Goal: Navigation & Orientation: Find specific page/section

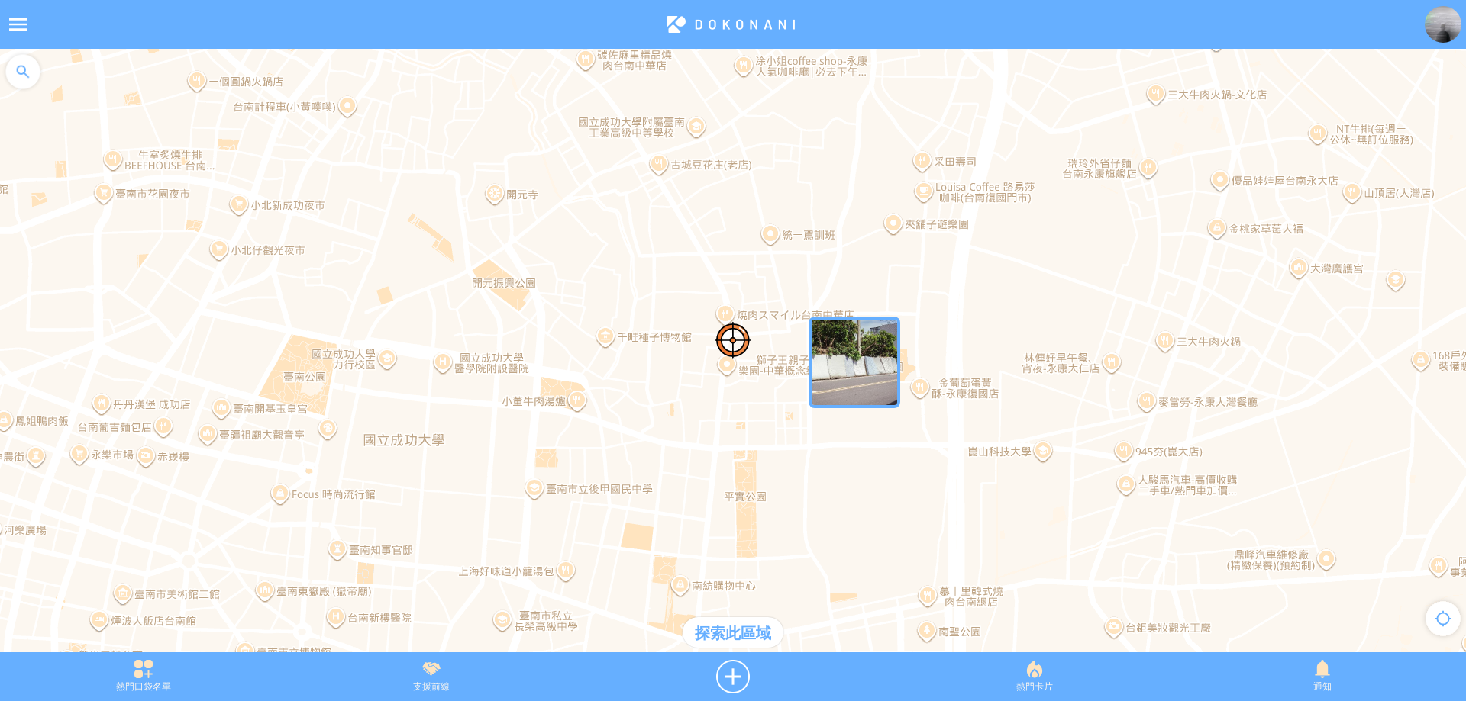
click at [857, 383] on img "5bydZvjju8JMapIcon" at bounding box center [854, 363] width 92 height 92
click at [1436, 24] on img at bounding box center [1442, 24] width 37 height 37
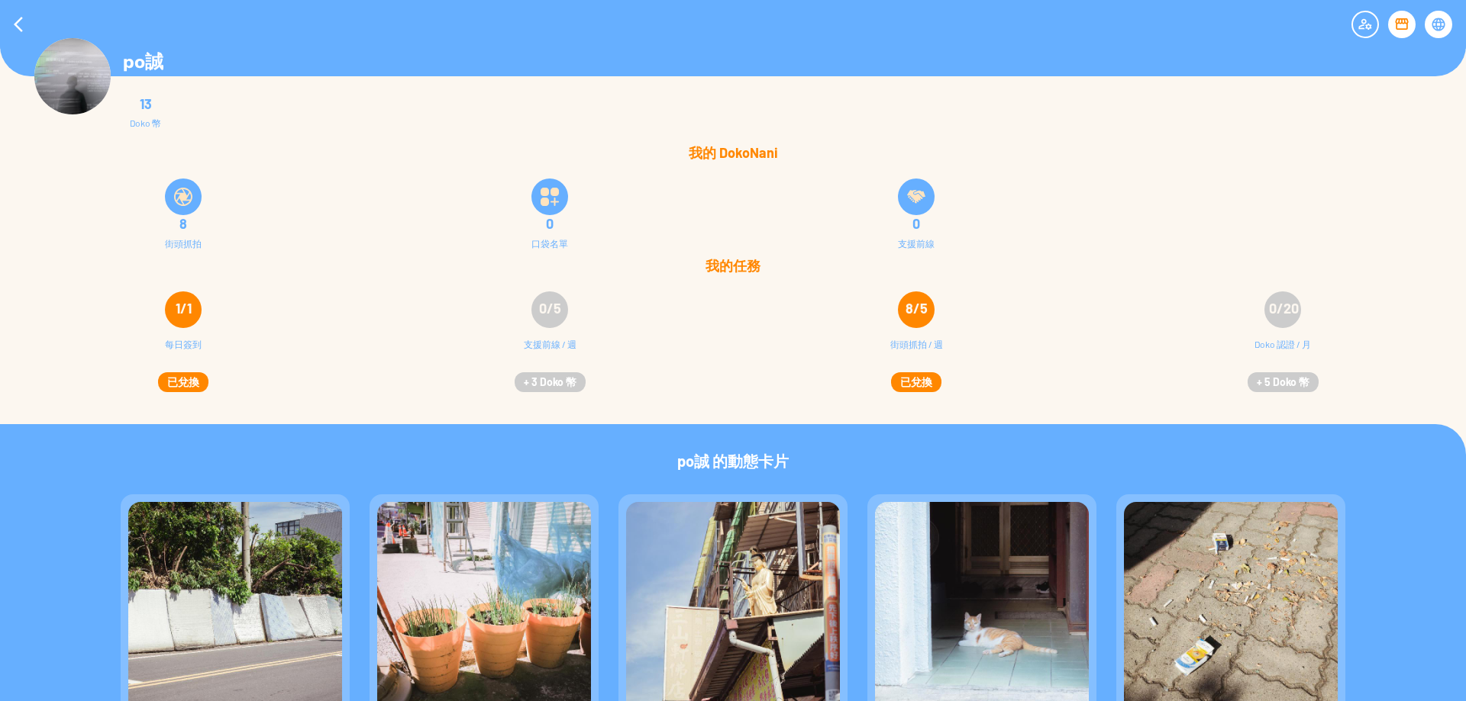
click at [64, 77] on img at bounding box center [72, 76] width 76 height 76
click at [8, 25] on div at bounding box center [18, 24] width 37 height 37
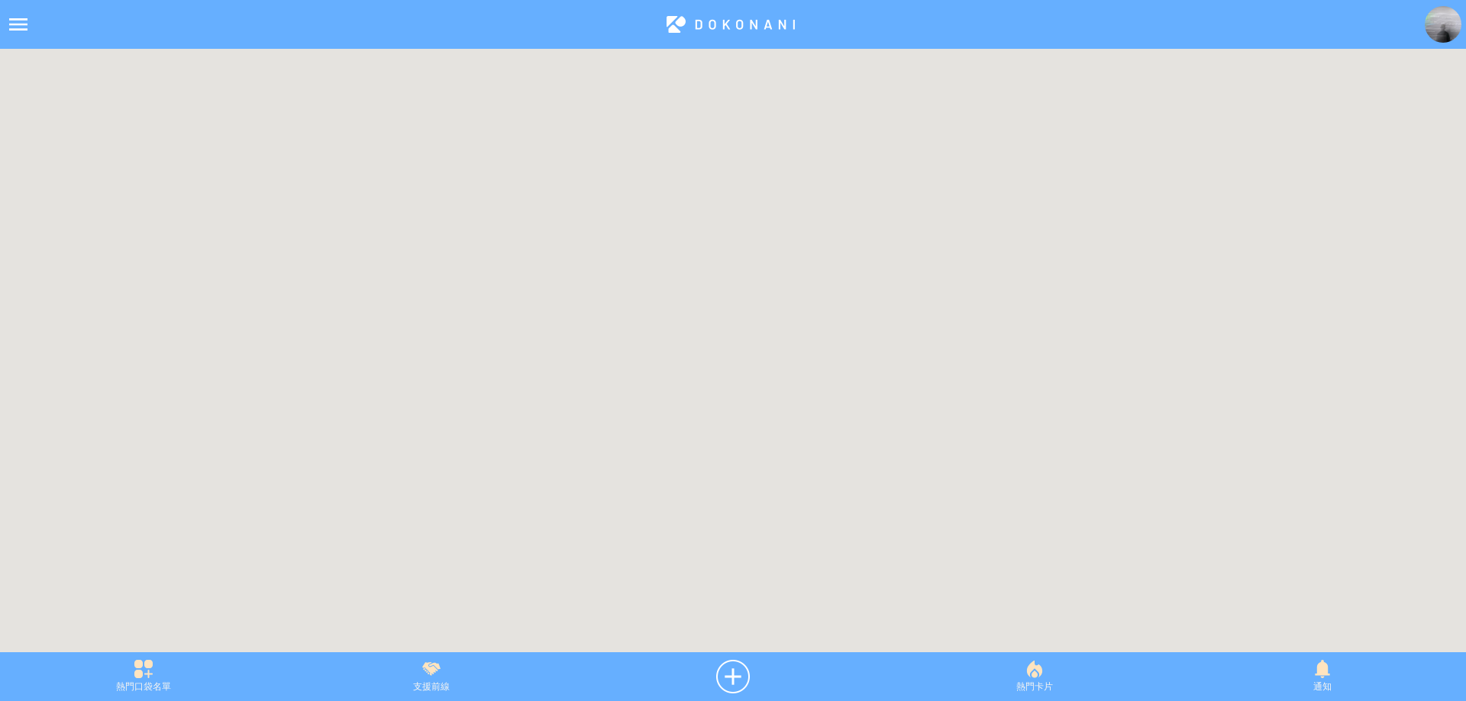
click at [837, 341] on div at bounding box center [733, 358] width 1466 height 619
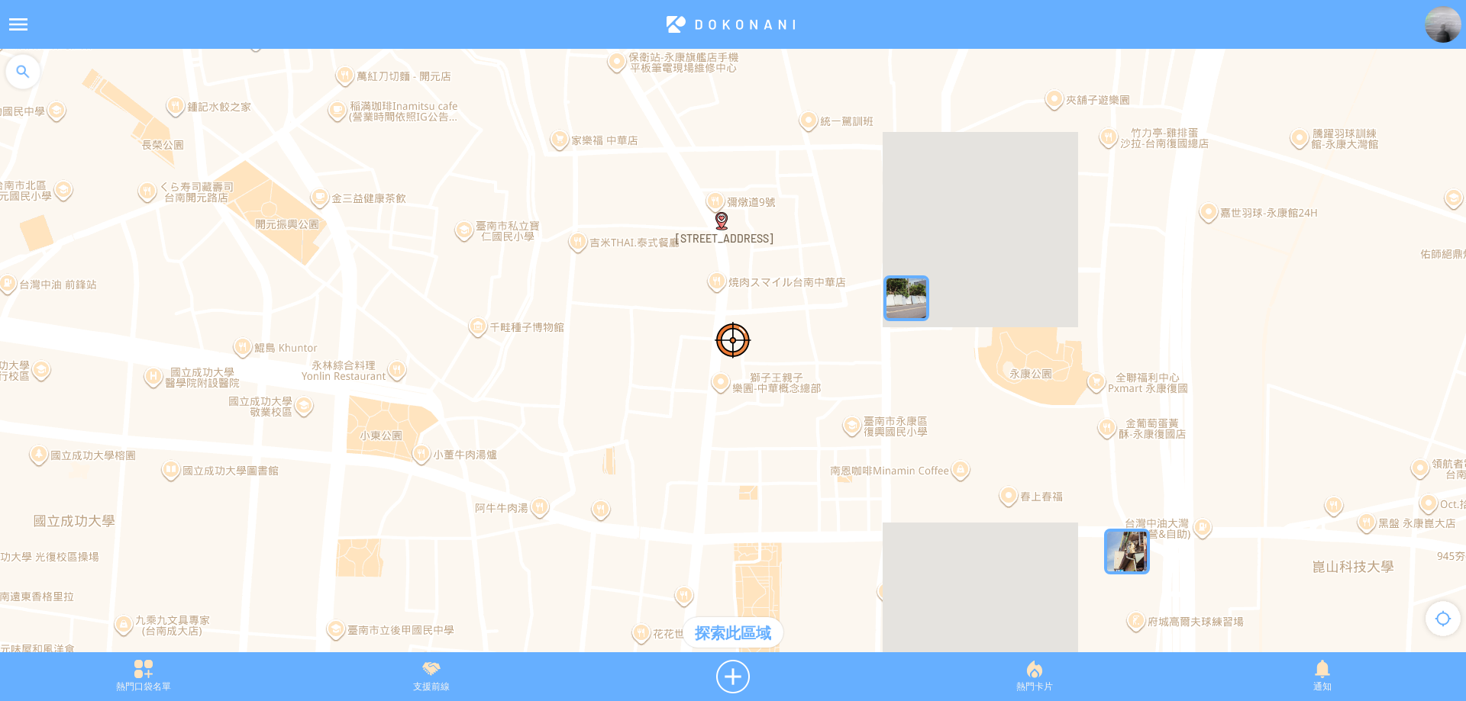
click at [906, 295] on img "5bydZvjju8JMapIcon" at bounding box center [906, 299] width 46 height 46
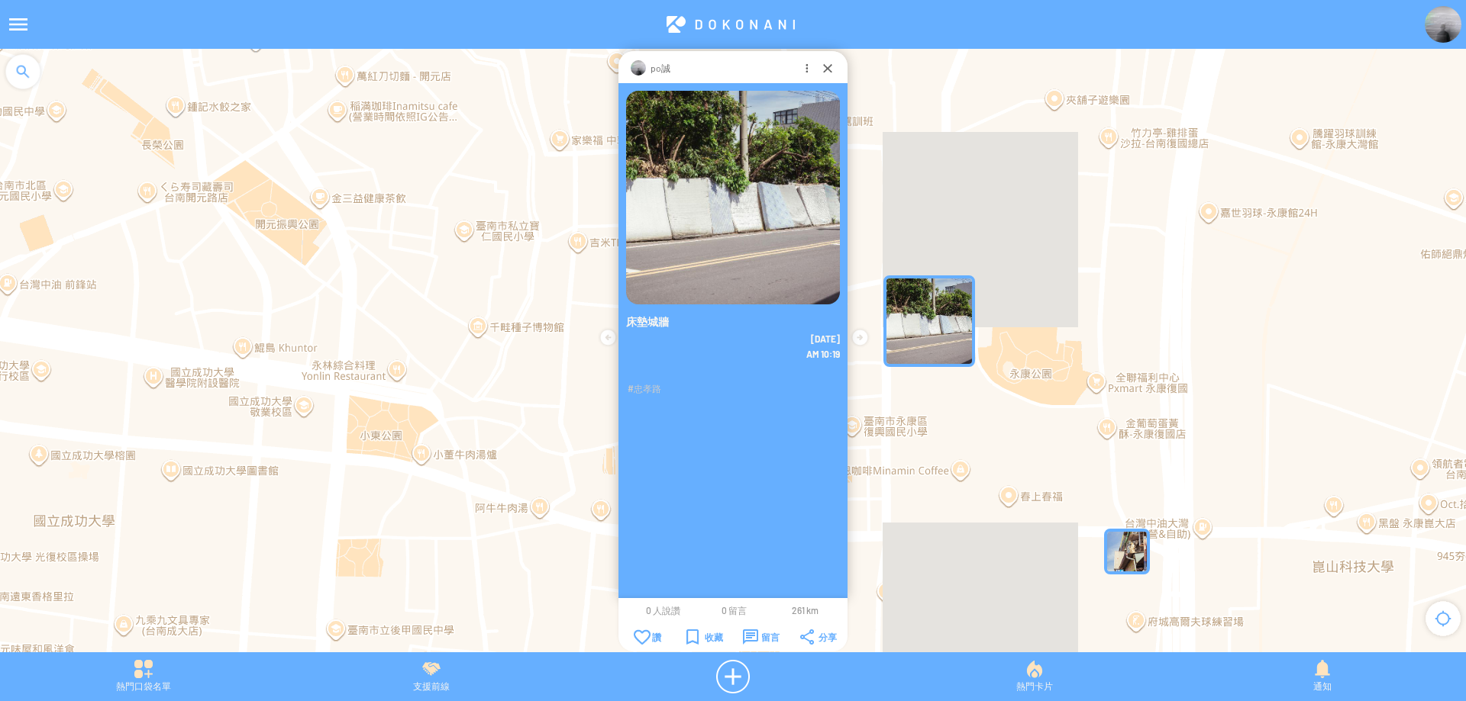
click at [689, 147] on img at bounding box center [733, 198] width 214 height 214
click at [652, 73] on p "po誠" at bounding box center [660, 67] width 20 height 15
click at [763, 243] on img at bounding box center [733, 198] width 214 height 214
click at [657, 322] on p "床墊城牆" at bounding box center [733, 321] width 214 height 15
click at [801, 275] on img at bounding box center [733, 198] width 214 height 214
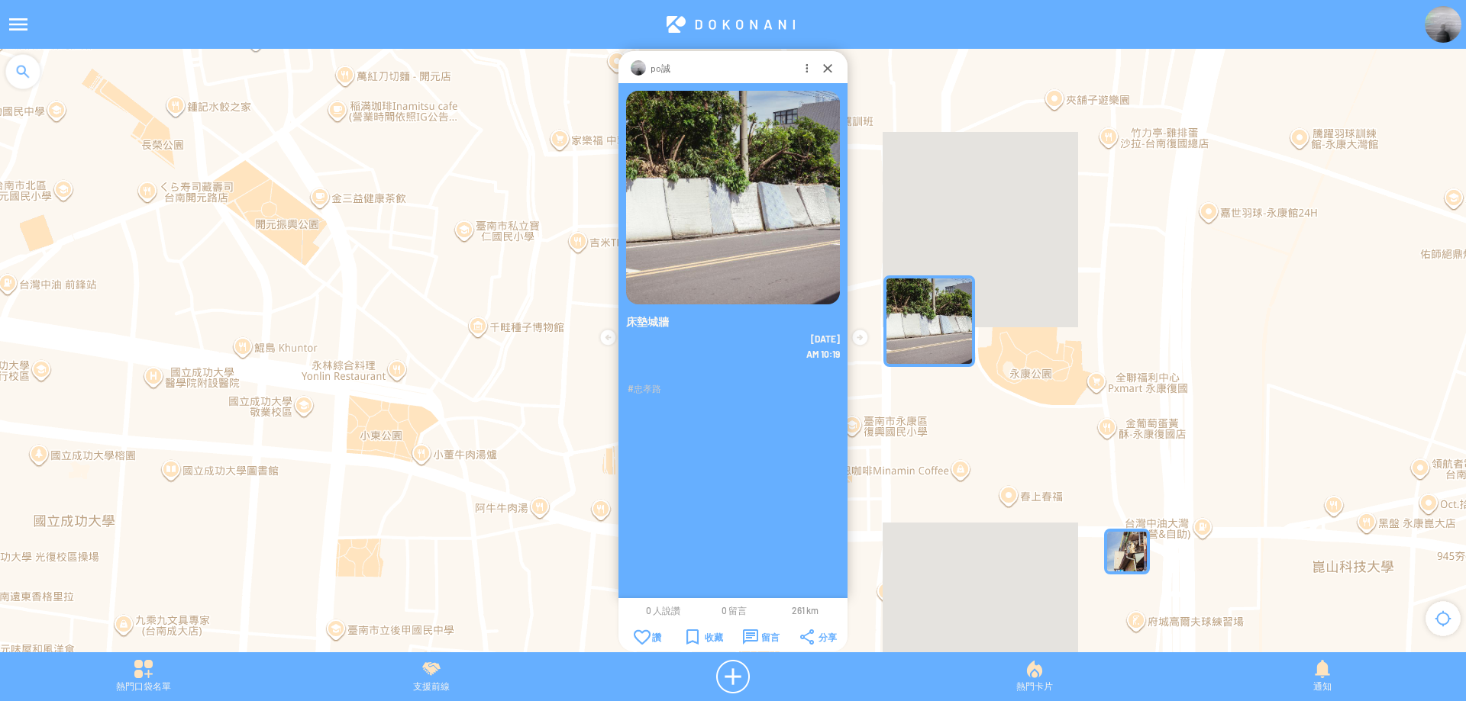
click at [634, 313] on div "床墊城牆" at bounding box center [732, 321] width 229 height 18
click at [807, 156] on img at bounding box center [733, 198] width 214 height 214
click at [751, 202] on img at bounding box center [733, 198] width 214 height 214
click at [1456, 34] on img at bounding box center [1442, 24] width 37 height 37
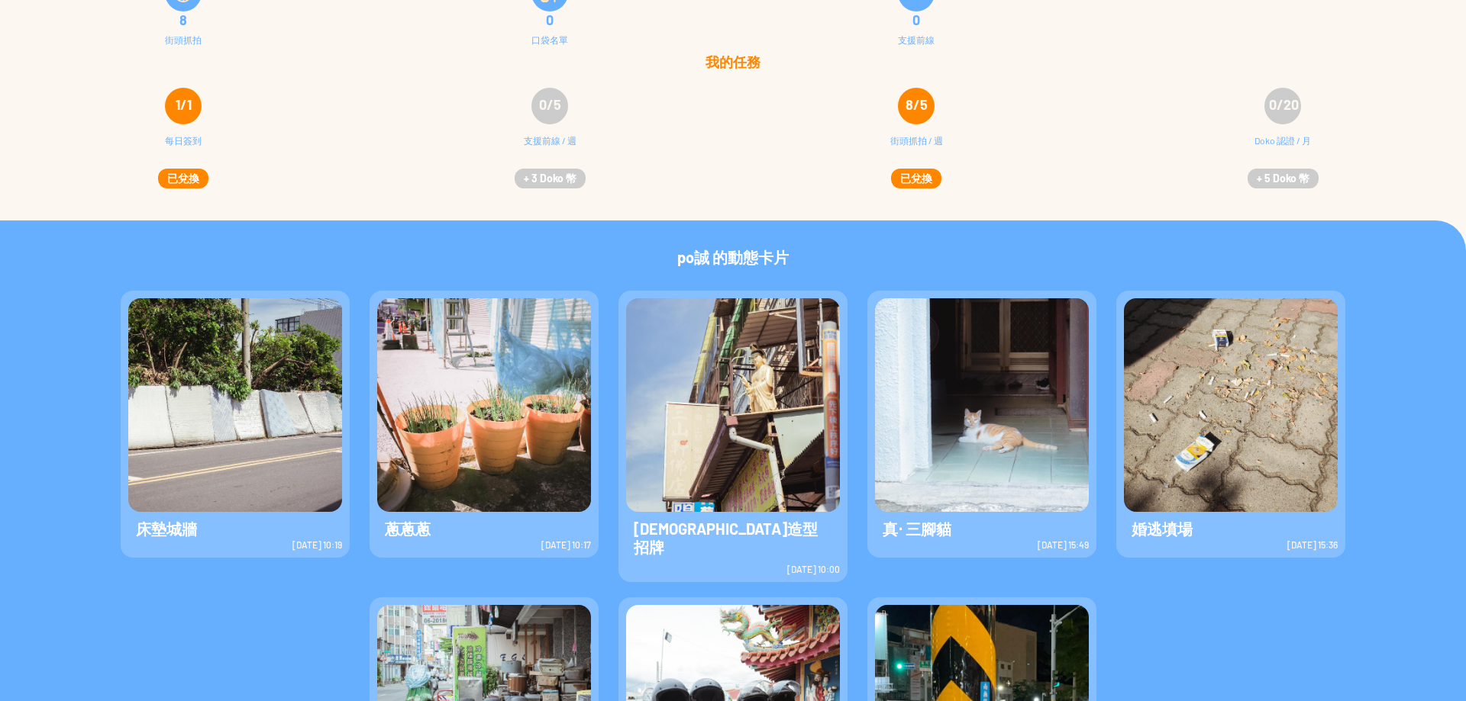
scroll to position [305, 0]
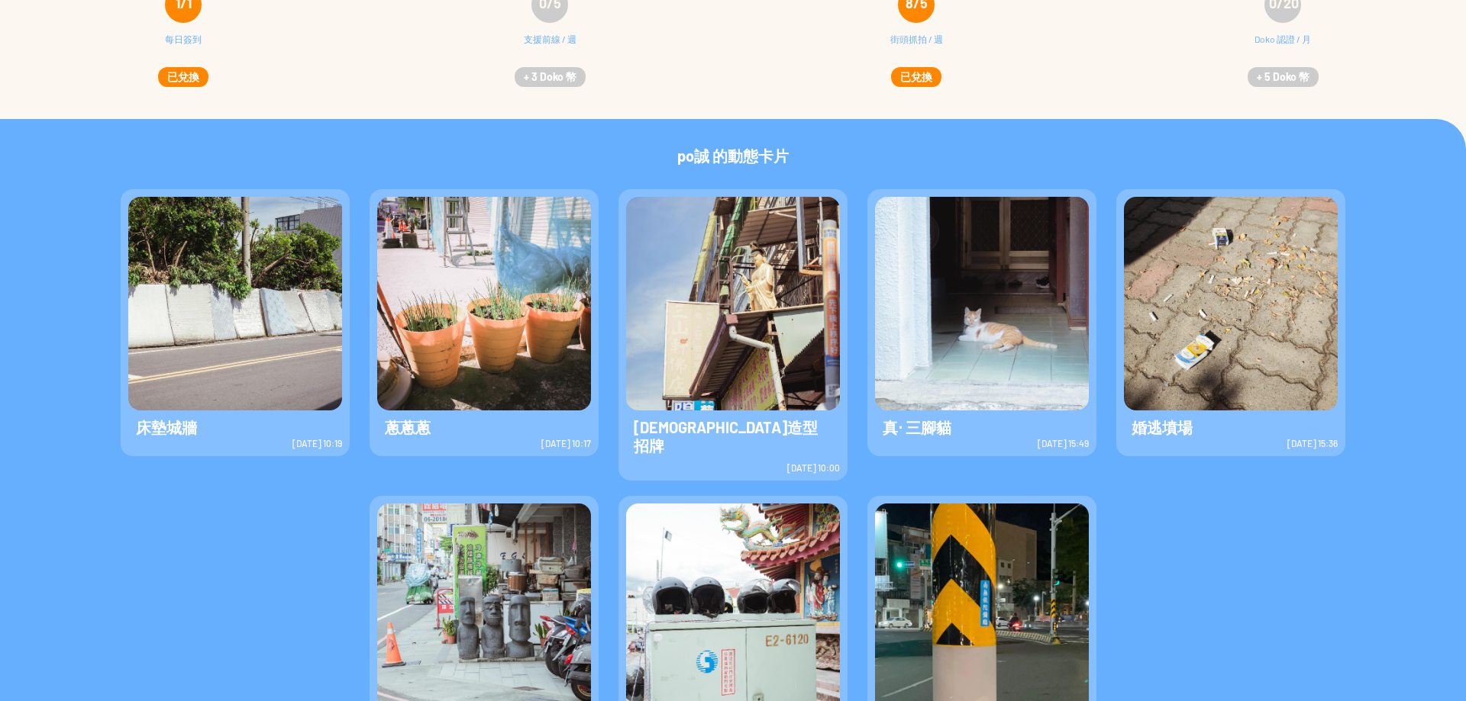
click at [448, 354] on img at bounding box center [484, 304] width 214 height 214
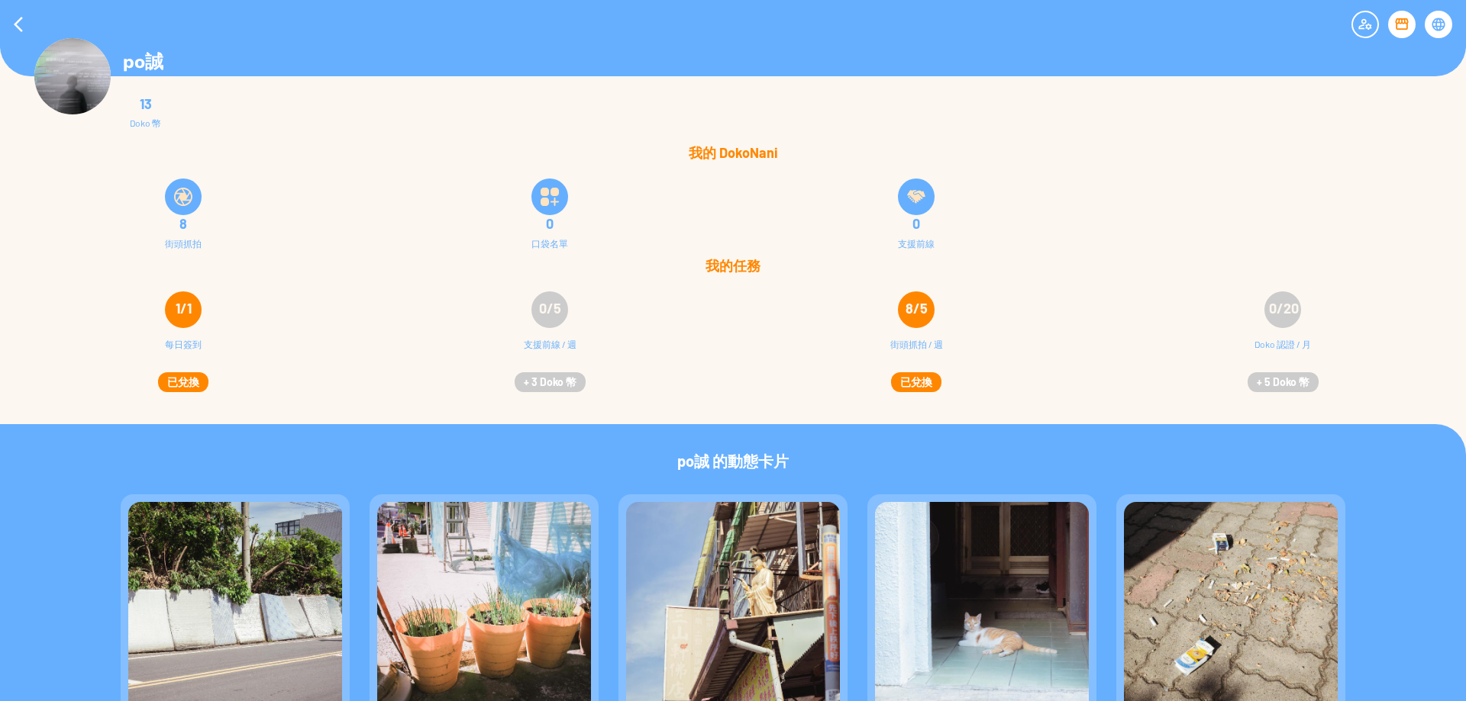
scroll to position [229, 0]
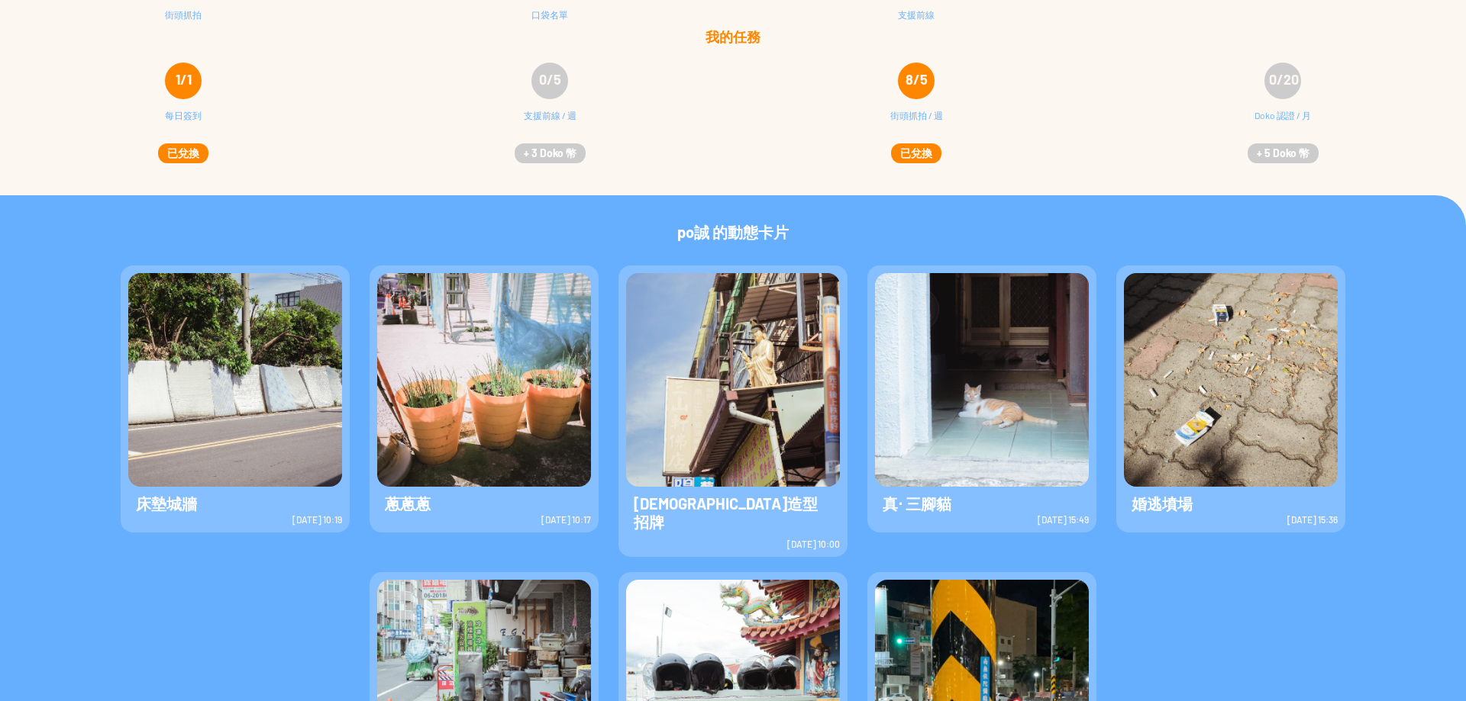
click at [493, 402] on img at bounding box center [484, 380] width 214 height 214
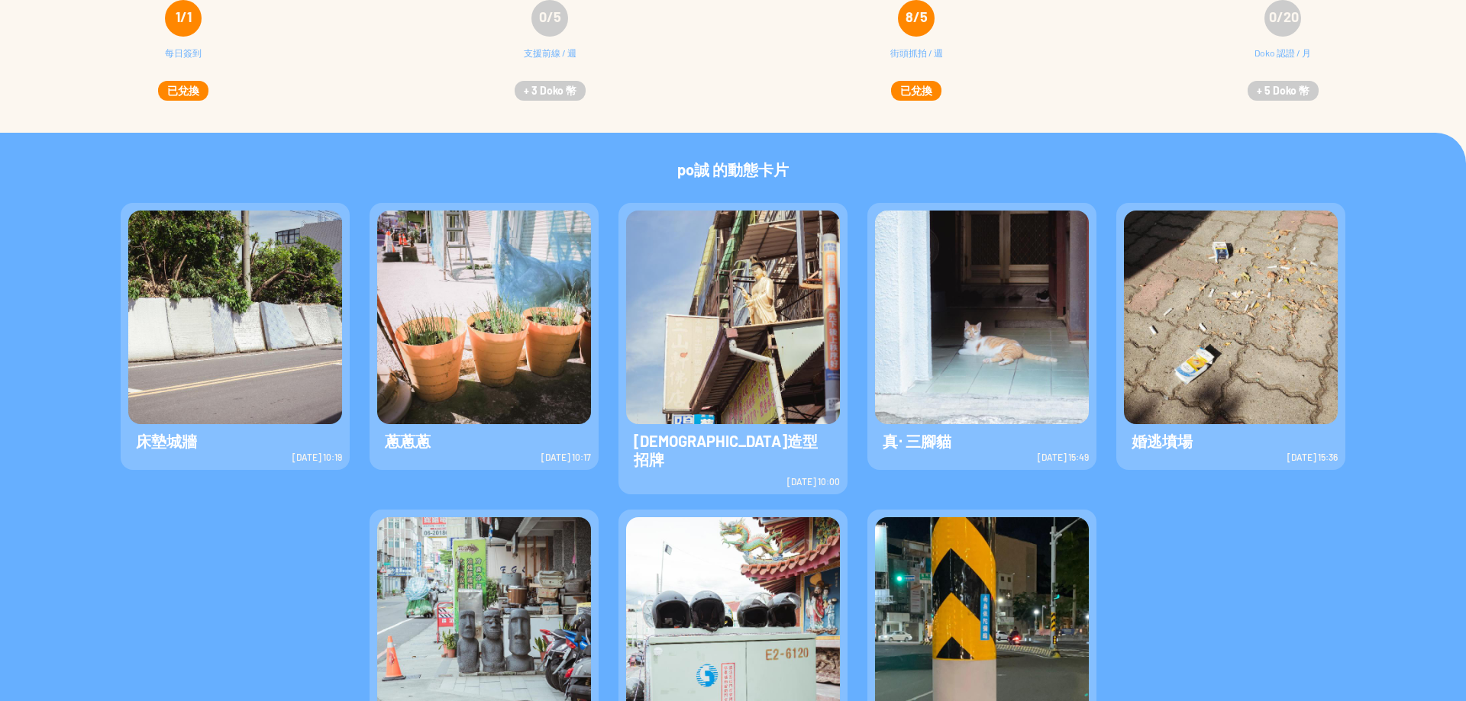
scroll to position [366, 0]
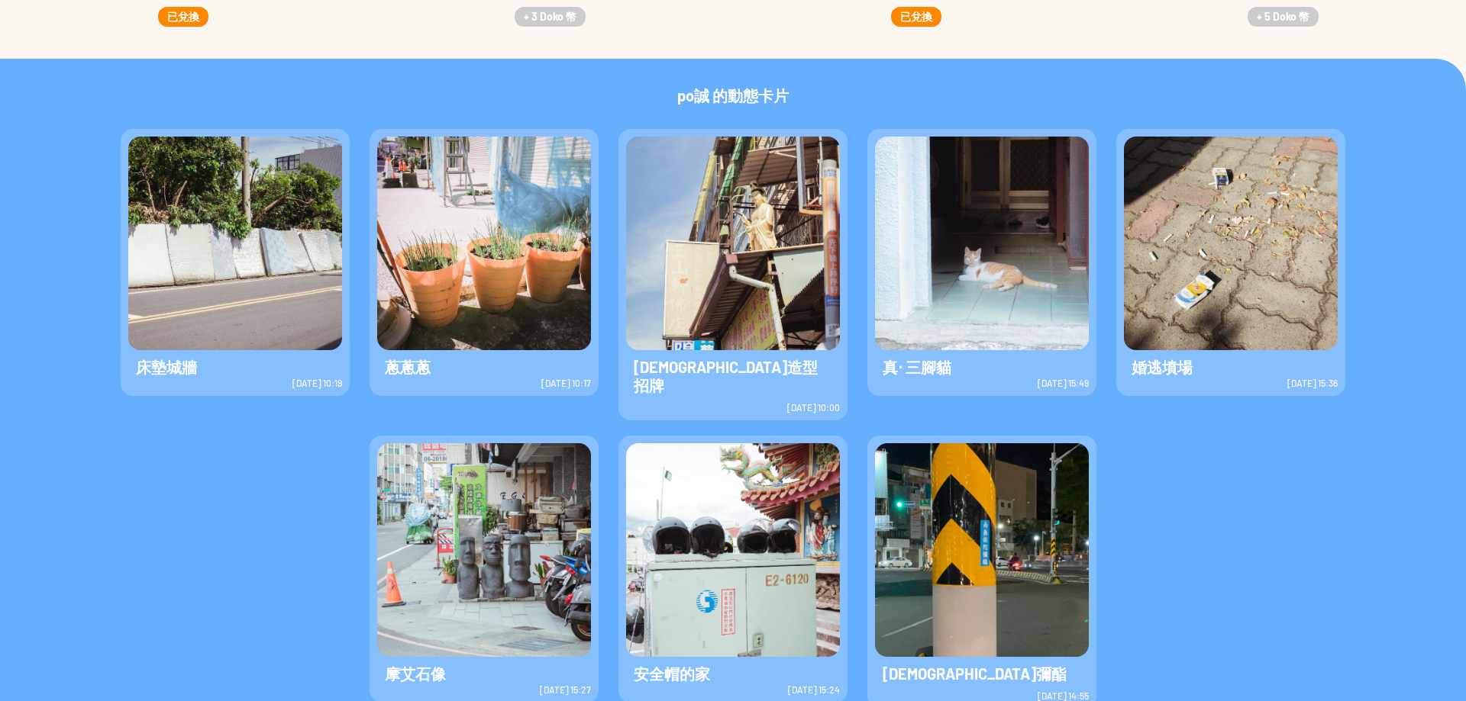
click at [240, 299] on img at bounding box center [235, 244] width 214 height 214
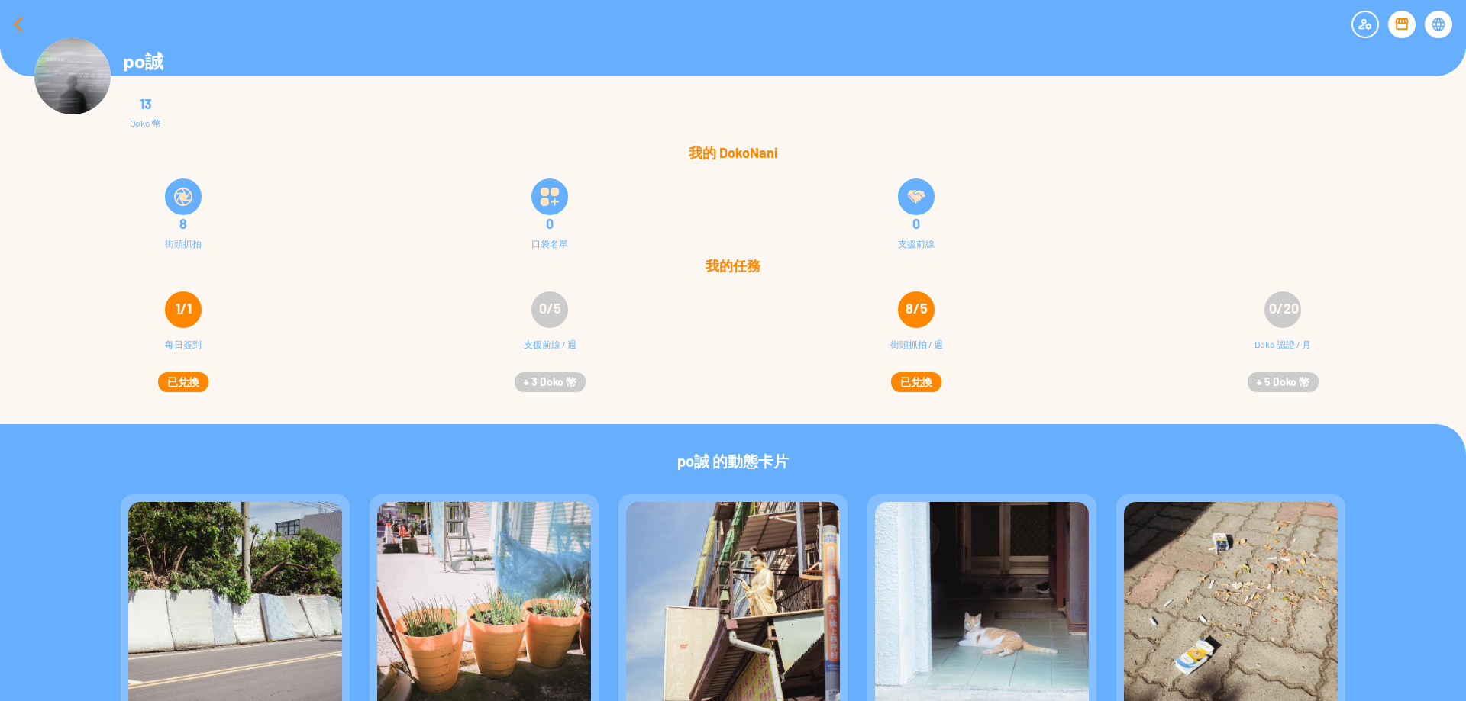
click at [12, 32] on div at bounding box center [18, 24] width 37 height 37
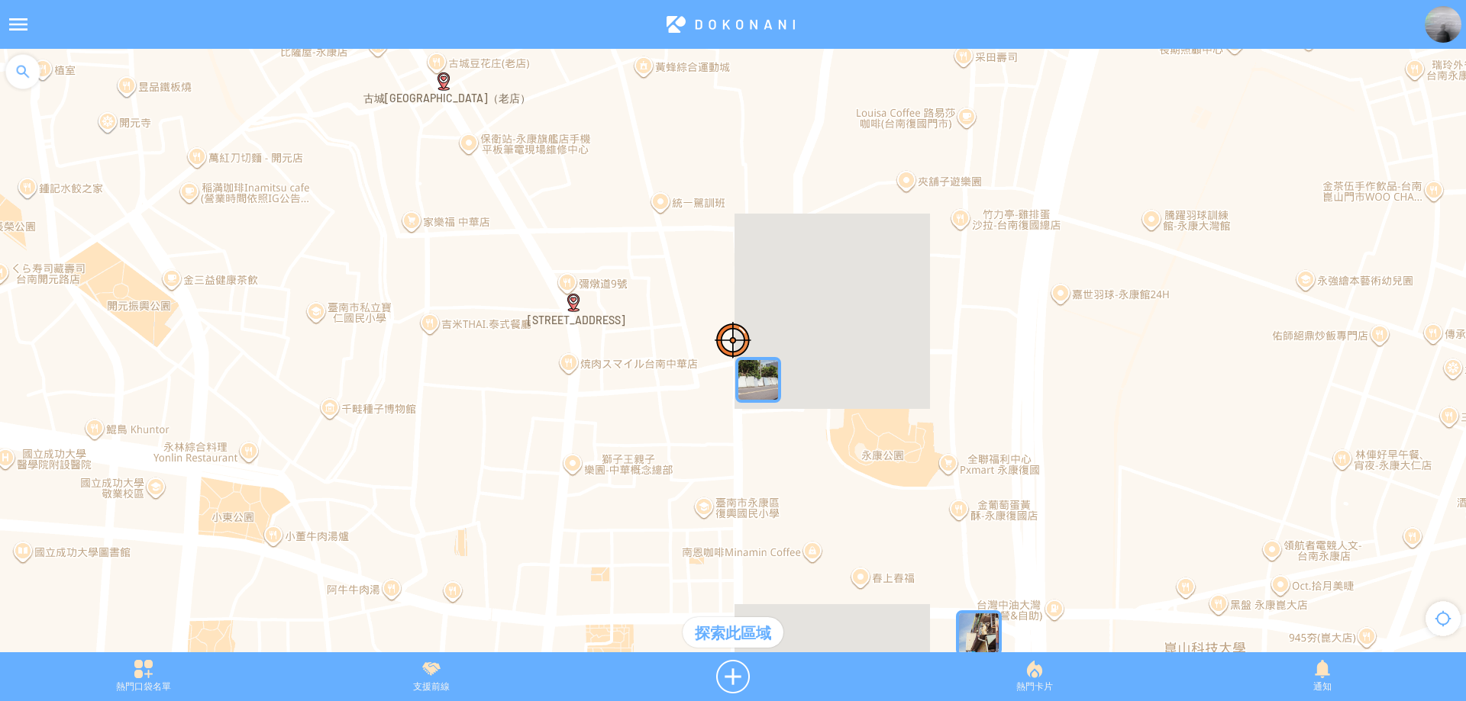
click at [18, 64] on div at bounding box center [23, 72] width 46 height 46
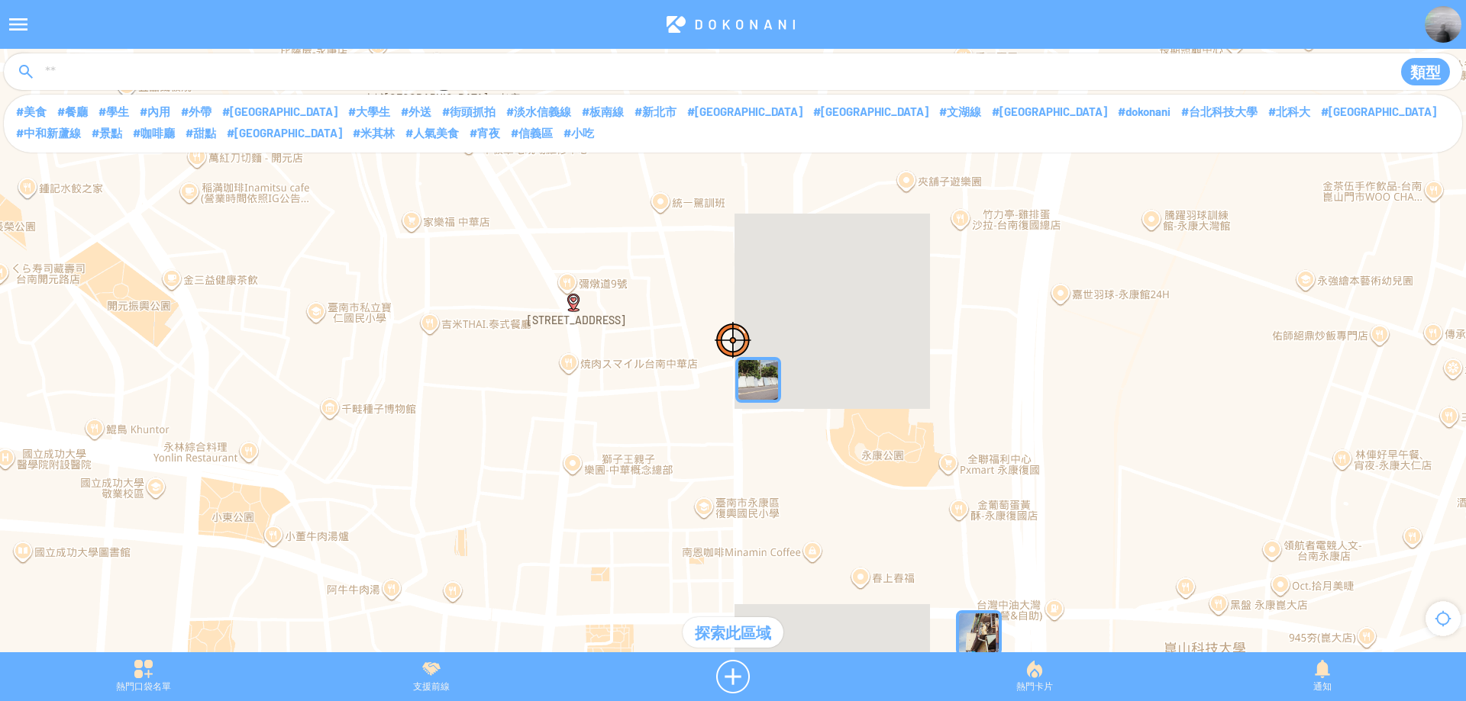
drag, startPoint x: 36, startPoint y: 61, endPoint x: 46, endPoint y: 64, distance: 10.4
click at [39, 62] on div "類型" at bounding box center [733, 71] width 1458 height 37
click at [56, 70] on input at bounding box center [711, 72] width 1334 height 29
type input "****"
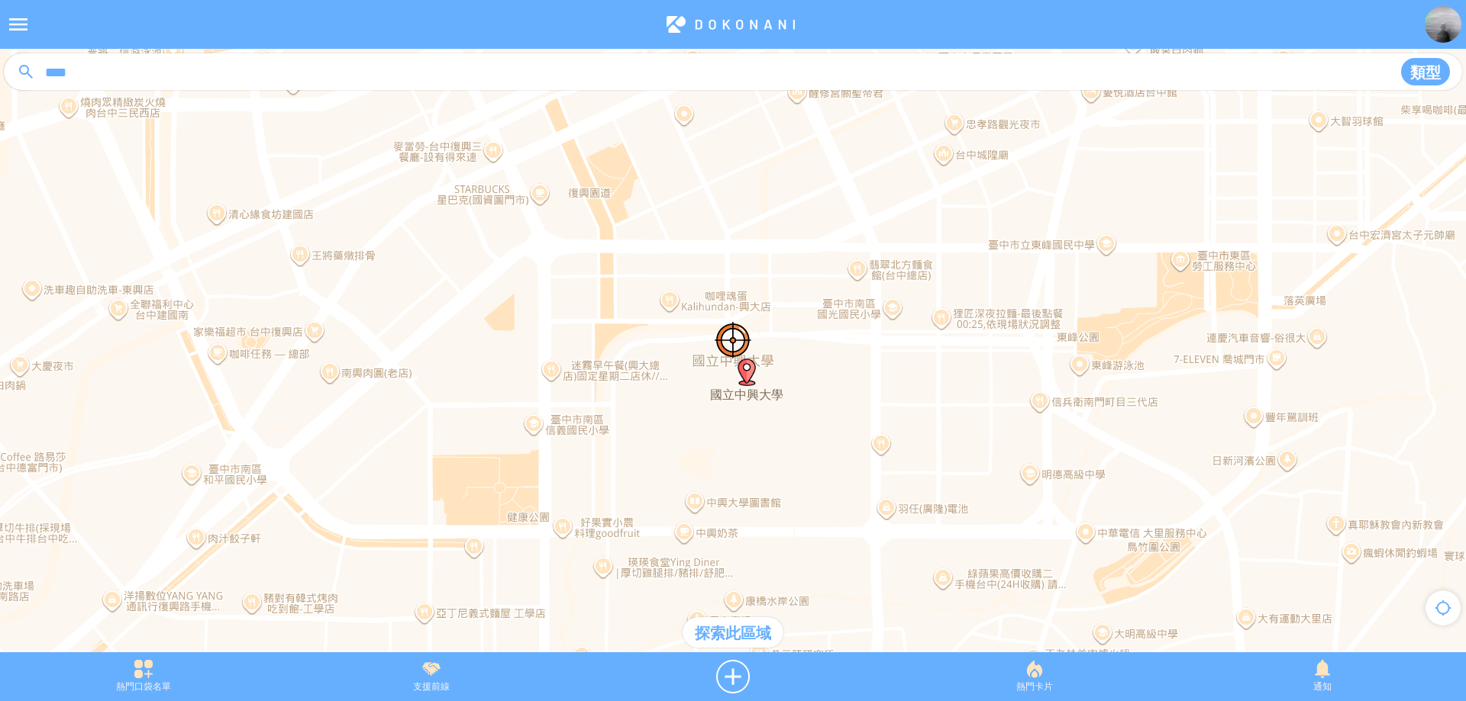
click at [731, 634] on div "探索此區域" at bounding box center [732, 633] width 101 height 31
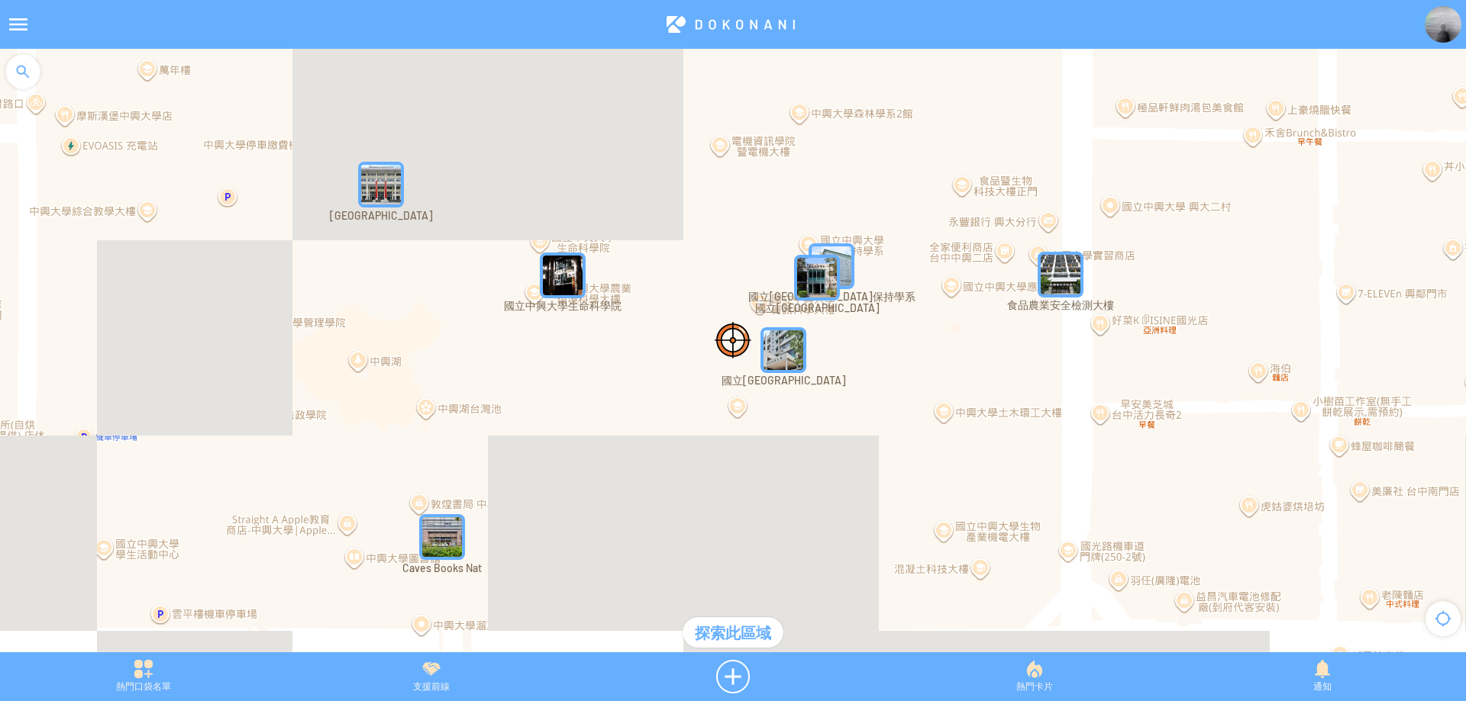
click at [1059, 285] on img "qfQSy1GTd9HMapIcon" at bounding box center [1060, 275] width 46 height 46
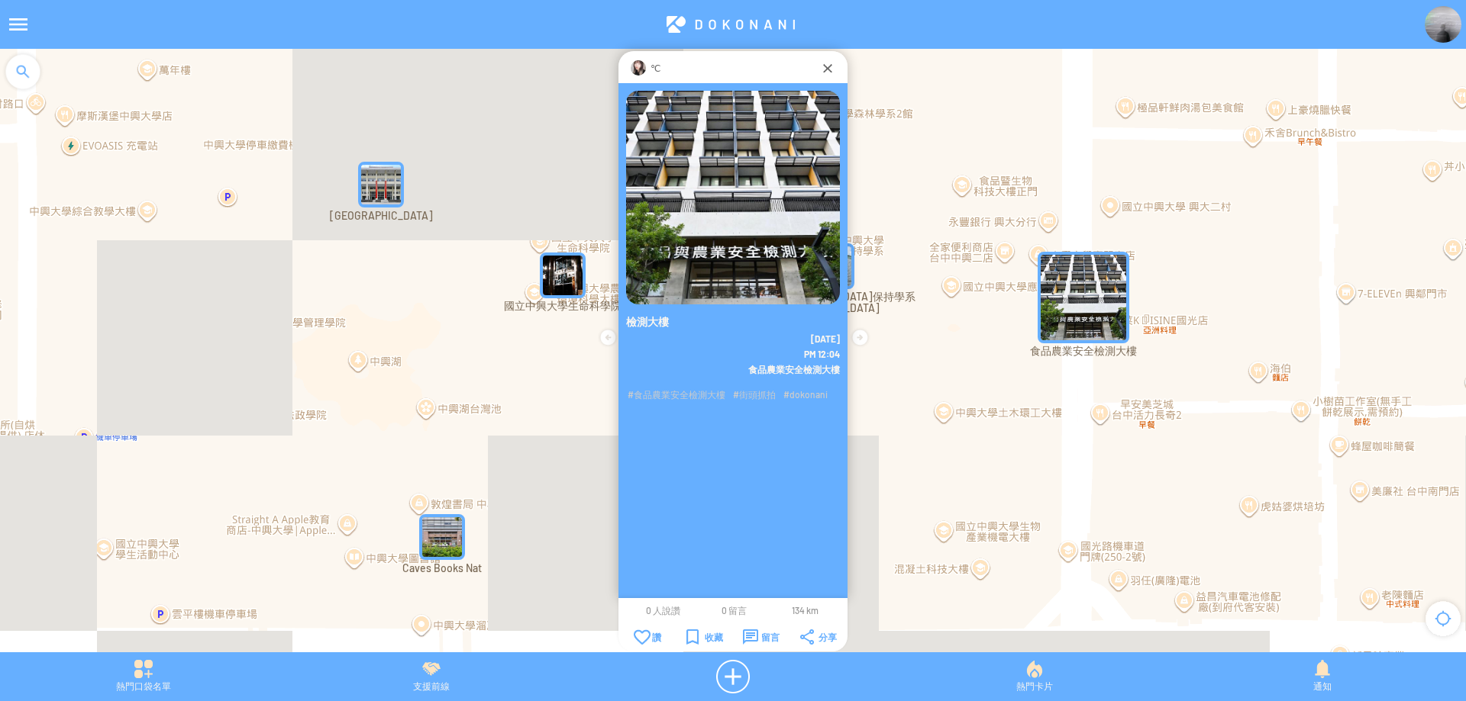
click at [643, 65] on img at bounding box center [637, 67] width 15 height 15
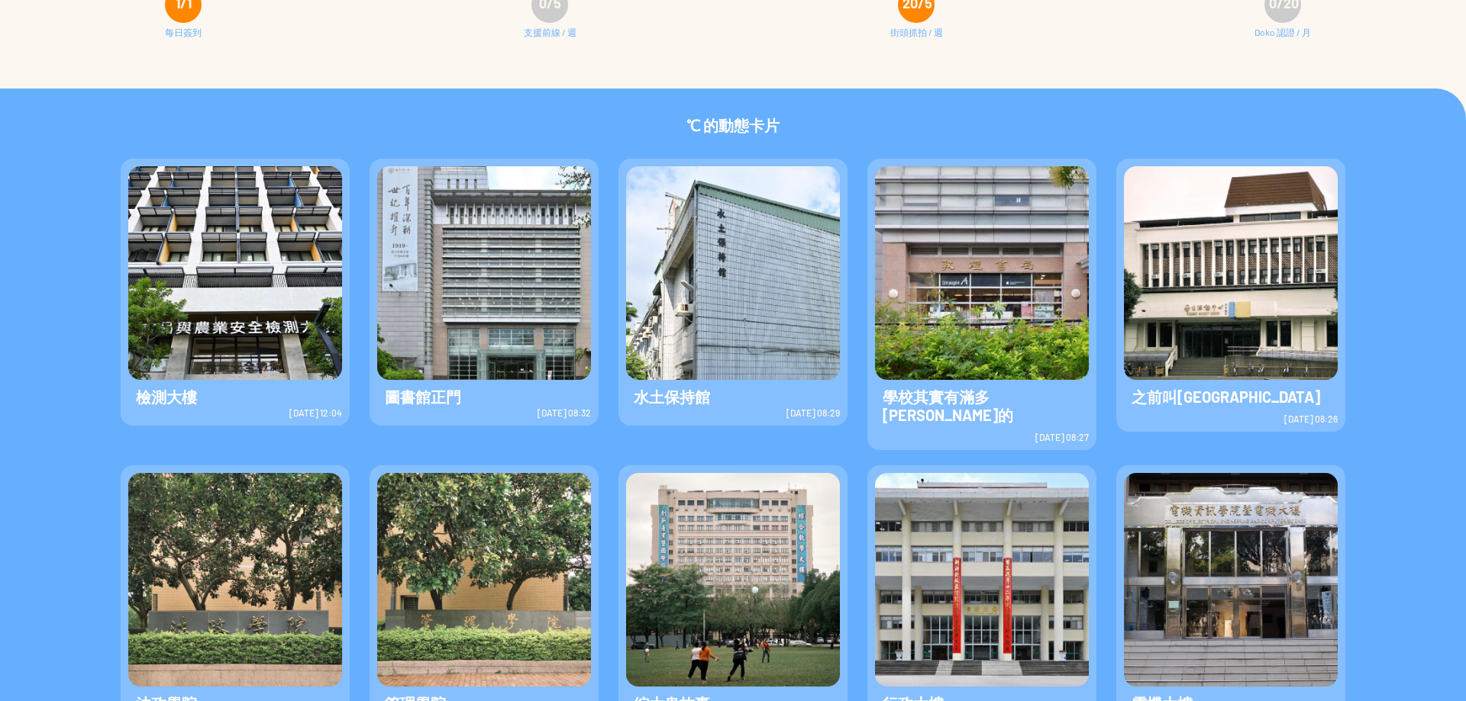
scroll to position [335, 0]
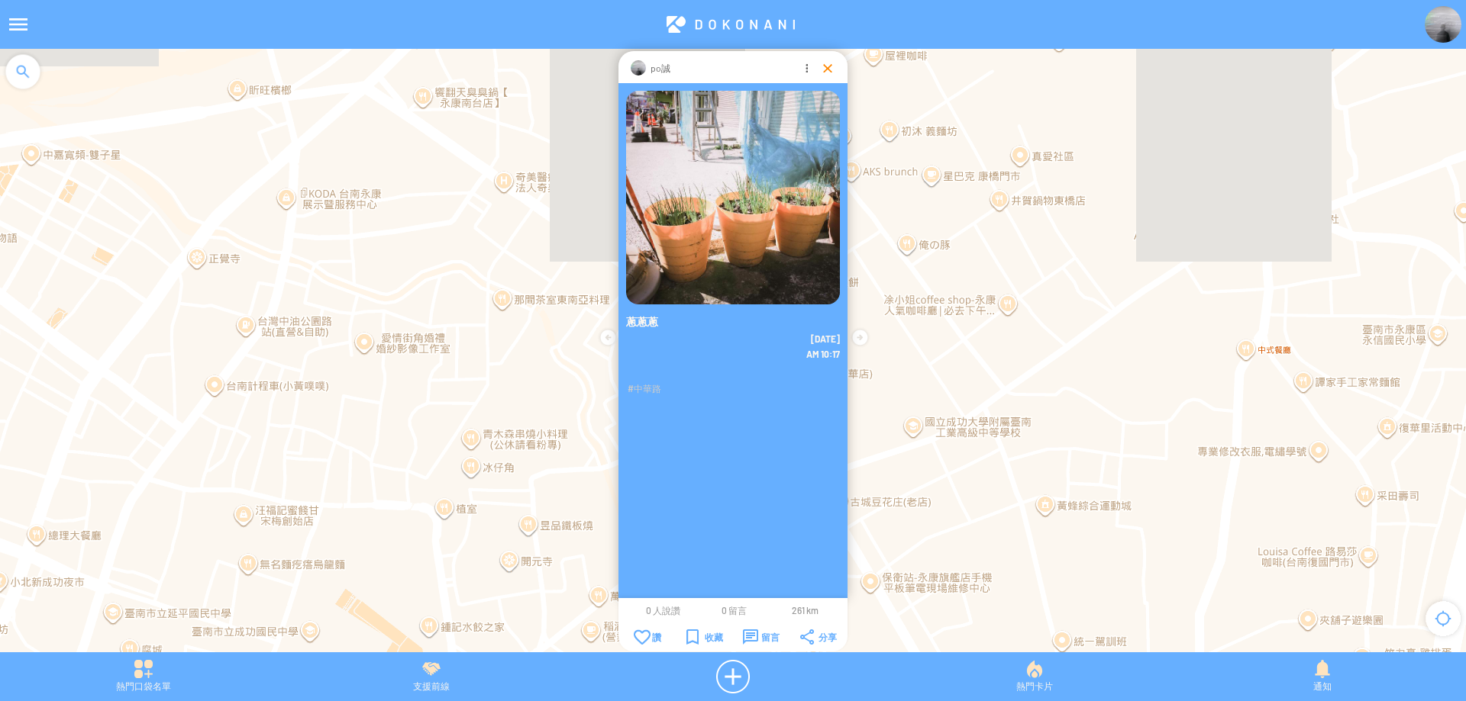
click at [820, 67] on div at bounding box center [827, 67] width 15 height 15
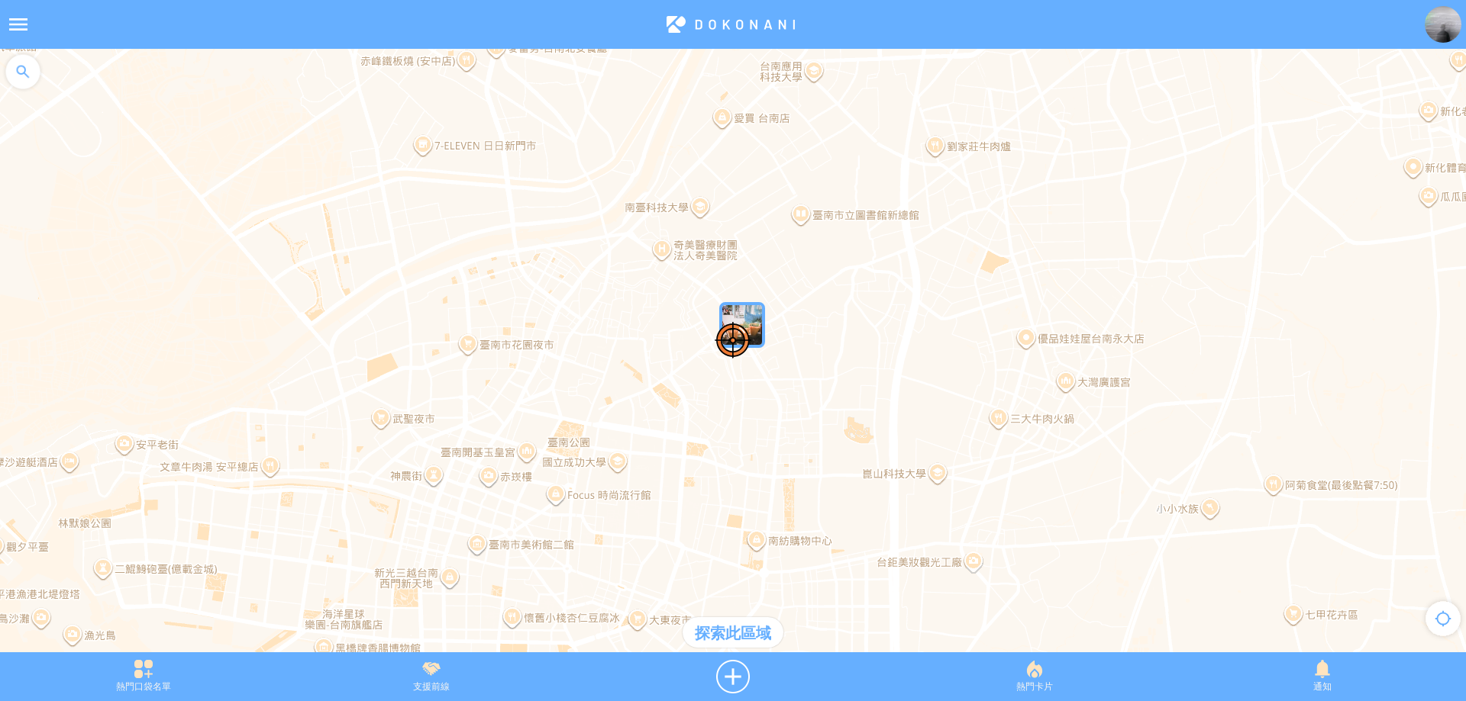
drag, startPoint x: 670, startPoint y: 240, endPoint x: 696, endPoint y: 315, distance: 79.9
click at [696, 315] on div at bounding box center [733, 358] width 1466 height 619
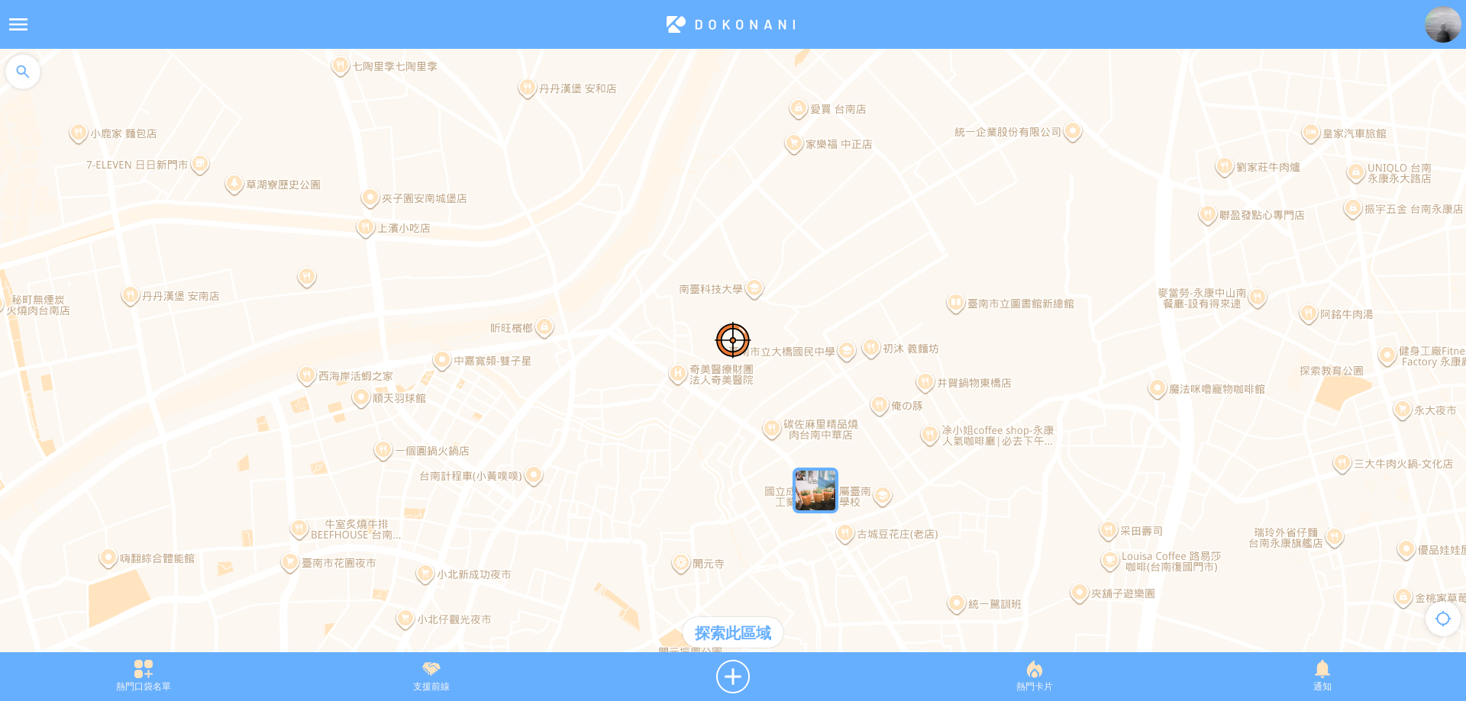
click at [747, 631] on div "探索此區域" at bounding box center [732, 633] width 101 height 31
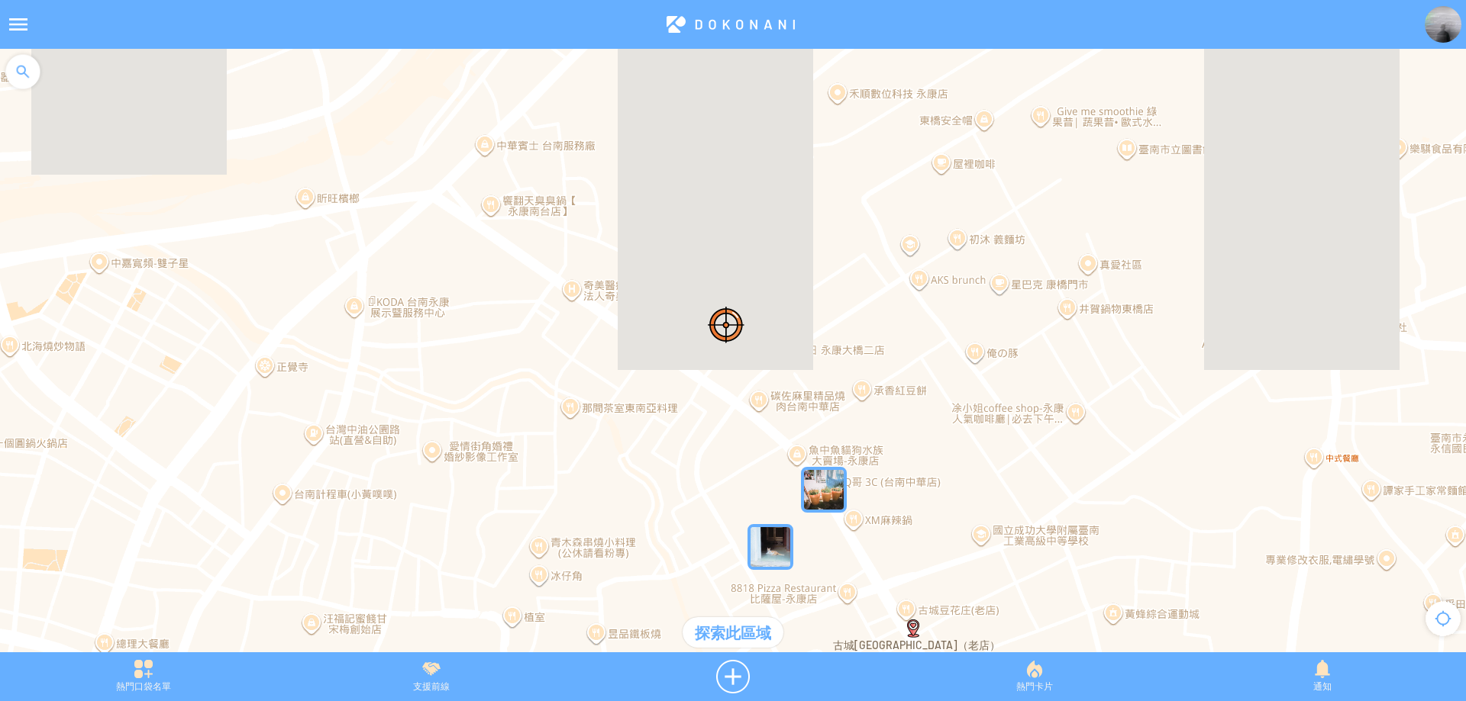
drag, startPoint x: 734, startPoint y: 492, endPoint x: 666, endPoint y: 350, distance: 157.8
click at [666, 350] on div at bounding box center [733, 358] width 1466 height 619
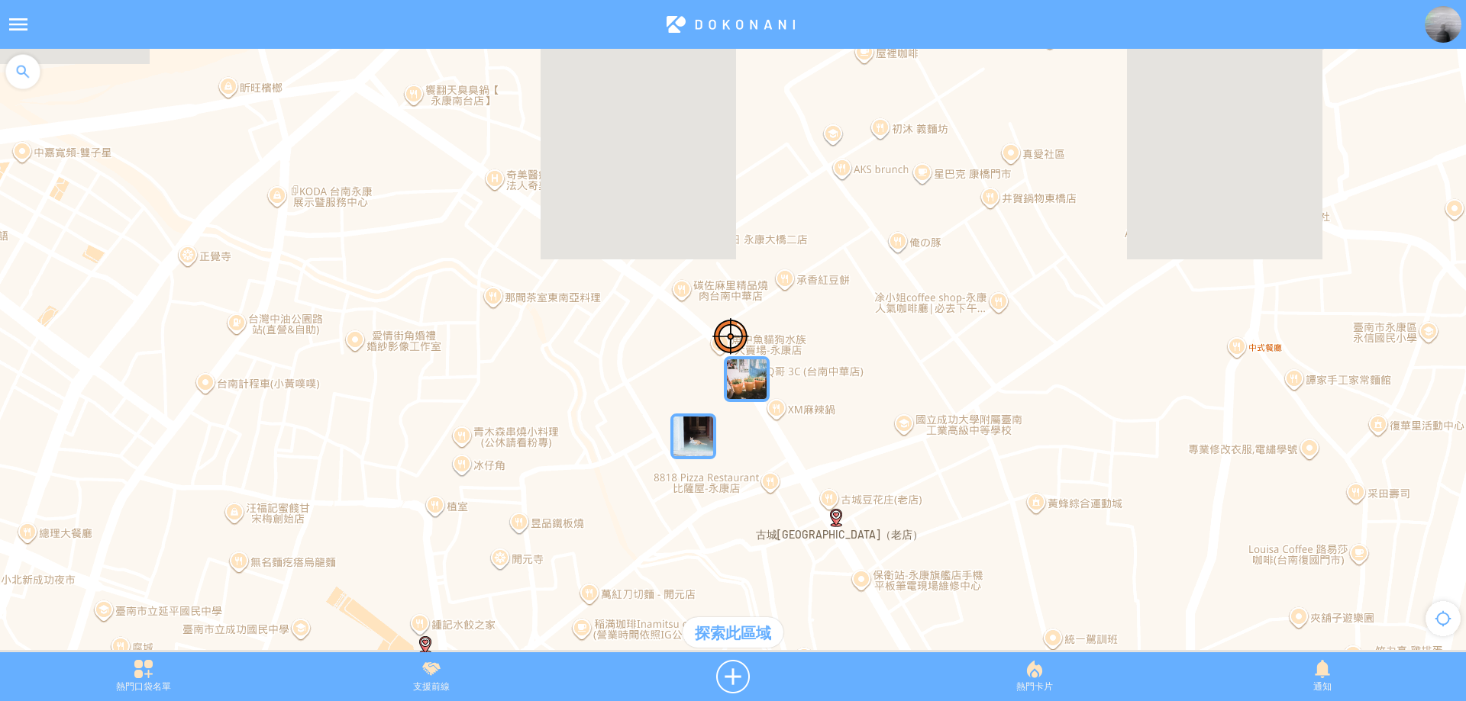
drag, startPoint x: 685, startPoint y: 439, endPoint x: 630, endPoint y: 370, distance: 87.5
click at [630, 370] on div at bounding box center [733, 358] width 1466 height 619
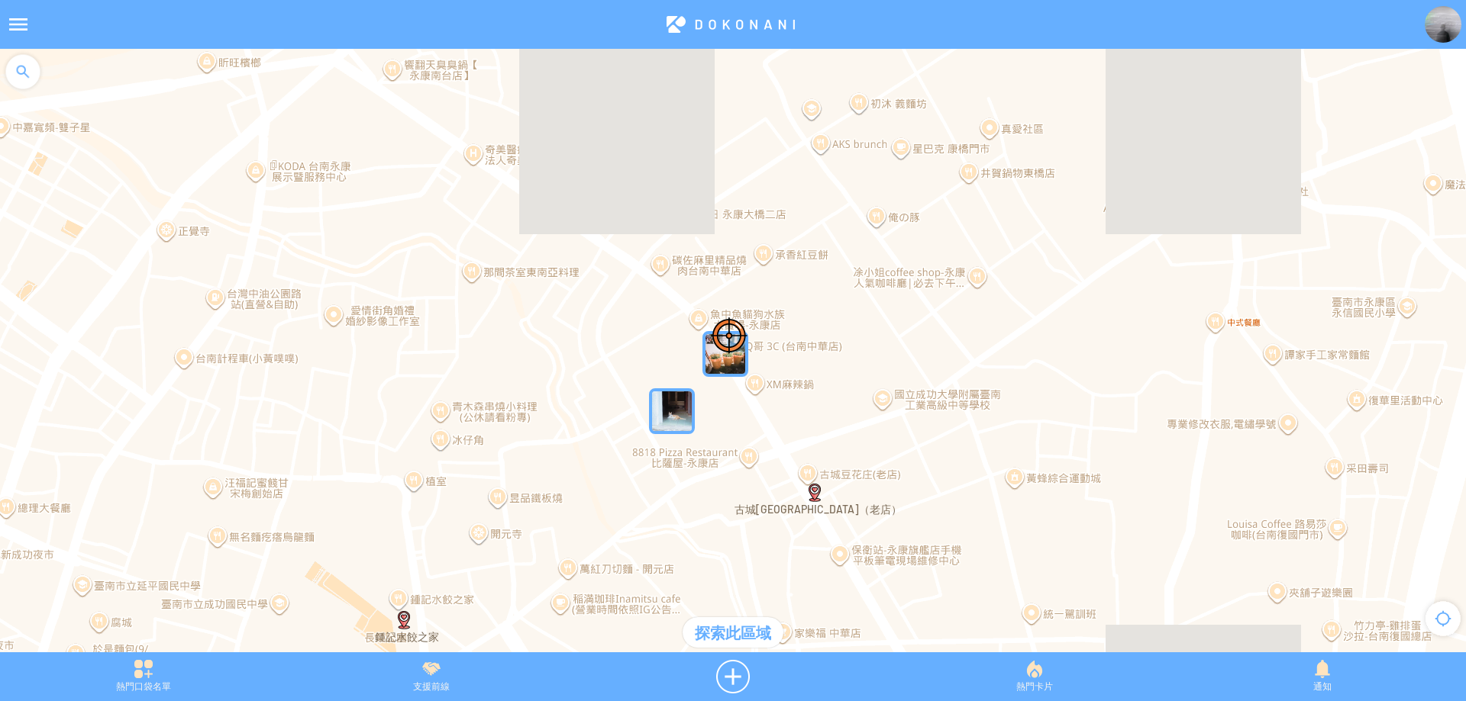
drag, startPoint x: 750, startPoint y: 459, endPoint x: 709, endPoint y: 395, distance: 75.8
click at [709, 395] on div at bounding box center [733, 358] width 1466 height 619
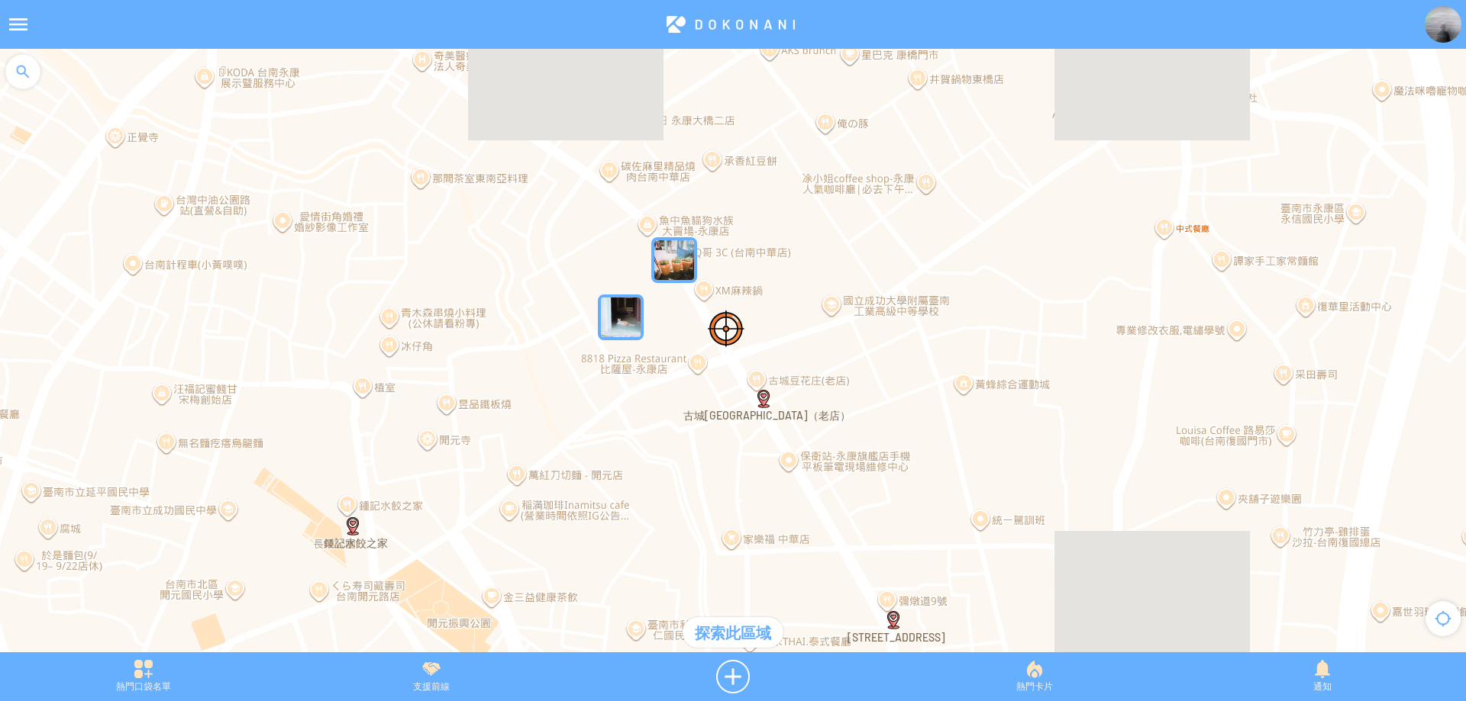
drag, startPoint x: 742, startPoint y: 422, endPoint x: 696, endPoint y: 327, distance: 105.1
click at [696, 328] on div at bounding box center [733, 358] width 1466 height 619
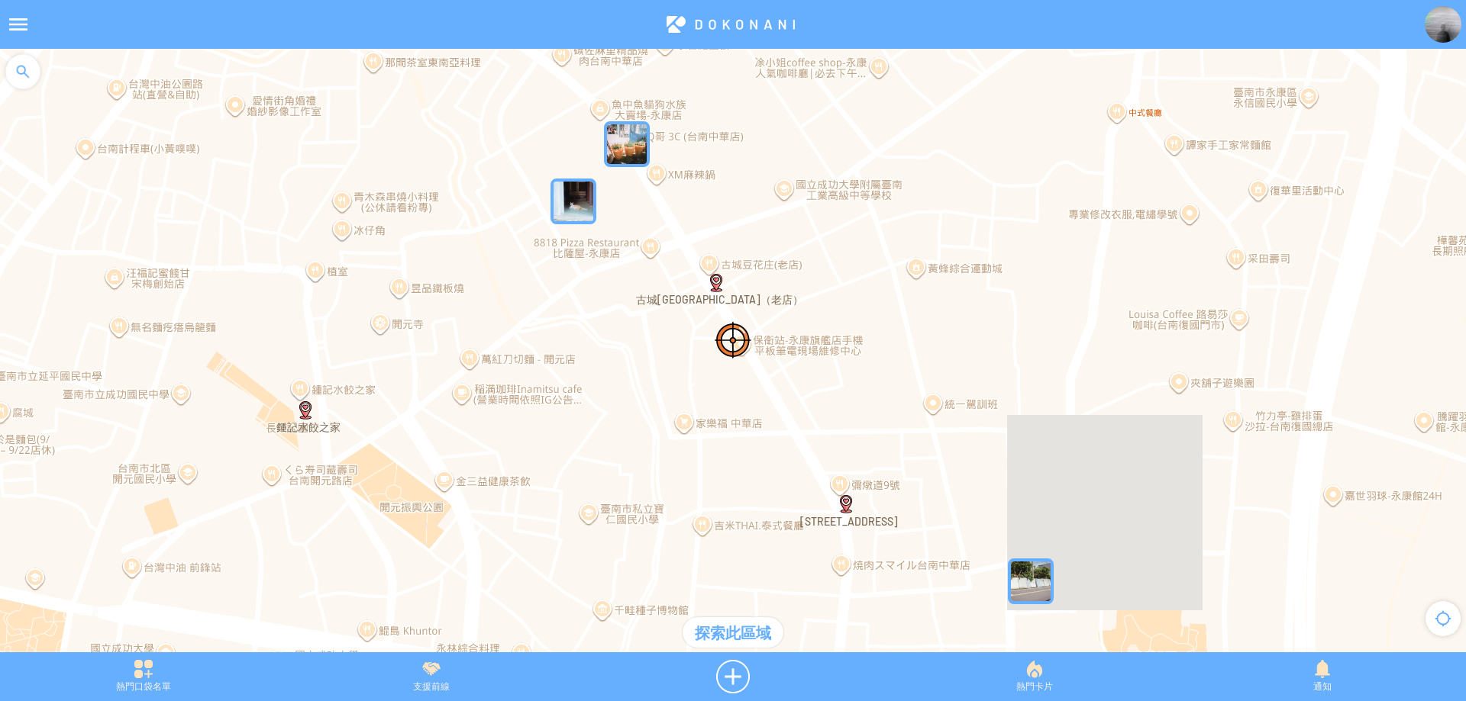
drag, startPoint x: 749, startPoint y: 455, endPoint x: 701, endPoint y: 375, distance: 93.1
click at [701, 375] on div at bounding box center [733, 358] width 1466 height 619
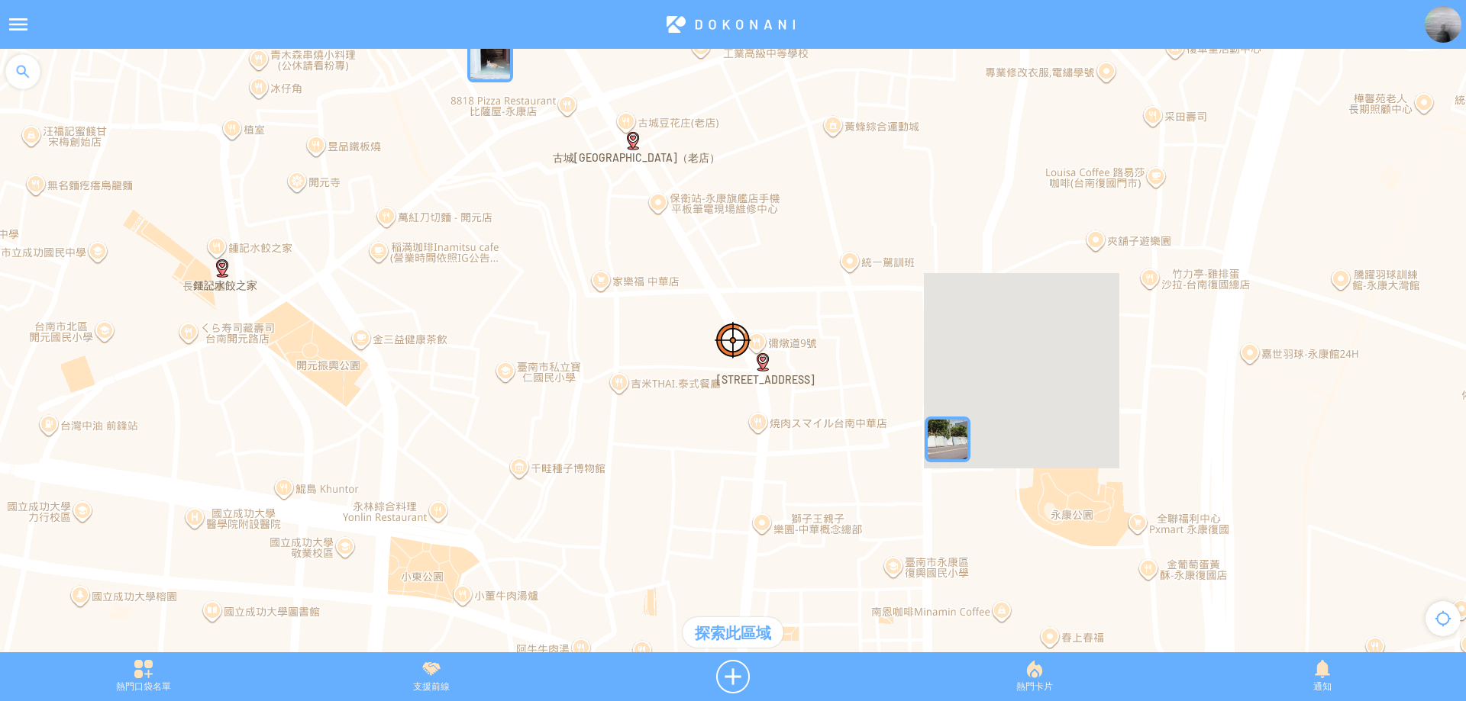
drag, startPoint x: 672, startPoint y: 347, endPoint x: 654, endPoint y: 319, distance: 32.6
click at [655, 320] on div at bounding box center [733, 358] width 1466 height 619
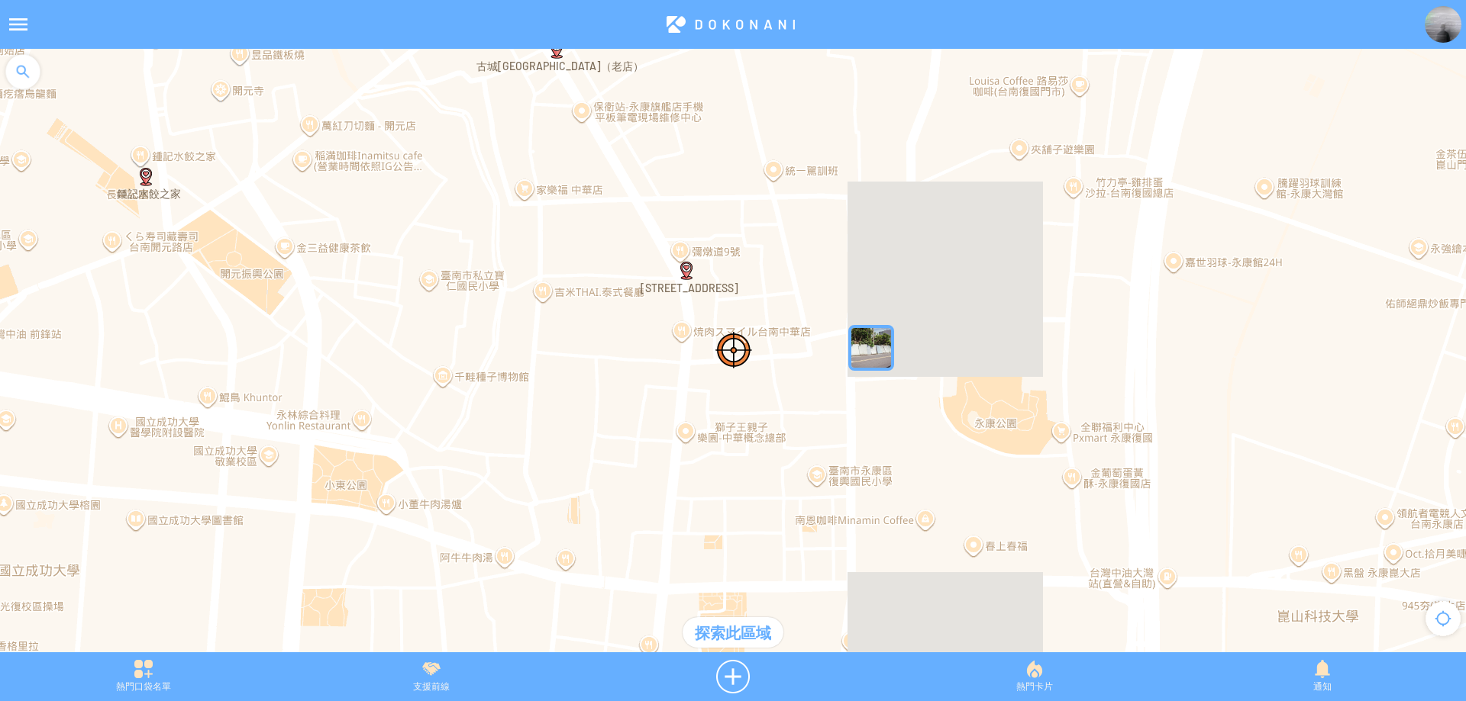
drag, startPoint x: 798, startPoint y: 347, endPoint x: 811, endPoint y: 470, distance: 124.3
click at [811, 471] on div at bounding box center [733, 358] width 1466 height 619
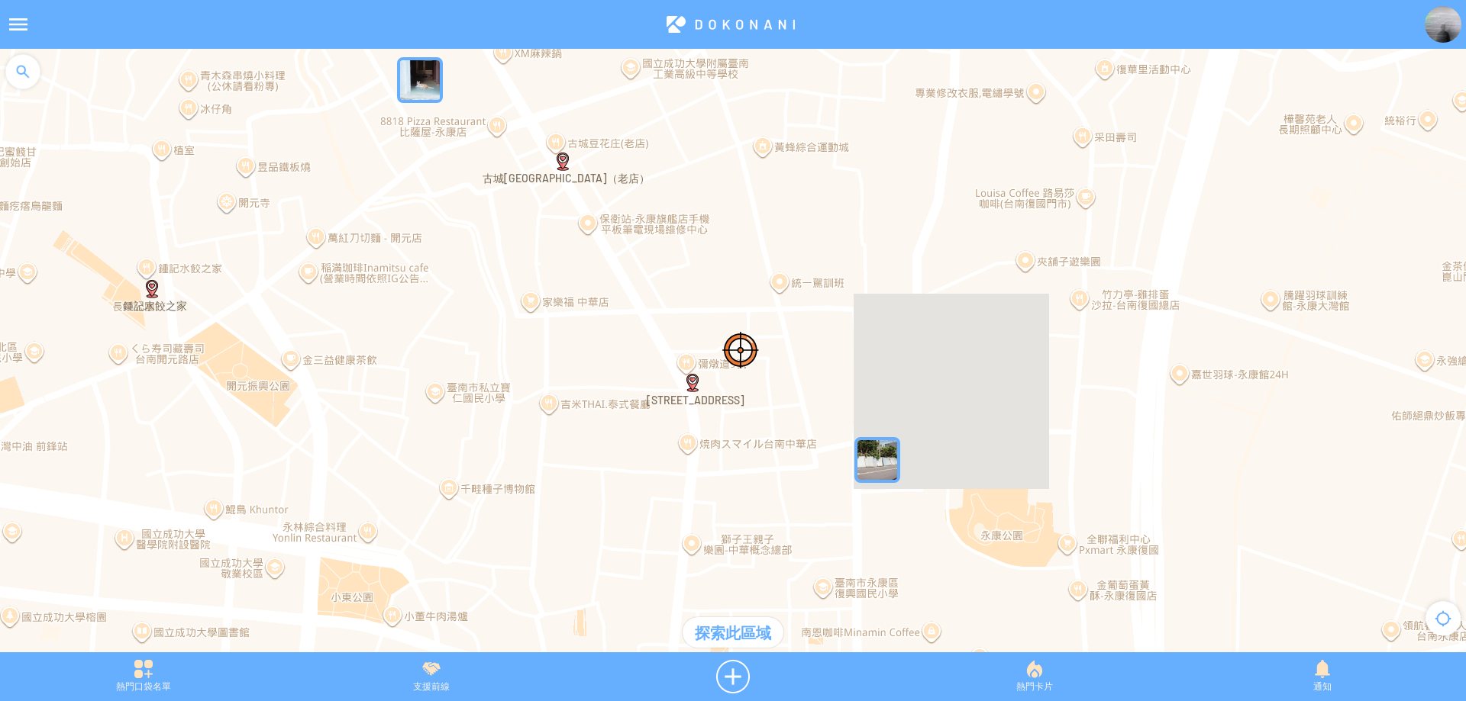
drag, startPoint x: 741, startPoint y: 238, endPoint x: 805, endPoint y: 369, distance: 145.8
click at [803, 367] on div at bounding box center [733, 358] width 1466 height 619
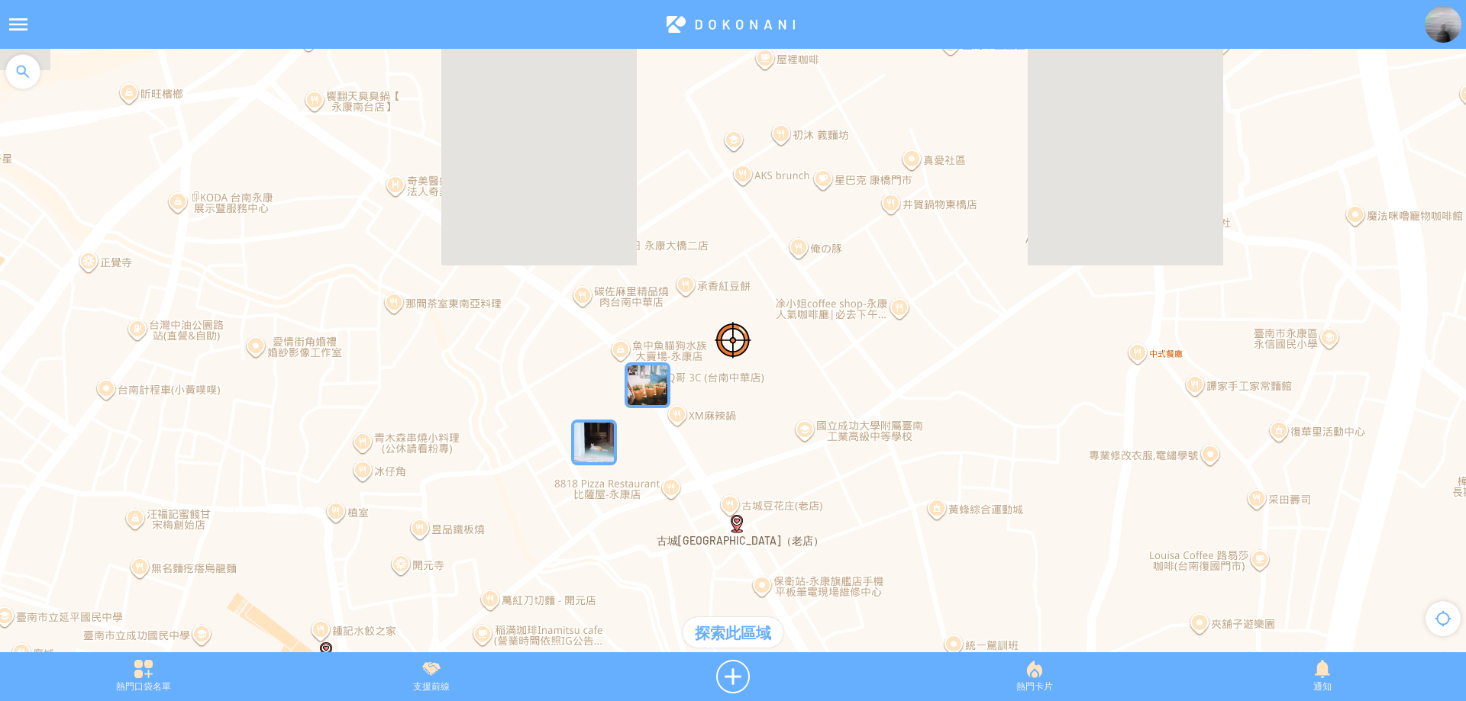
drag, startPoint x: 862, startPoint y: 424, endPoint x: 689, endPoint y: 269, distance: 231.4
click at [691, 271] on div at bounding box center [733, 358] width 1466 height 619
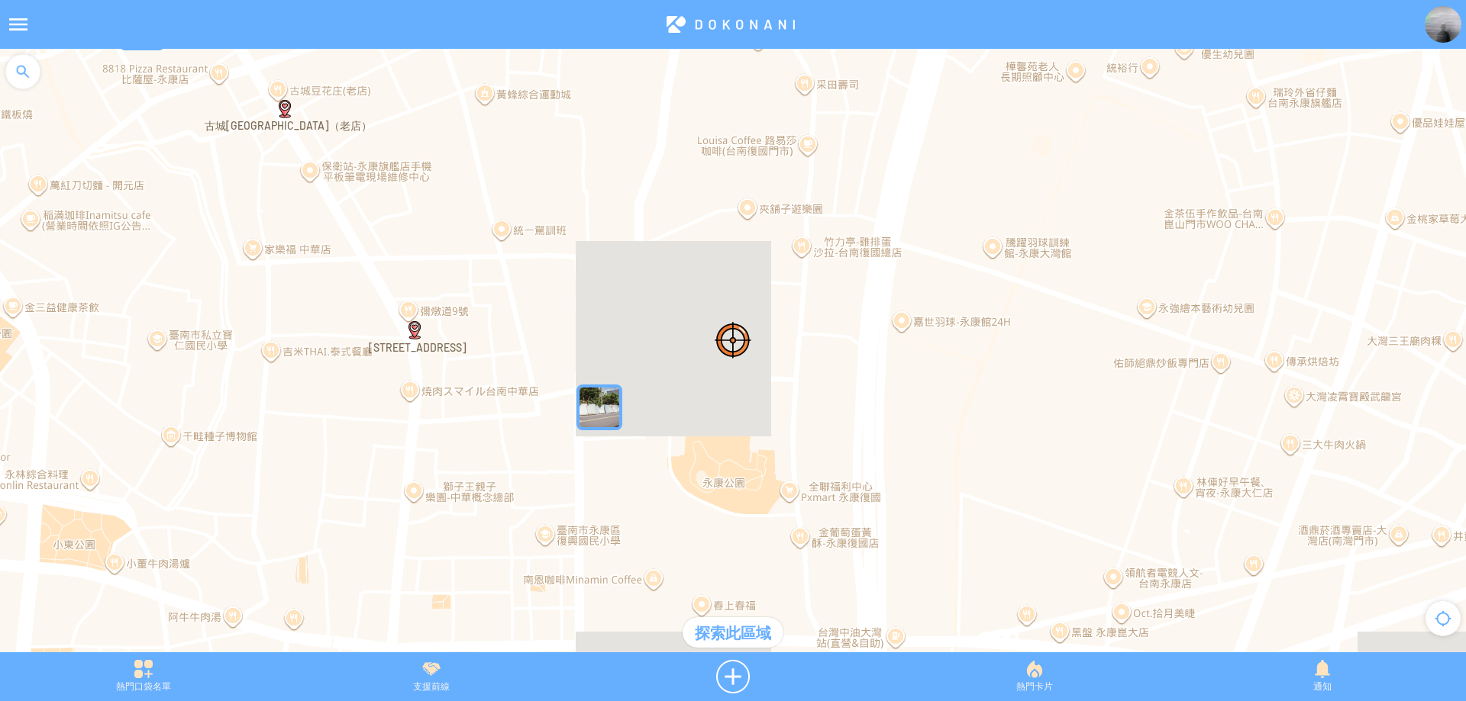
drag, startPoint x: 693, startPoint y: 240, endPoint x: 647, endPoint y: 167, distance: 86.4
click at [656, 185] on div at bounding box center [733, 358] width 1466 height 619
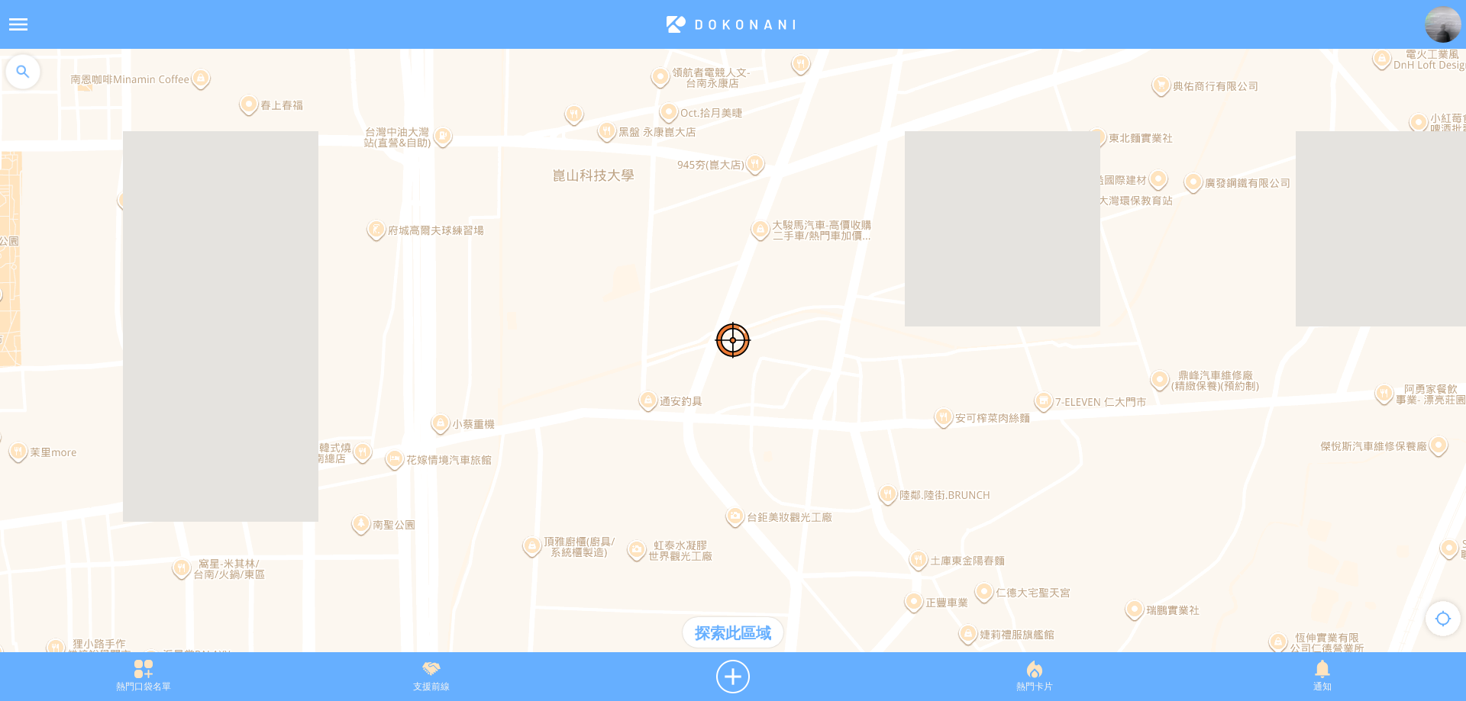
drag, startPoint x: 798, startPoint y: 352, endPoint x: 760, endPoint y: 263, distance: 96.8
click at [760, 263] on div at bounding box center [733, 358] width 1466 height 619
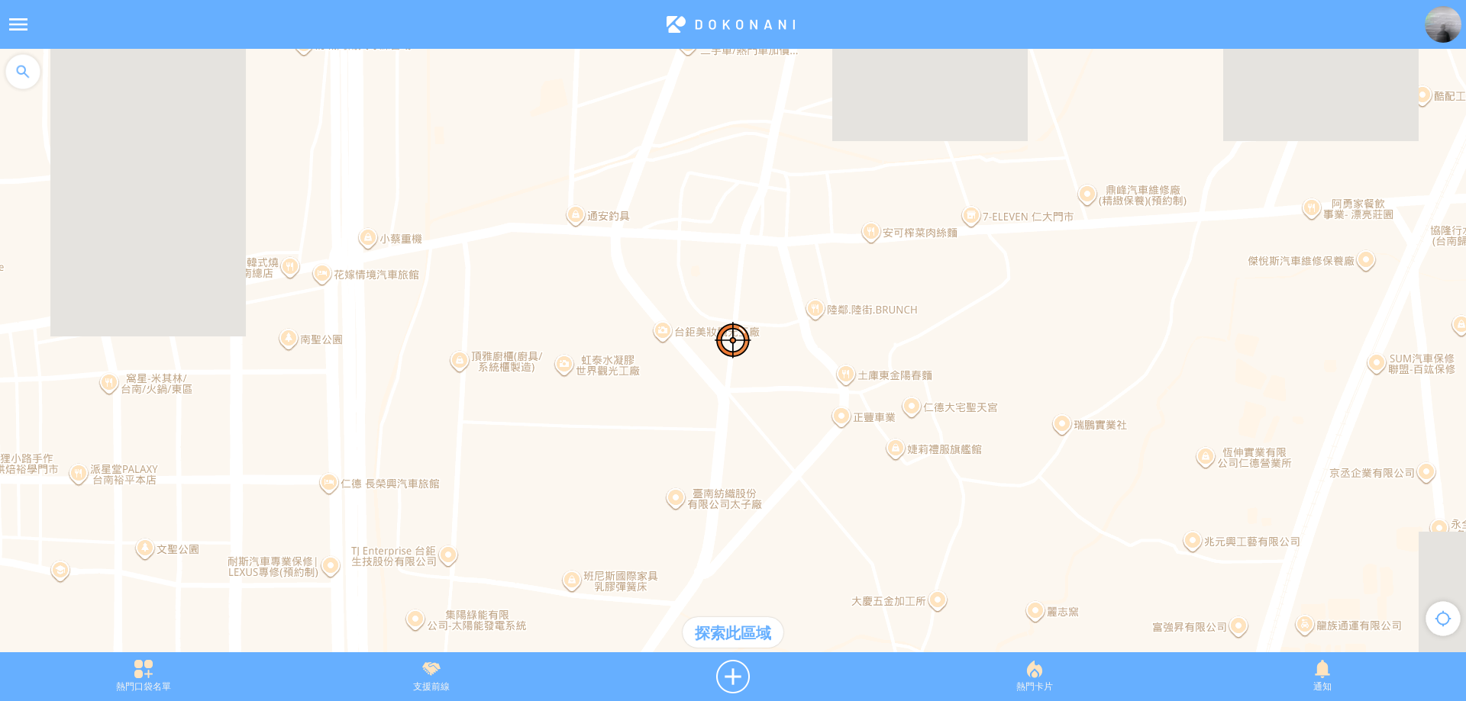
click at [756, 630] on div "探索此區域" at bounding box center [732, 633] width 101 height 31
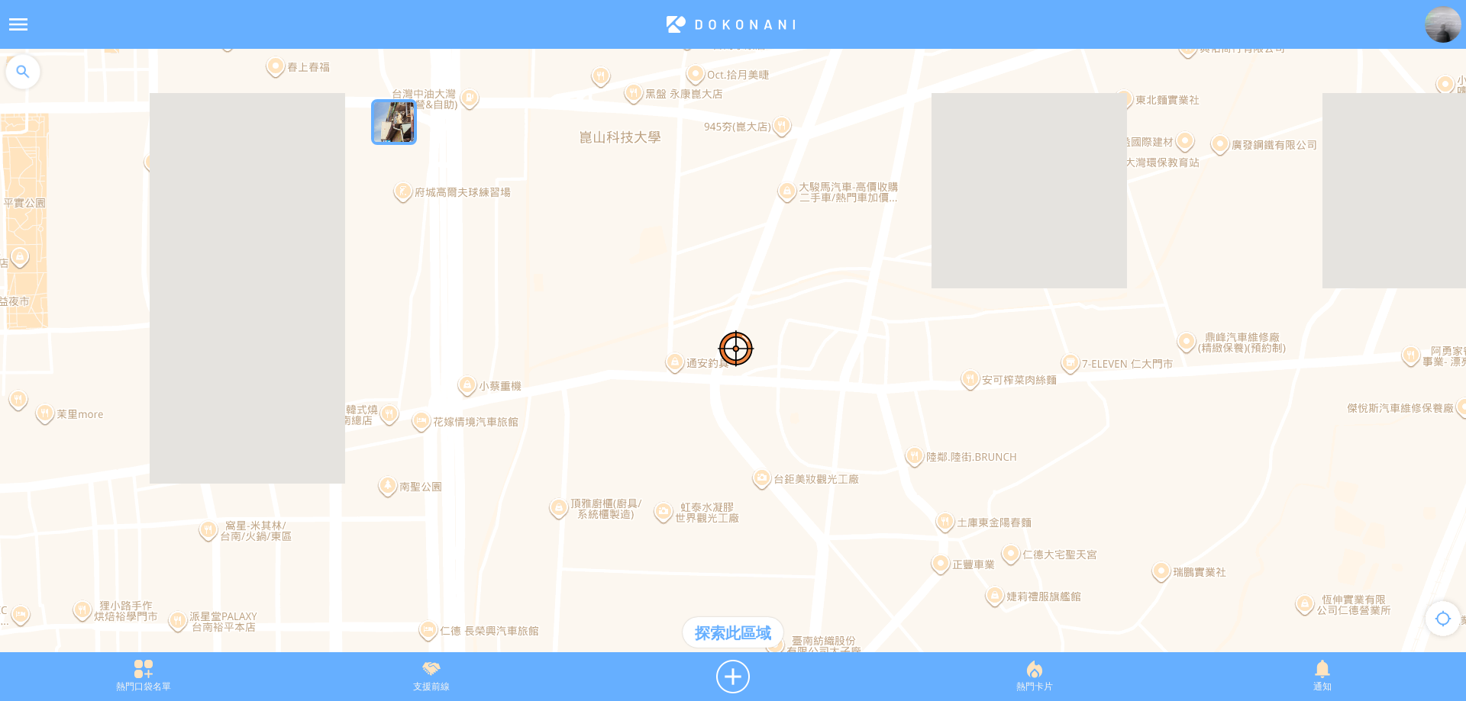
drag, startPoint x: 585, startPoint y: 215, endPoint x: 691, endPoint y: 379, distance: 195.4
click at [691, 378] on div at bounding box center [733, 358] width 1466 height 619
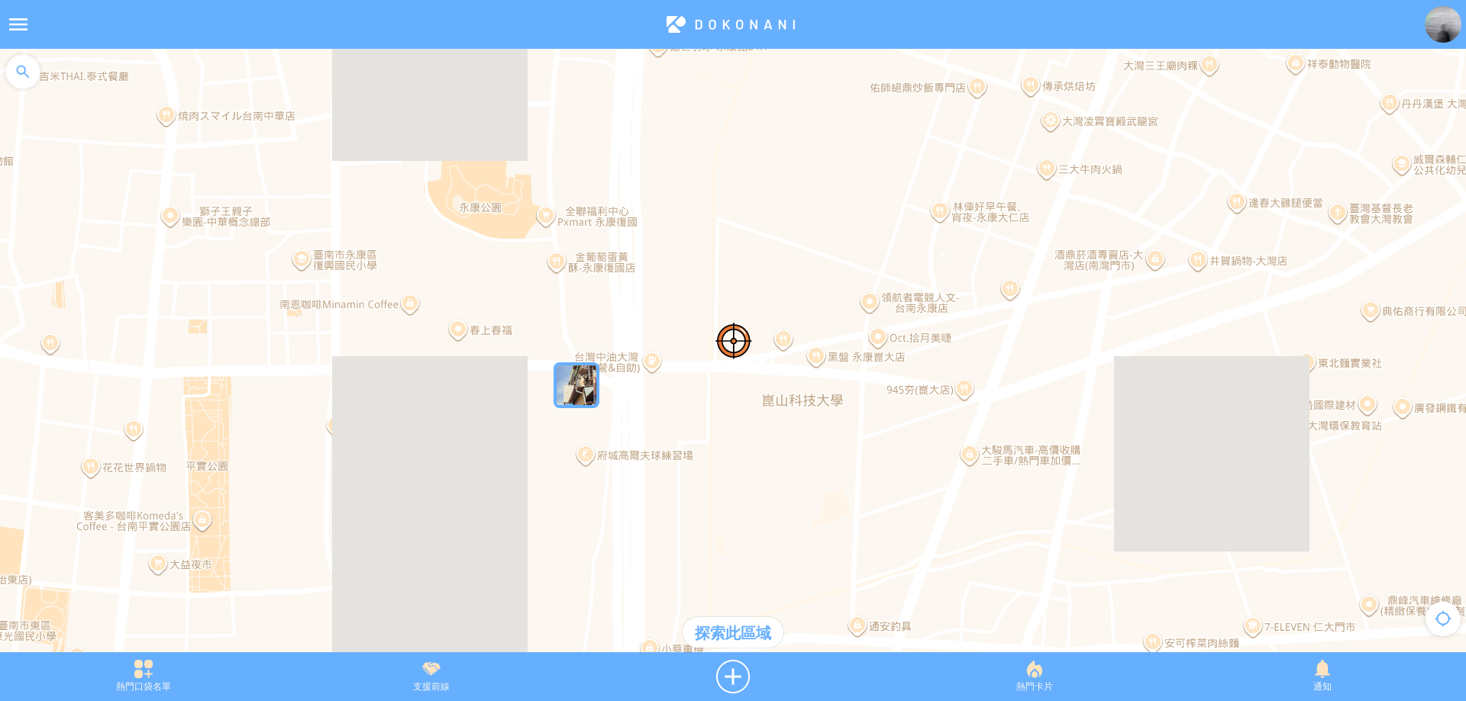
drag, startPoint x: 621, startPoint y: 267, endPoint x: 680, endPoint y: 327, distance: 84.7
click at [680, 327] on div at bounding box center [733, 358] width 1466 height 619
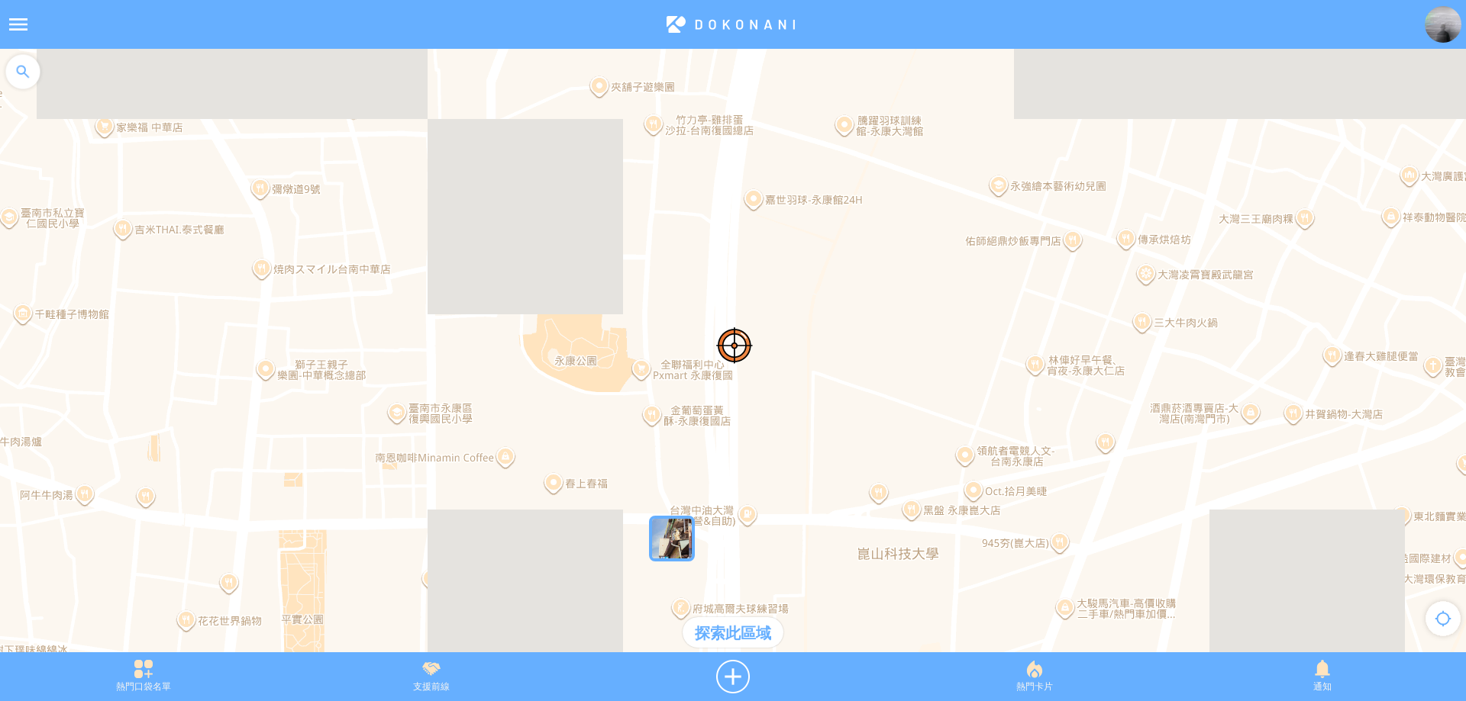
drag, startPoint x: 570, startPoint y: 325, endPoint x: 583, endPoint y: 368, distance: 44.7
click at [583, 368] on div at bounding box center [733, 358] width 1466 height 619
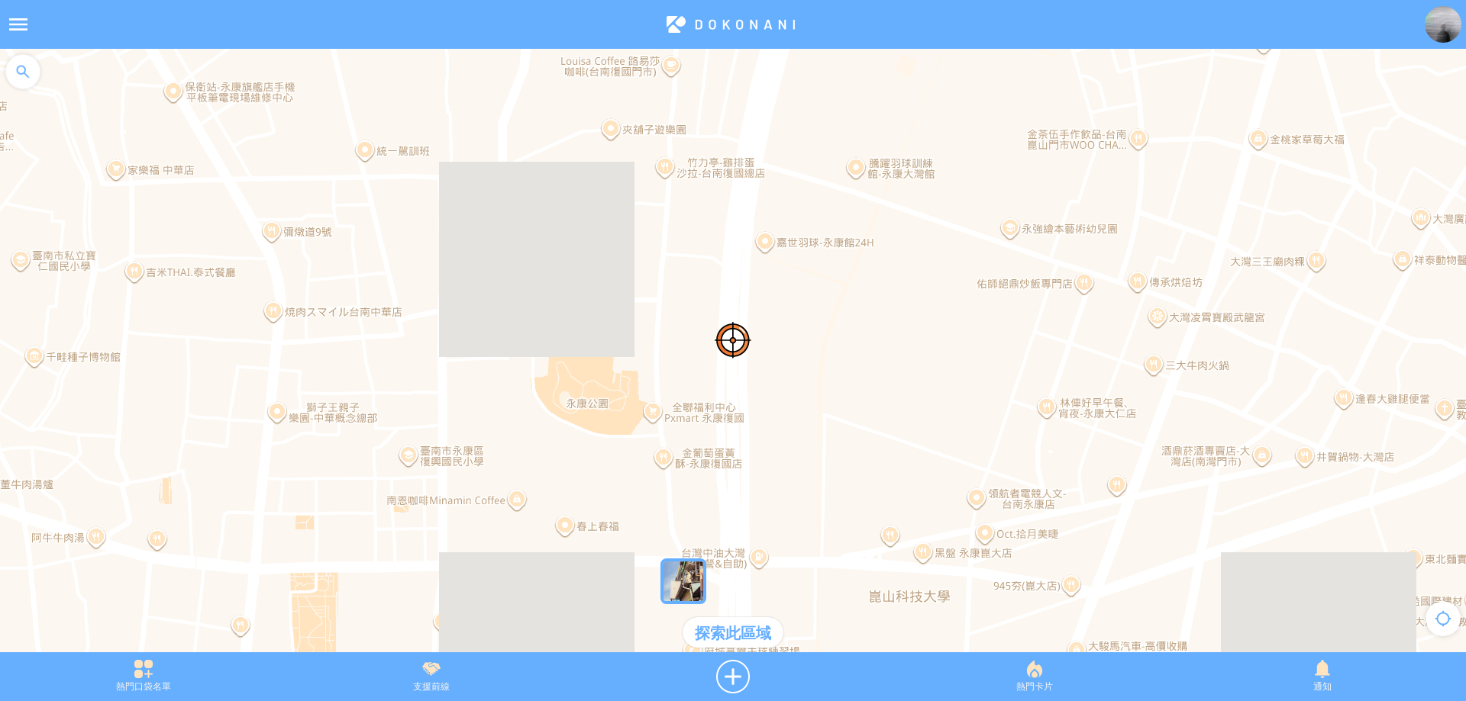
click at [677, 589] on img "2yyxjvy2LV2MapIcon" at bounding box center [683, 582] width 46 height 46
click at [692, 585] on img "2yyxjvy2LV2MapIcon" at bounding box center [706, 605] width 92 height 92
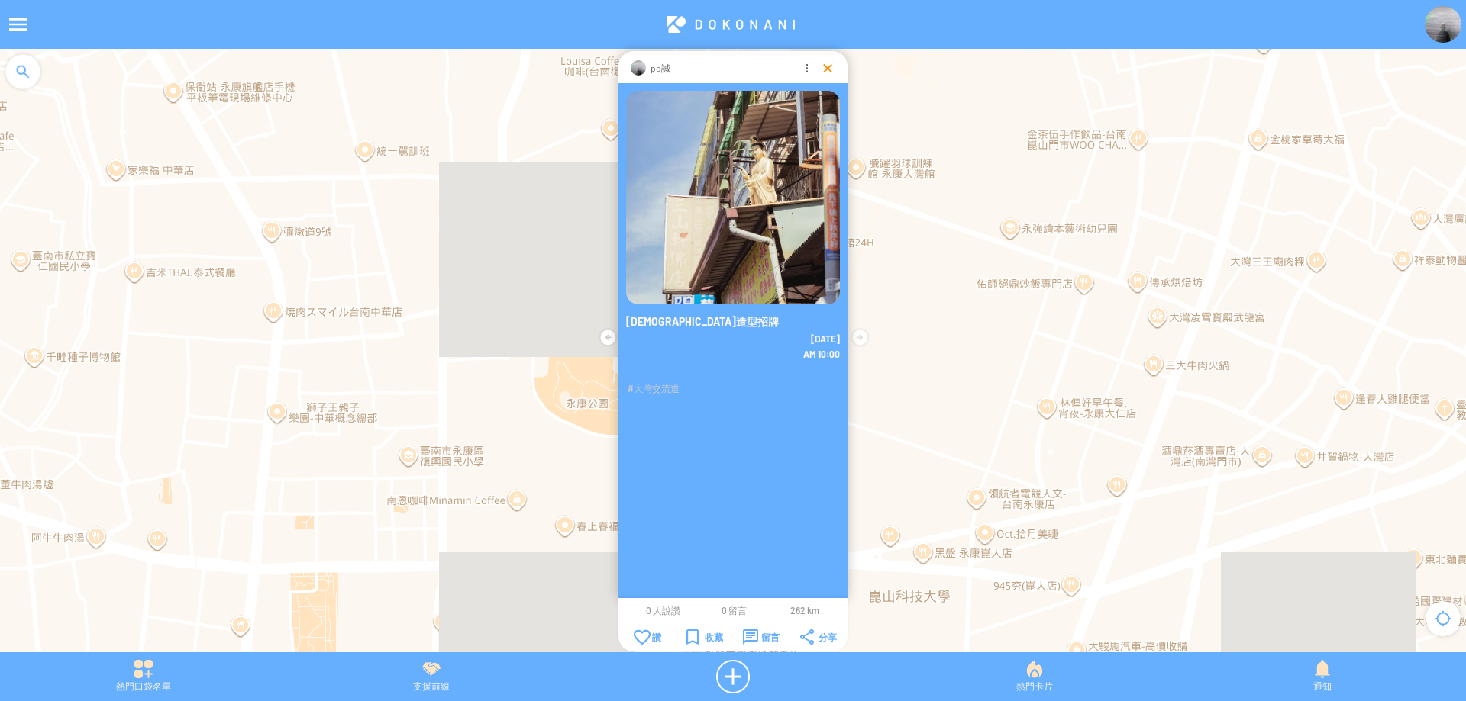
click at [826, 69] on div at bounding box center [827, 67] width 15 height 15
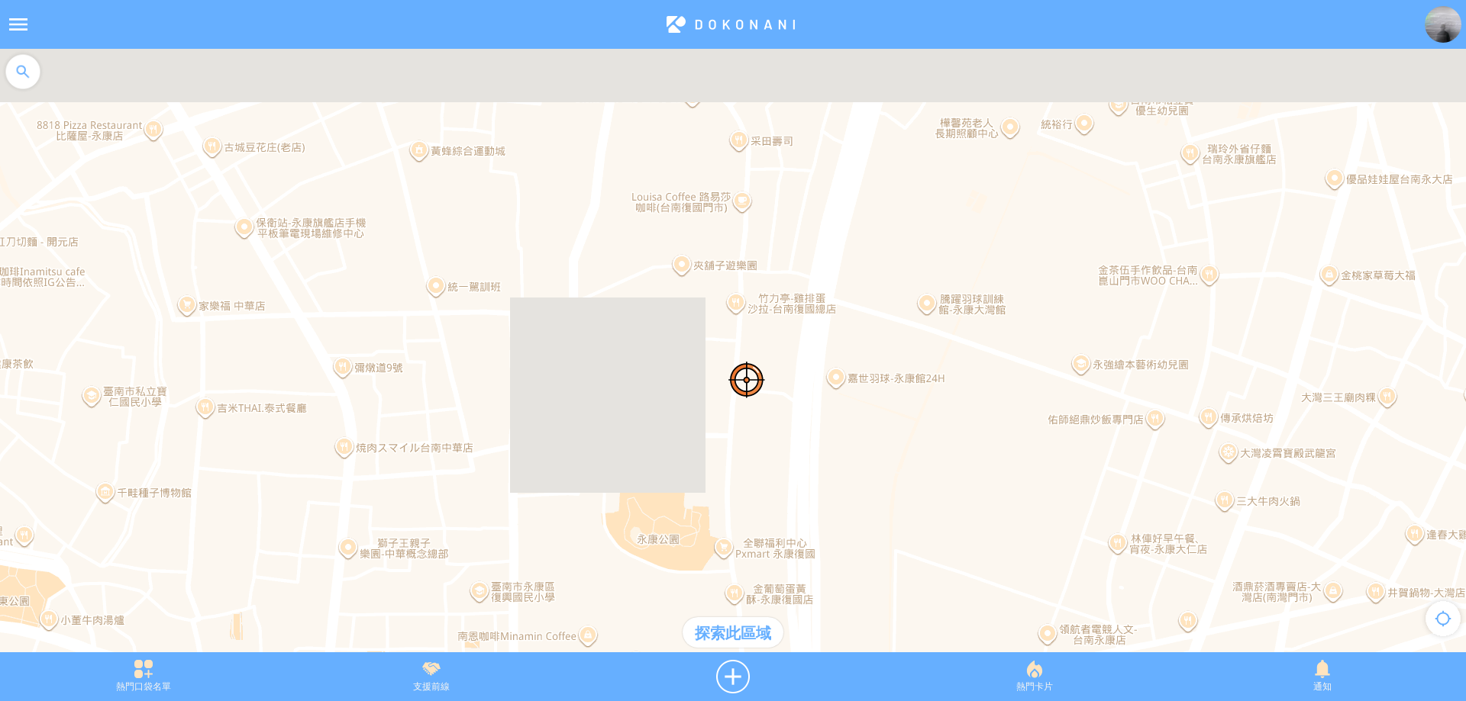
drag, startPoint x: 531, startPoint y: 158, endPoint x: 594, endPoint y: 317, distance: 170.7
click at [627, 406] on div at bounding box center [733, 358] width 1466 height 619
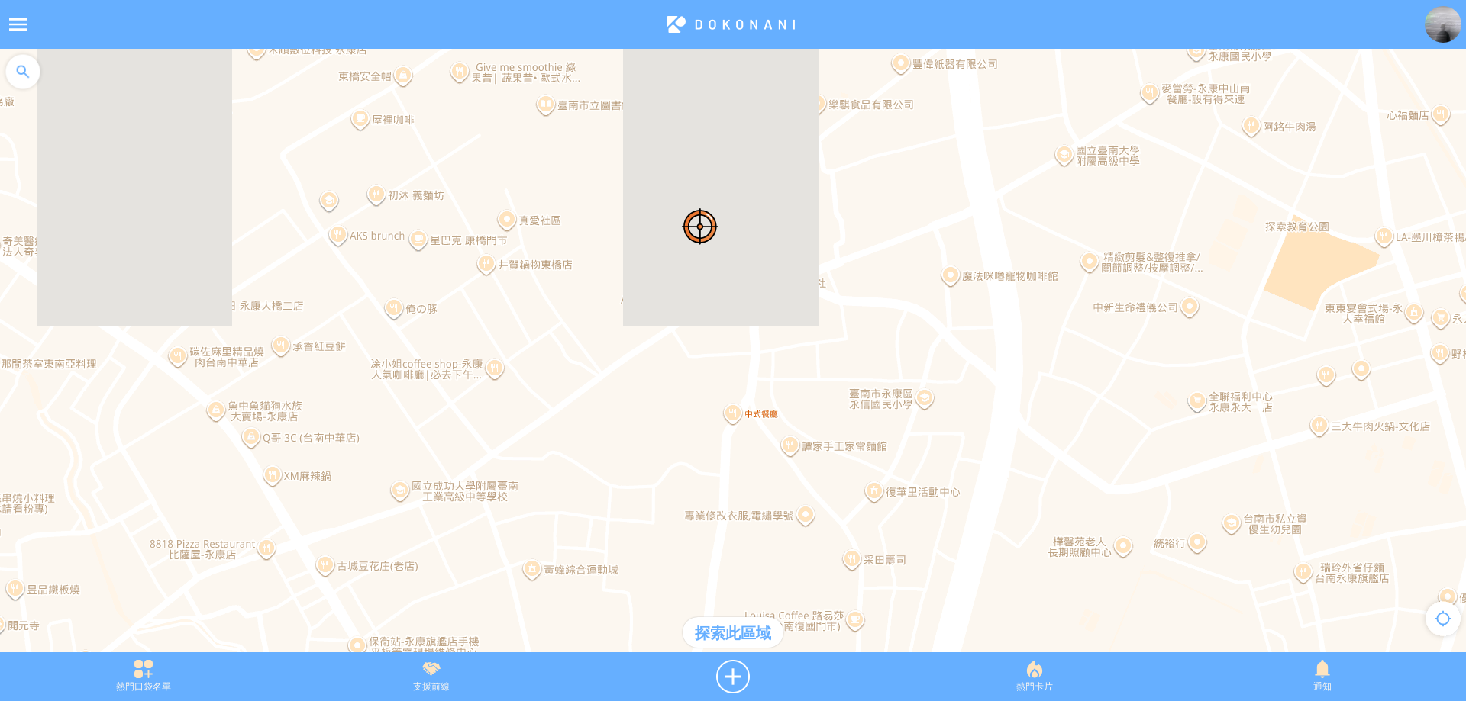
drag, startPoint x: 588, startPoint y: 284, endPoint x: 623, endPoint y: 361, distance: 84.7
click at [623, 361] on div at bounding box center [733, 358] width 1466 height 619
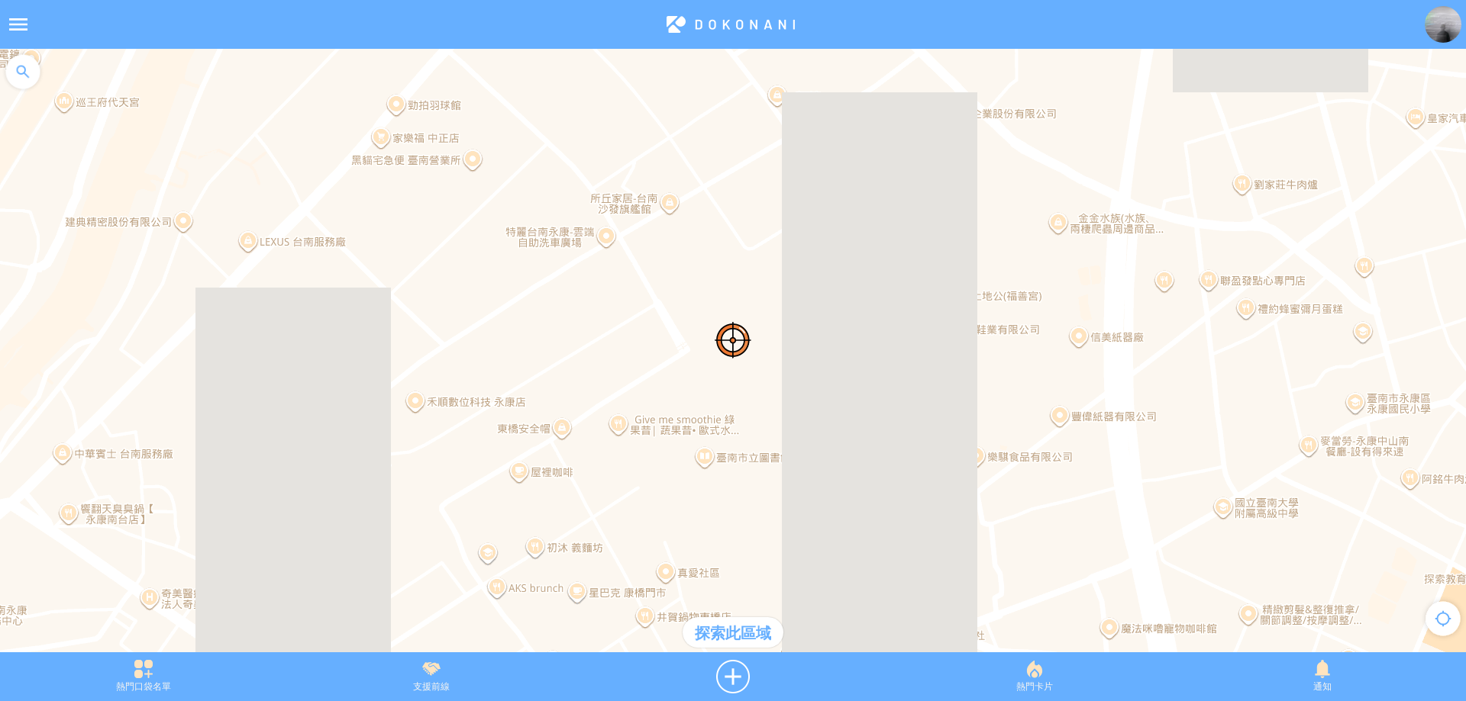
click at [730, 628] on div "探索此區域" at bounding box center [732, 633] width 101 height 31
drag, startPoint x: 515, startPoint y: 353, endPoint x: 702, endPoint y: 368, distance: 187.6
click at [701, 367] on div at bounding box center [733, 358] width 1466 height 619
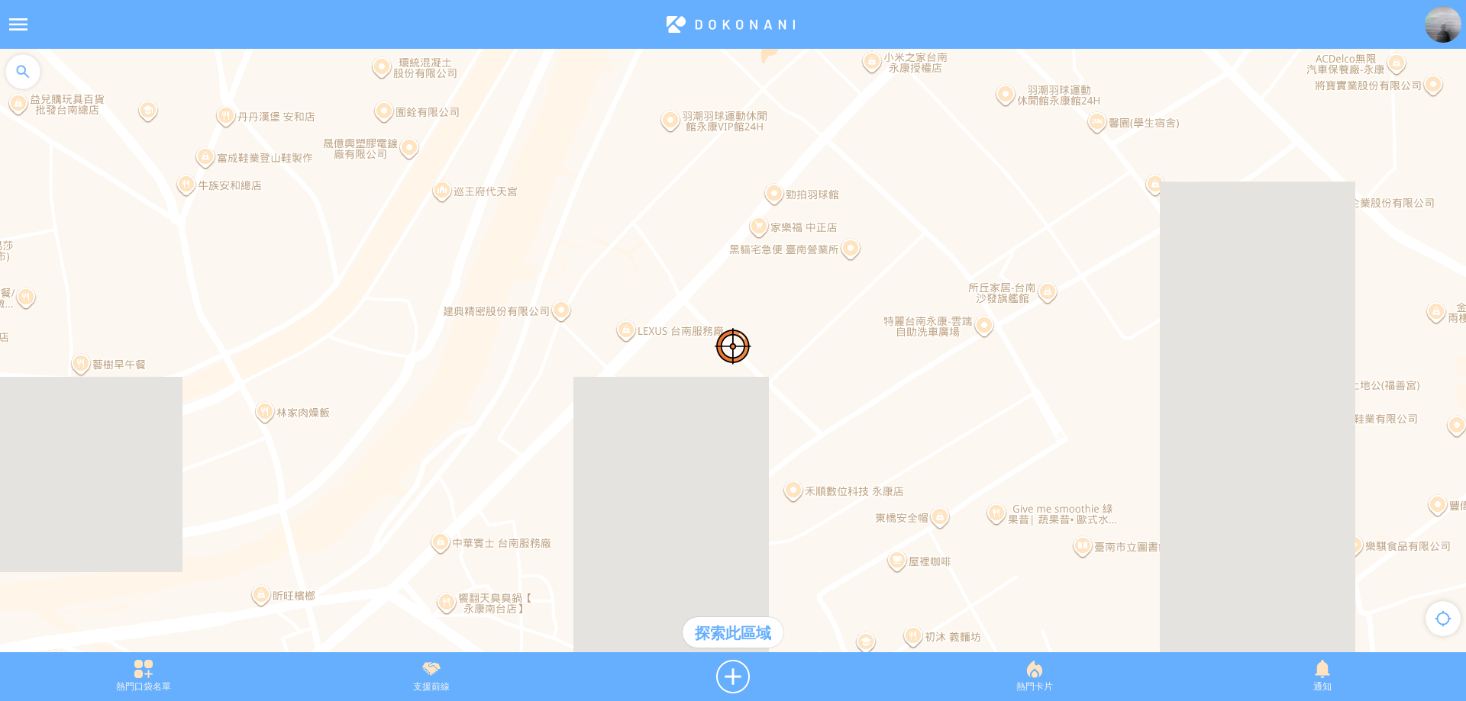
drag, startPoint x: 608, startPoint y: 245, endPoint x: 618, endPoint y: 334, distance: 89.8
click at [618, 334] on div at bounding box center [733, 358] width 1466 height 619
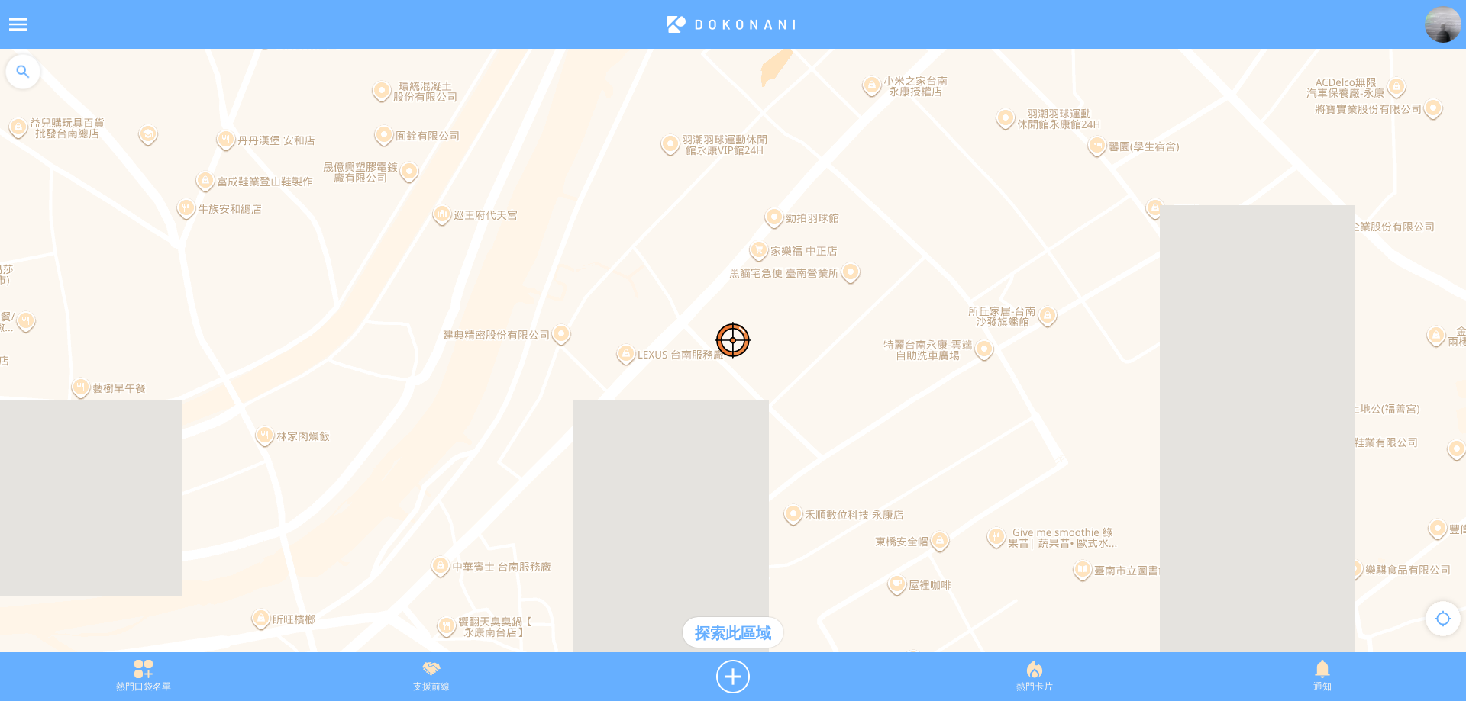
drag, startPoint x: 700, startPoint y: 256, endPoint x: 678, endPoint y: 343, distance: 89.8
click at [678, 343] on div at bounding box center [733, 358] width 1466 height 619
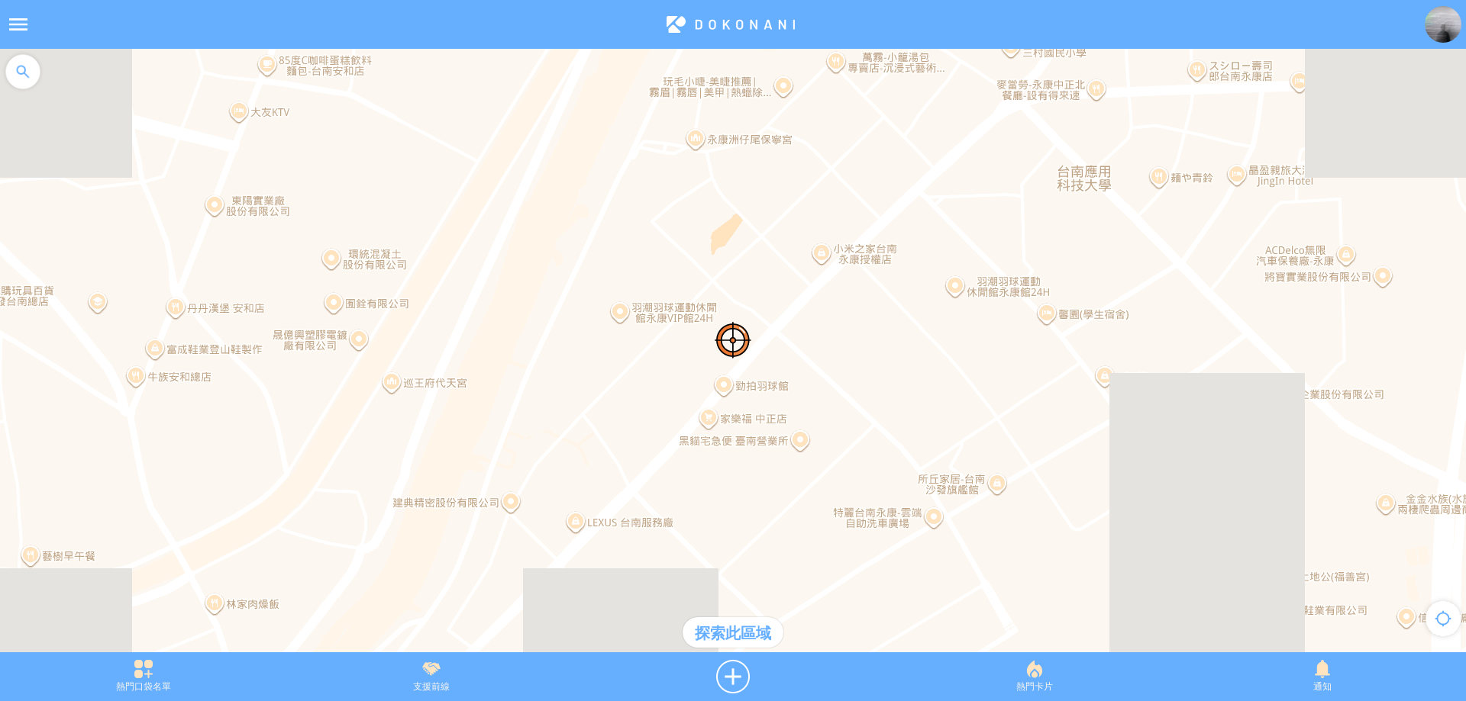
click at [749, 626] on div "探索此區域" at bounding box center [732, 633] width 101 height 31
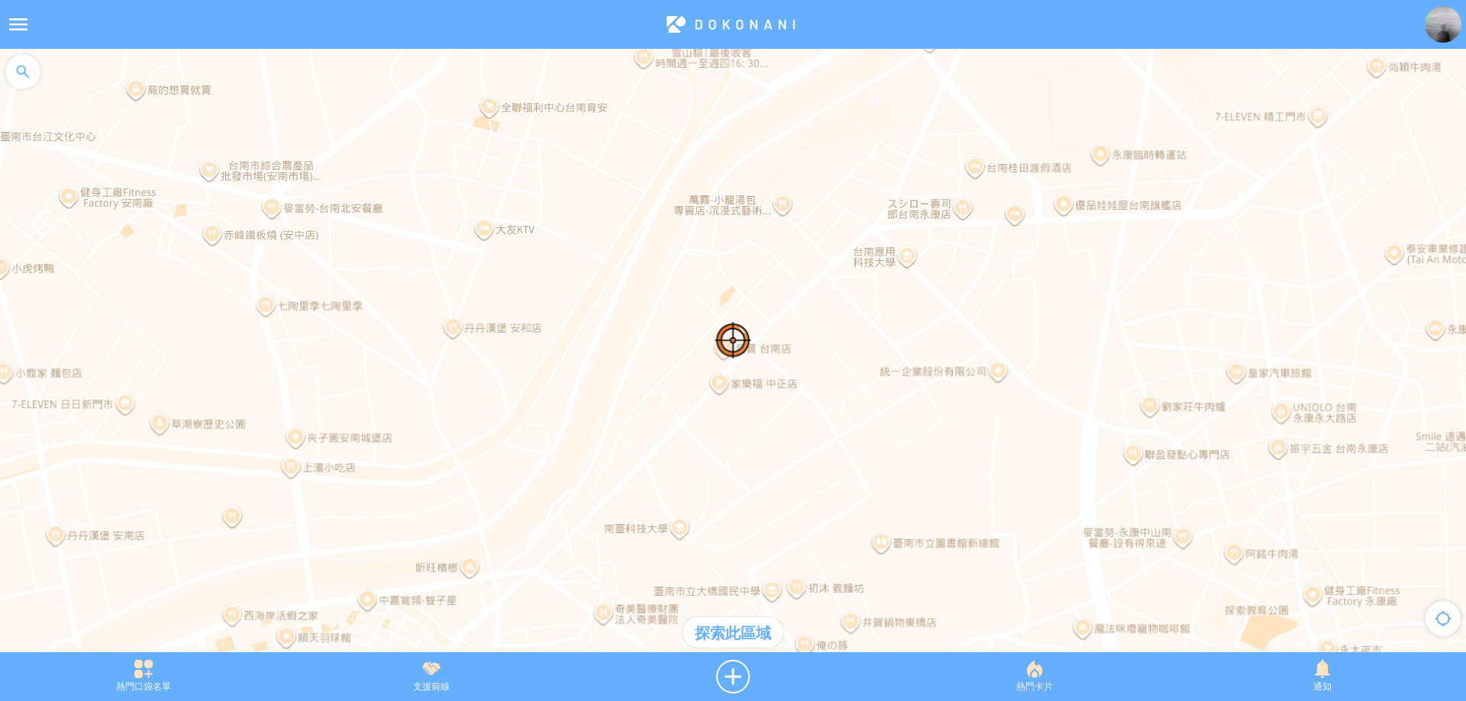
drag, startPoint x: 747, startPoint y: 468, endPoint x: 724, endPoint y: 258, distance: 211.2
click at [724, 258] on div at bounding box center [733, 358] width 1466 height 619
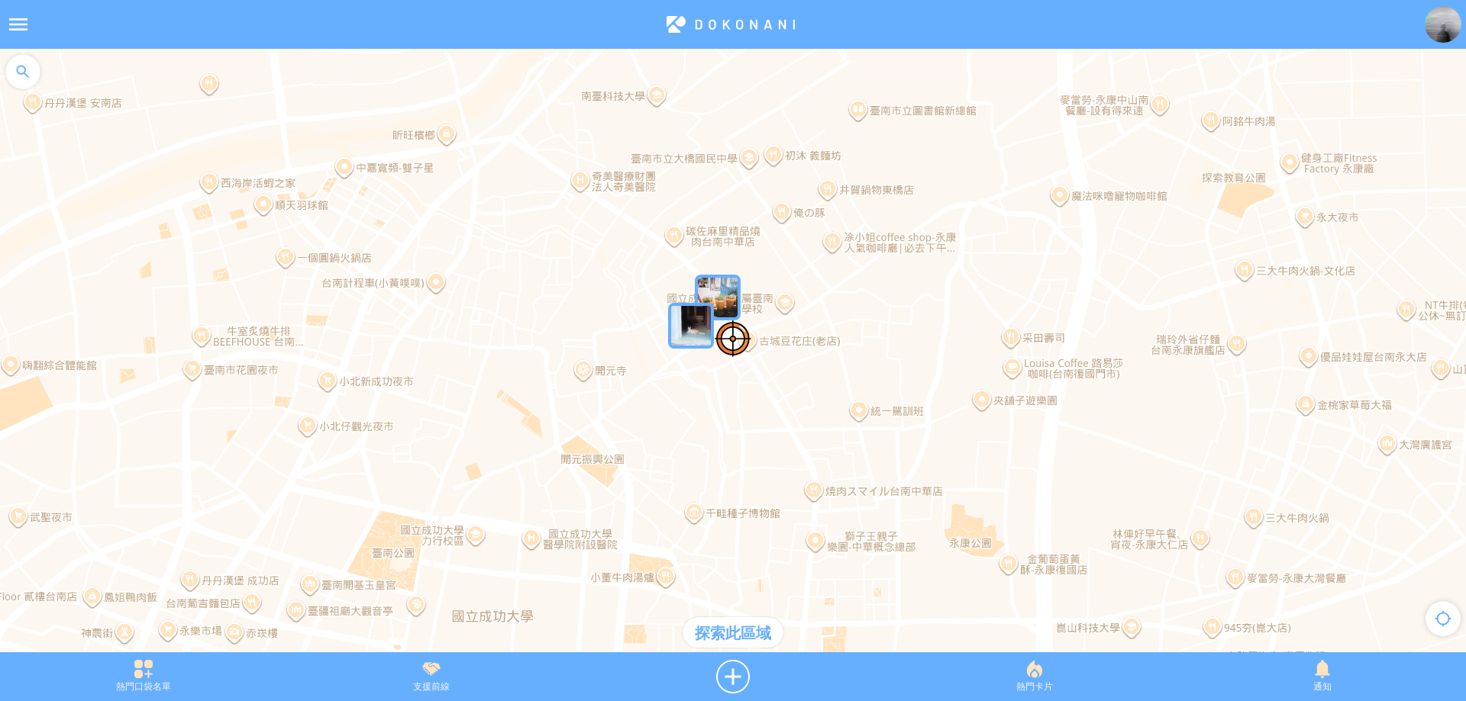
drag, startPoint x: 606, startPoint y: 436, endPoint x: 625, endPoint y: 393, distance: 46.8
click at [625, 393] on div at bounding box center [733, 358] width 1466 height 619
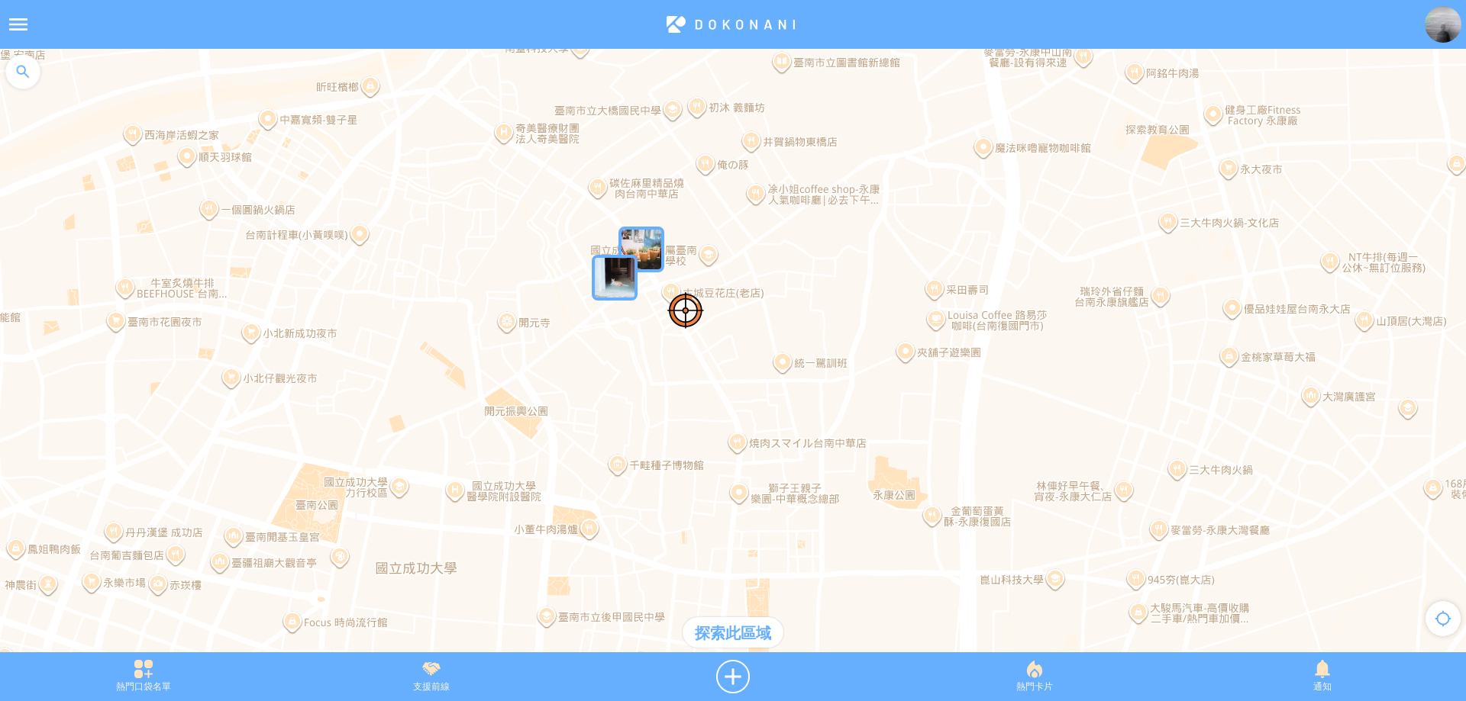
drag, startPoint x: 859, startPoint y: 427, endPoint x: 673, endPoint y: 309, distance: 219.6
click at [673, 308] on div at bounding box center [733, 358] width 1466 height 619
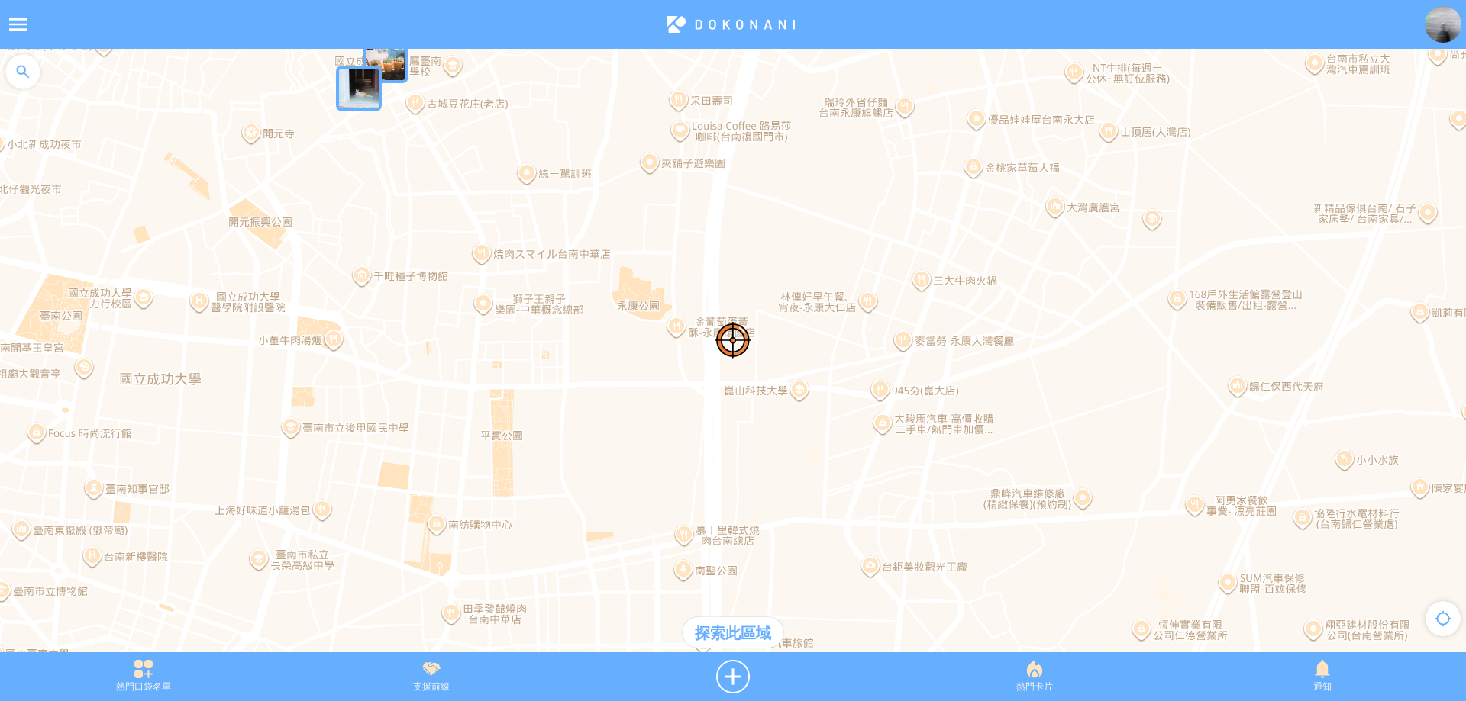
drag, startPoint x: 658, startPoint y: 307, endPoint x: 683, endPoint y: 376, distance: 73.9
click at [681, 368] on div at bounding box center [733, 358] width 1466 height 619
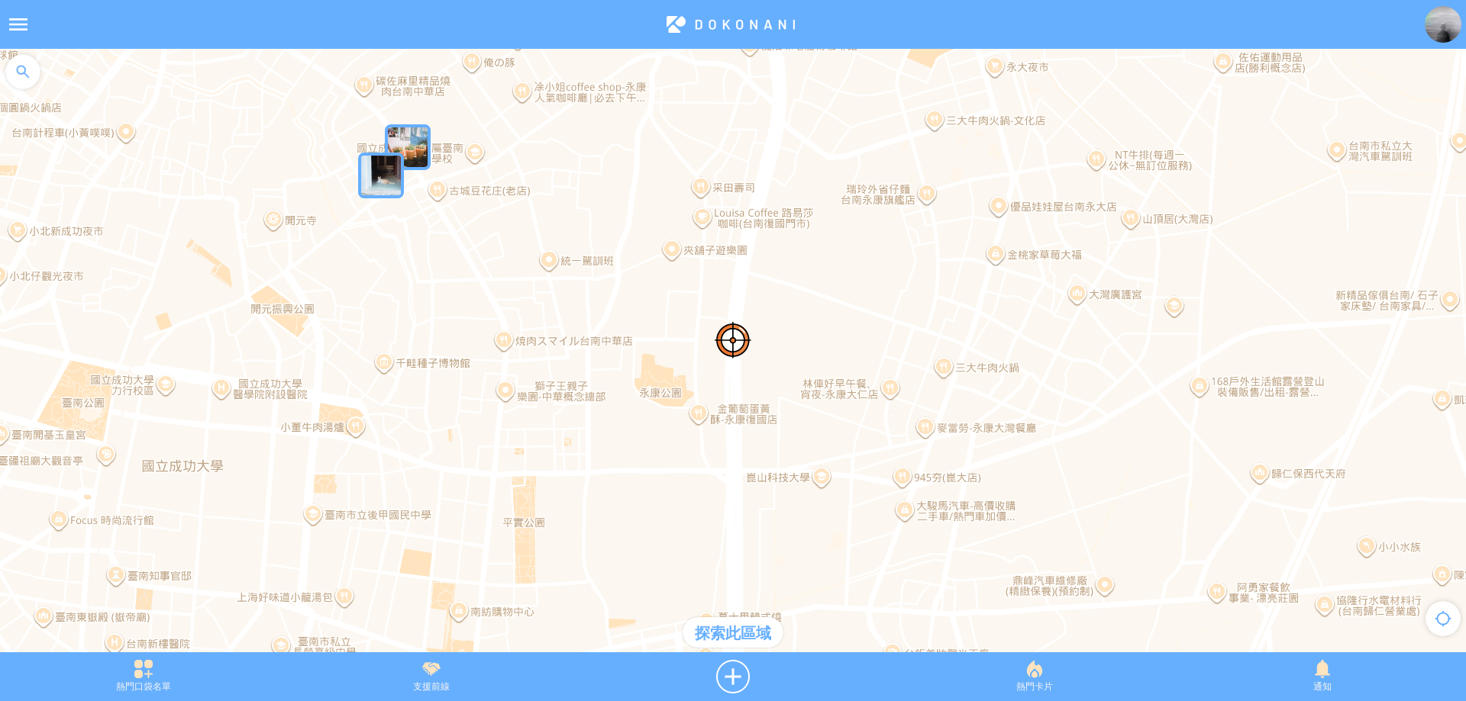
click at [740, 630] on div "探索此區域" at bounding box center [732, 633] width 101 height 31
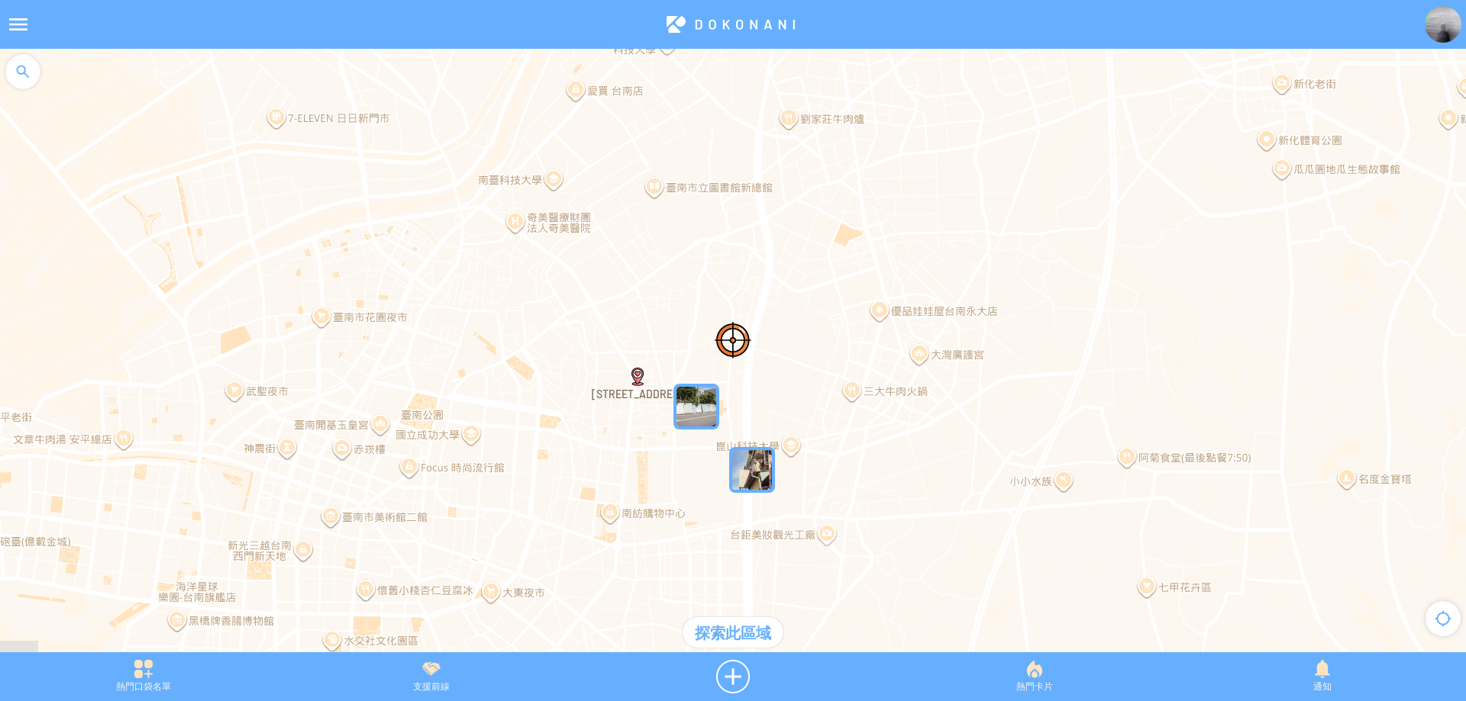
click at [739, 639] on div "探索此區域" at bounding box center [732, 633] width 101 height 31
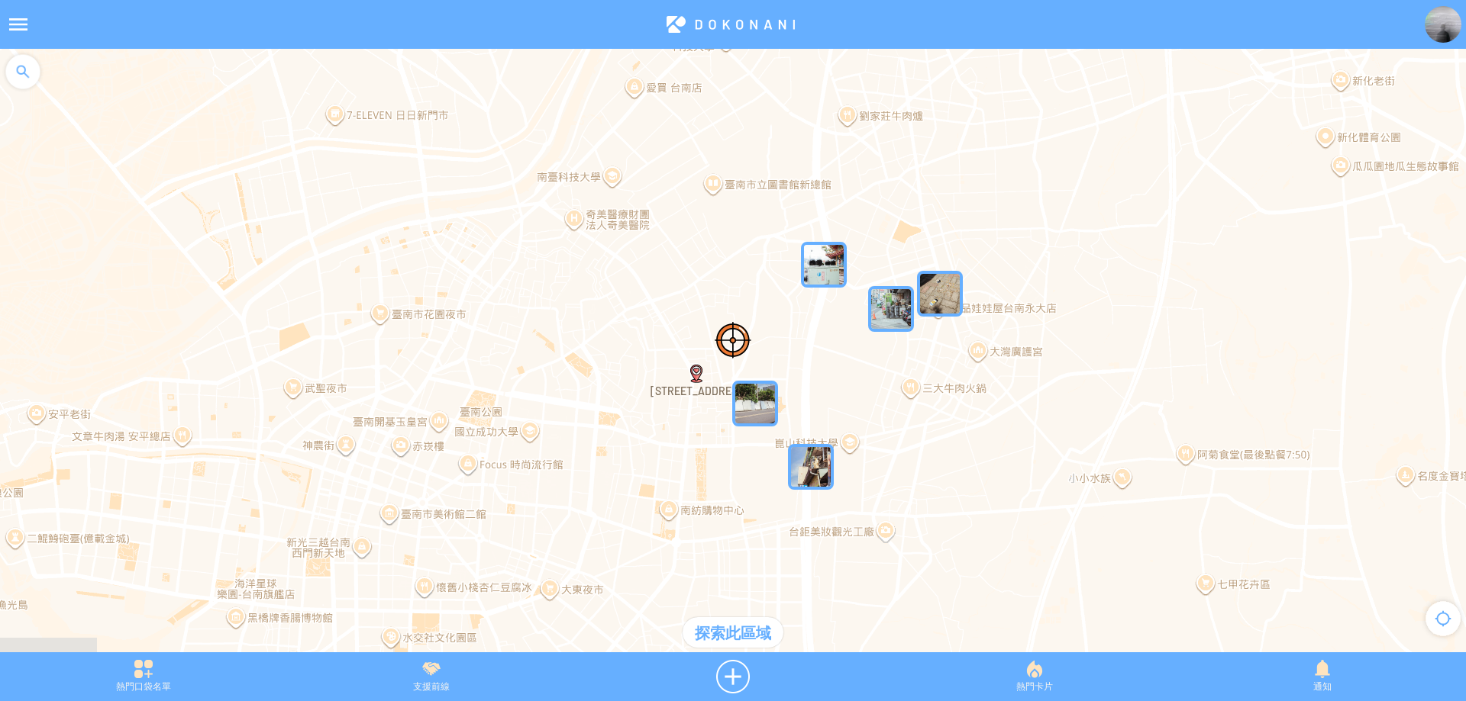
drag, startPoint x: 692, startPoint y: 305, endPoint x: 723, endPoint y: 326, distance: 36.8
click at [723, 326] on div at bounding box center [733, 358] width 1466 height 619
click at [739, 631] on div "探索此區域" at bounding box center [732, 633] width 101 height 31
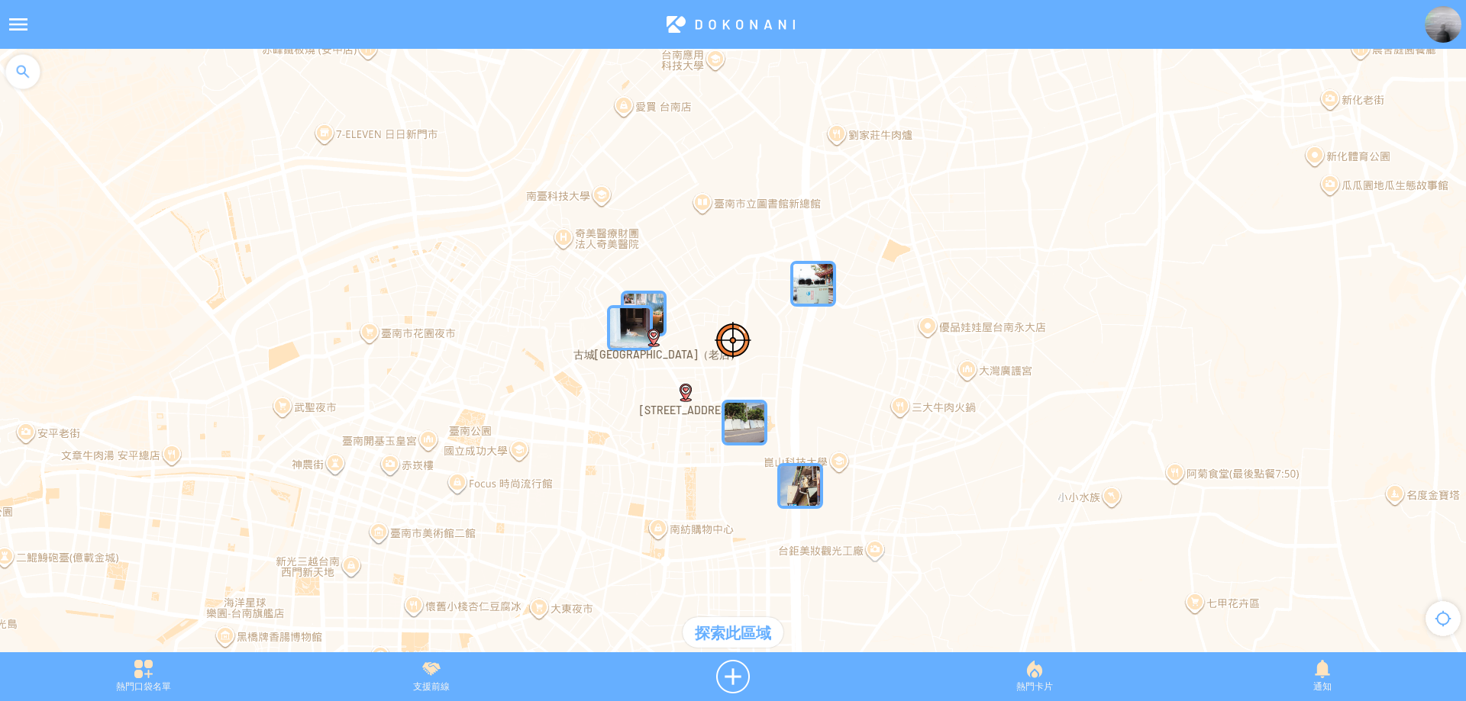
drag, startPoint x: 772, startPoint y: 385, endPoint x: 760, endPoint y: 366, distance: 22.7
click at [760, 366] on div at bounding box center [733, 358] width 1466 height 619
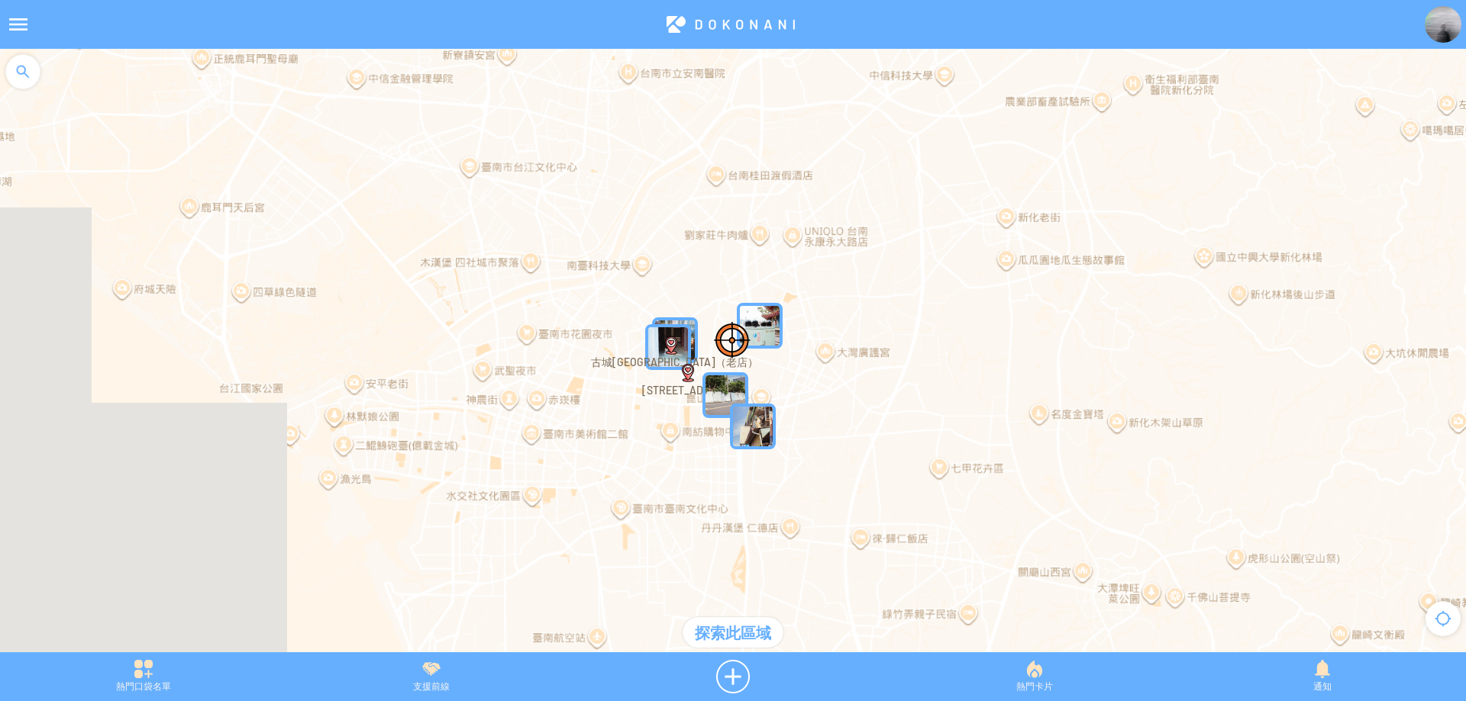
drag, startPoint x: 773, startPoint y: 386, endPoint x: 732, endPoint y: 366, distance: 46.1
click at [734, 366] on div at bounding box center [733, 358] width 1466 height 619
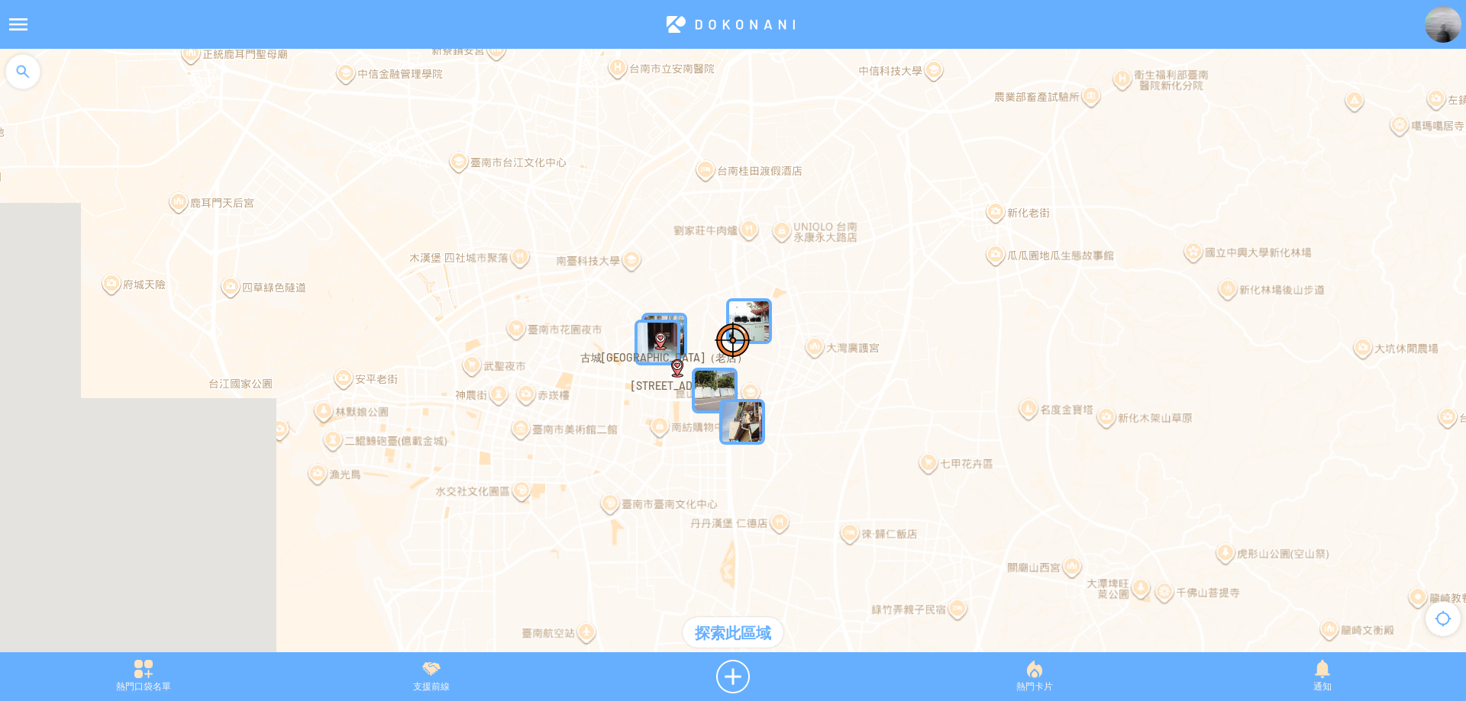
click at [756, 640] on div "探索此區域" at bounding box center [732, 633] width 101 height 31
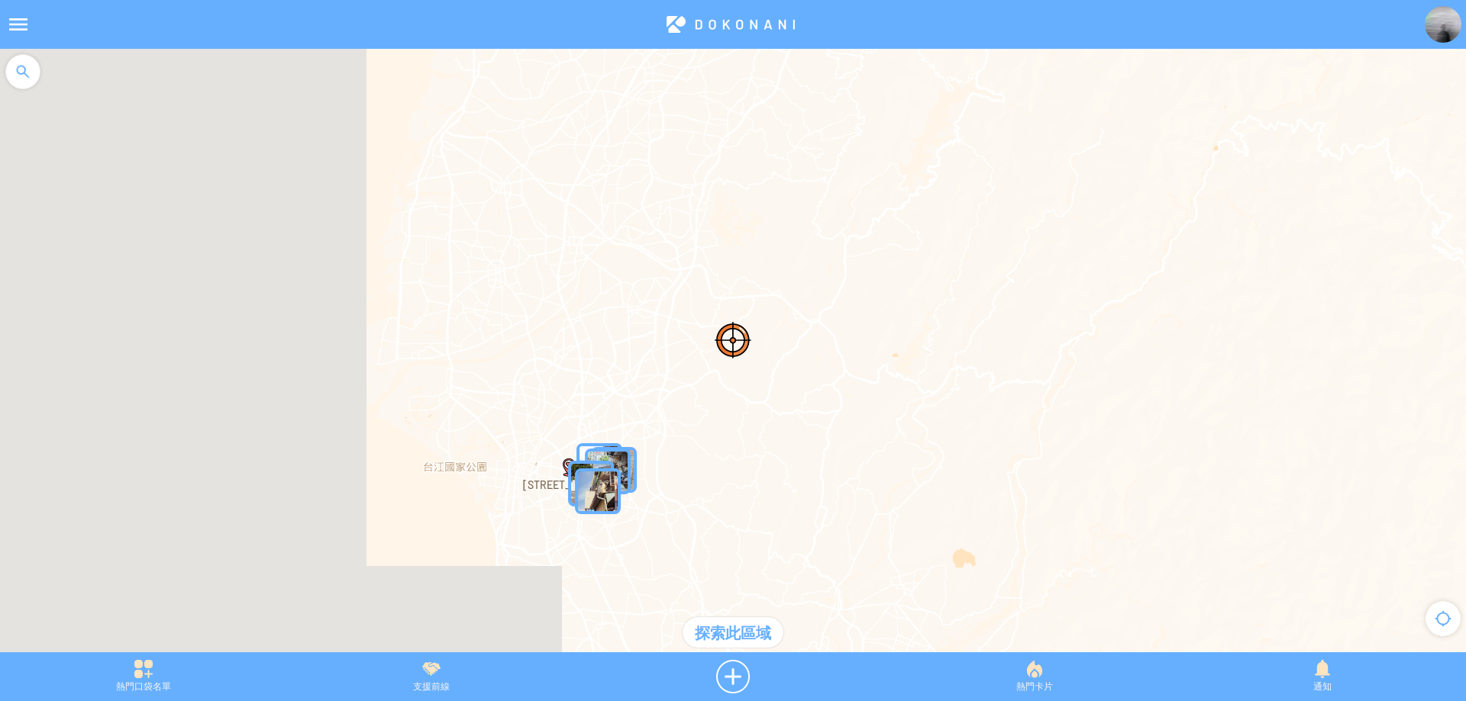
click at [737, 629] on div "探索此區域" at bounding box center [732, 633] width 101 height 31
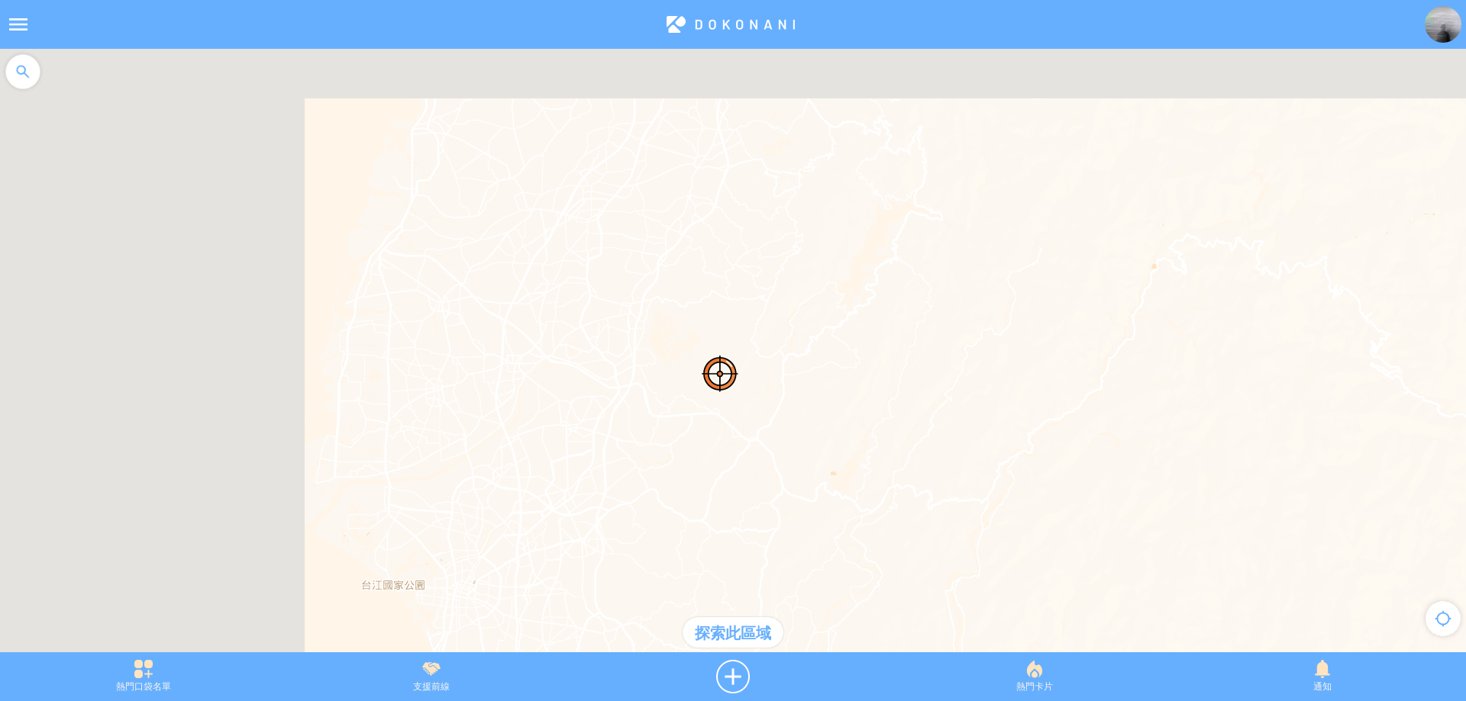
drag, startPoint x: 834, startPoint y: 172, endPoint x: 730, endPoint y: 379, distance: 231.4
click at [714, 440] on div at bounding box center [733, 358] width 1466 height 619
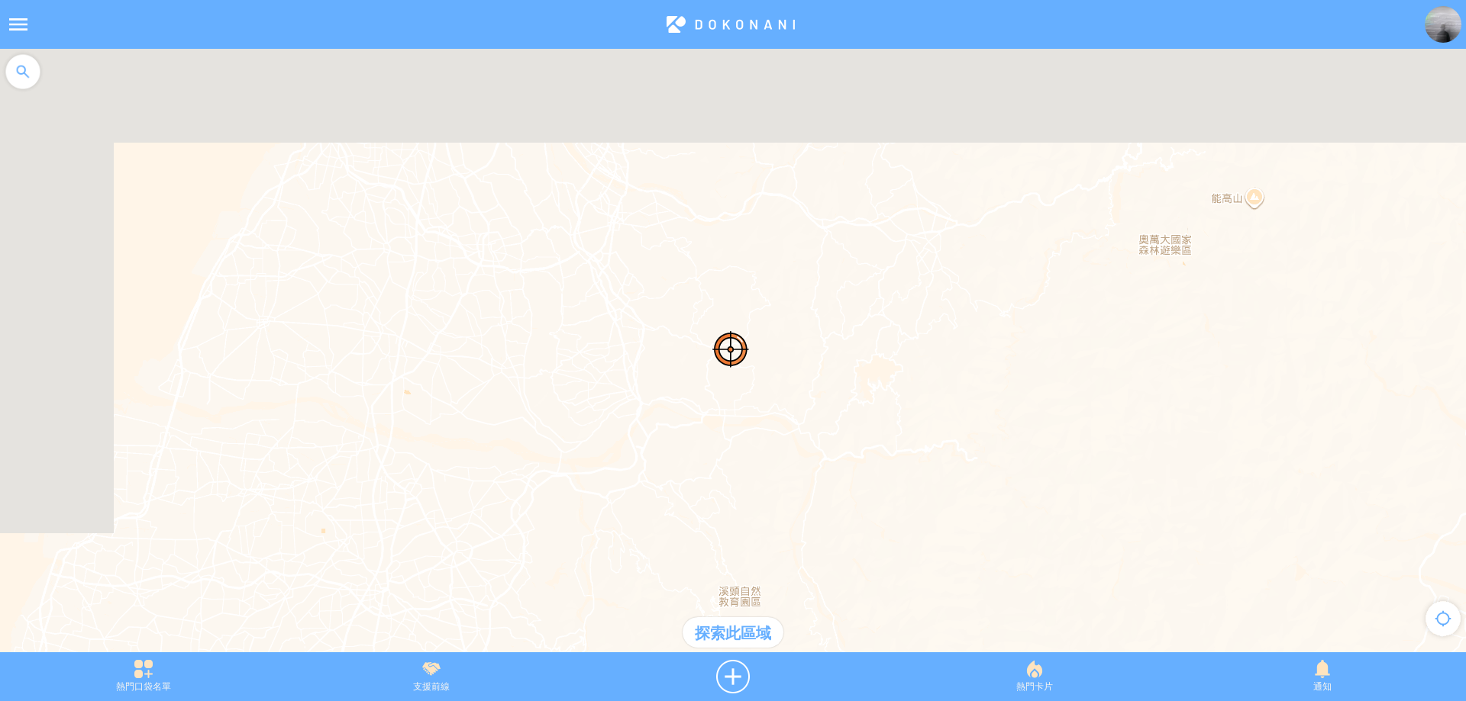
drag, startPoint x: 766, startPoint y: 234, endPoint x: 696, endPoint y: 407, distance: 186.0
click at [683, 465] on div at bounding box center [733, 358] width 1466 height 619
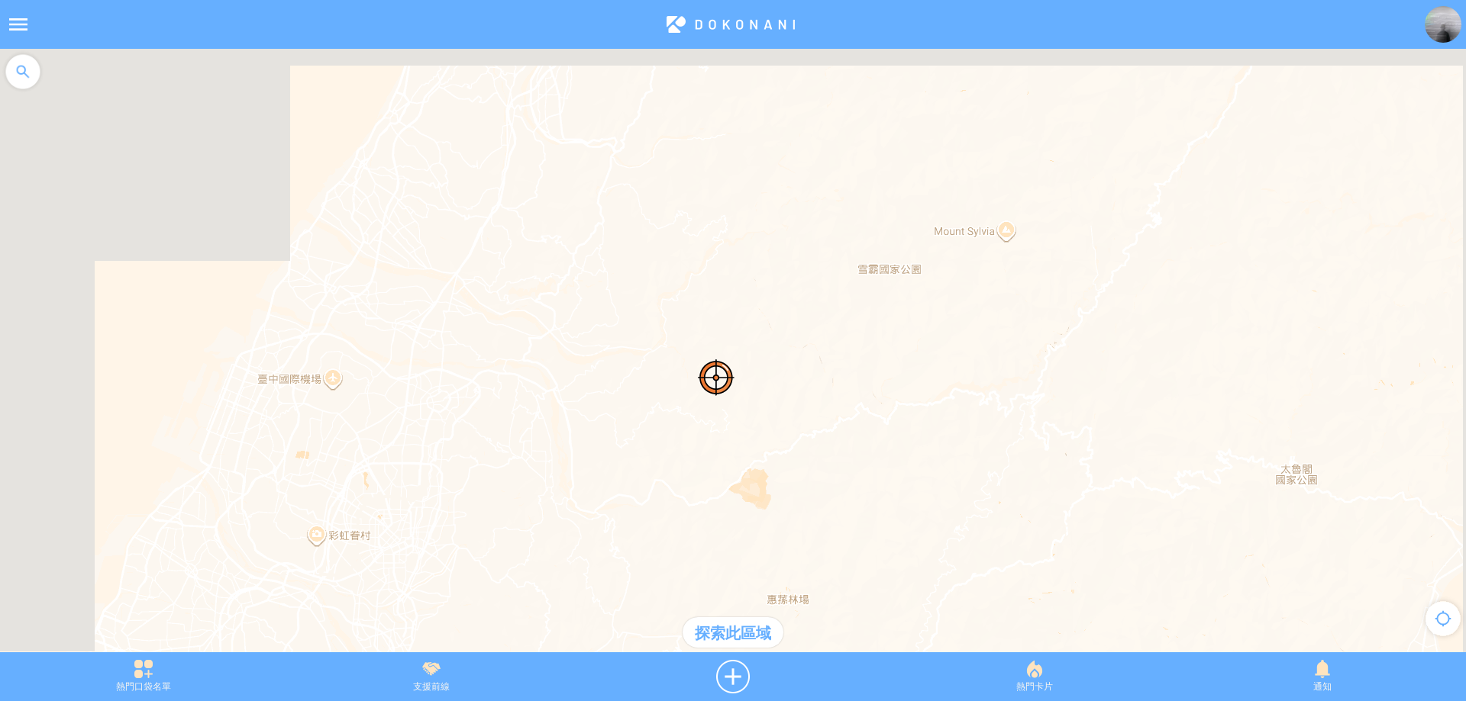
drag, startPoint x: 807, startPoint y: 220, endPoint x: 772, endPoint y: 347, distance: 131.5
click at [701, 465] on div at bounding box center [733, 358] width 1466 height 619
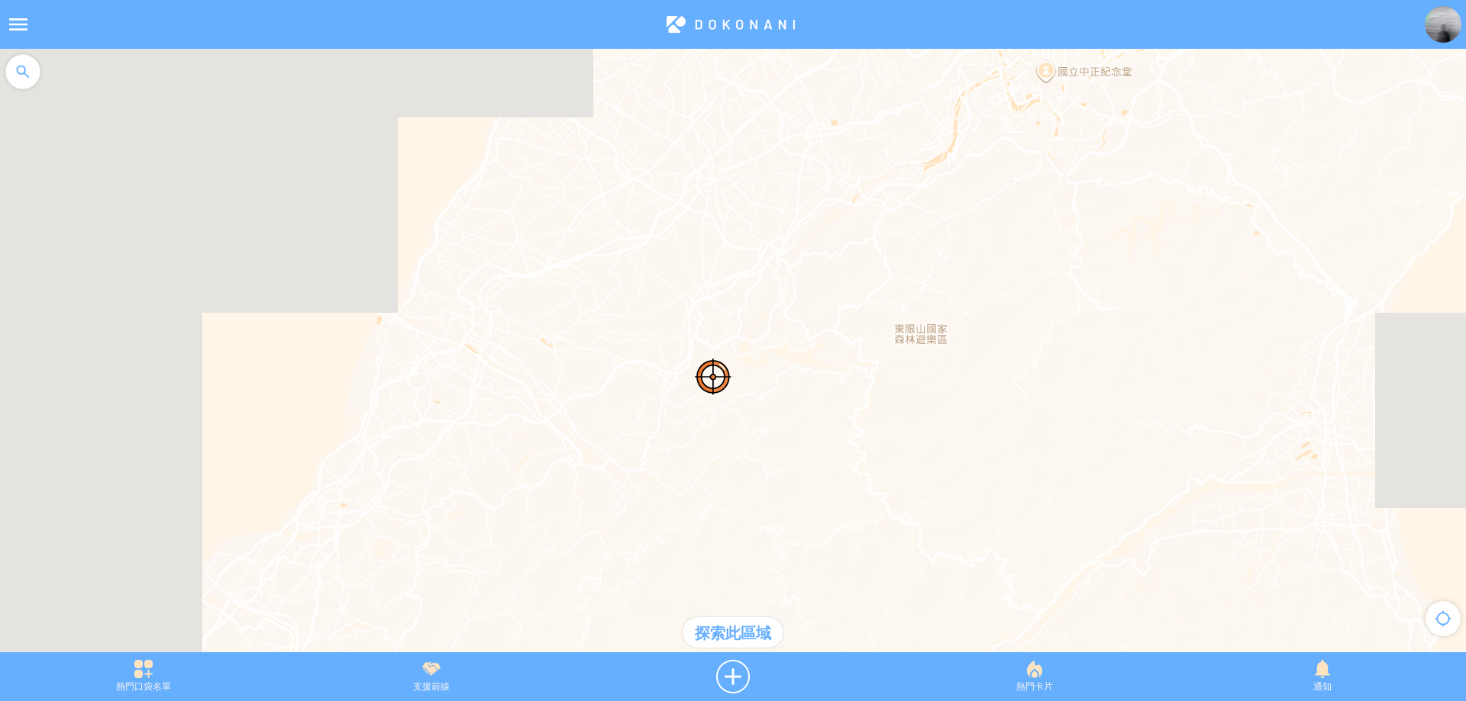
drag, startPoint x: 766, startPoint y: 294, endPoint x: 701, endPoint y: 476, distance: 193.6
click at [701, 475] on div at bounding box center [733, 358] width 1466 height 619
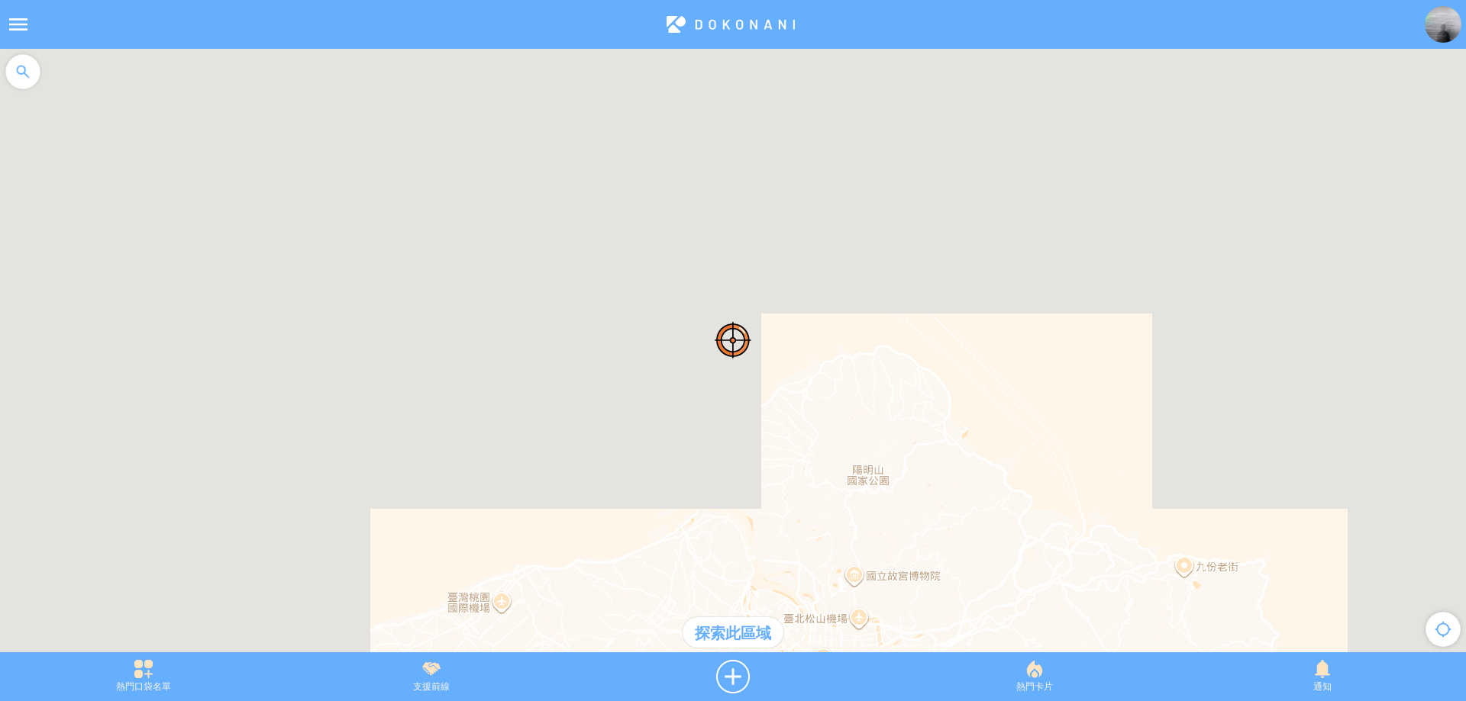
click at [26, 79] on div at bounding box center [23, 72] width 46 height 46
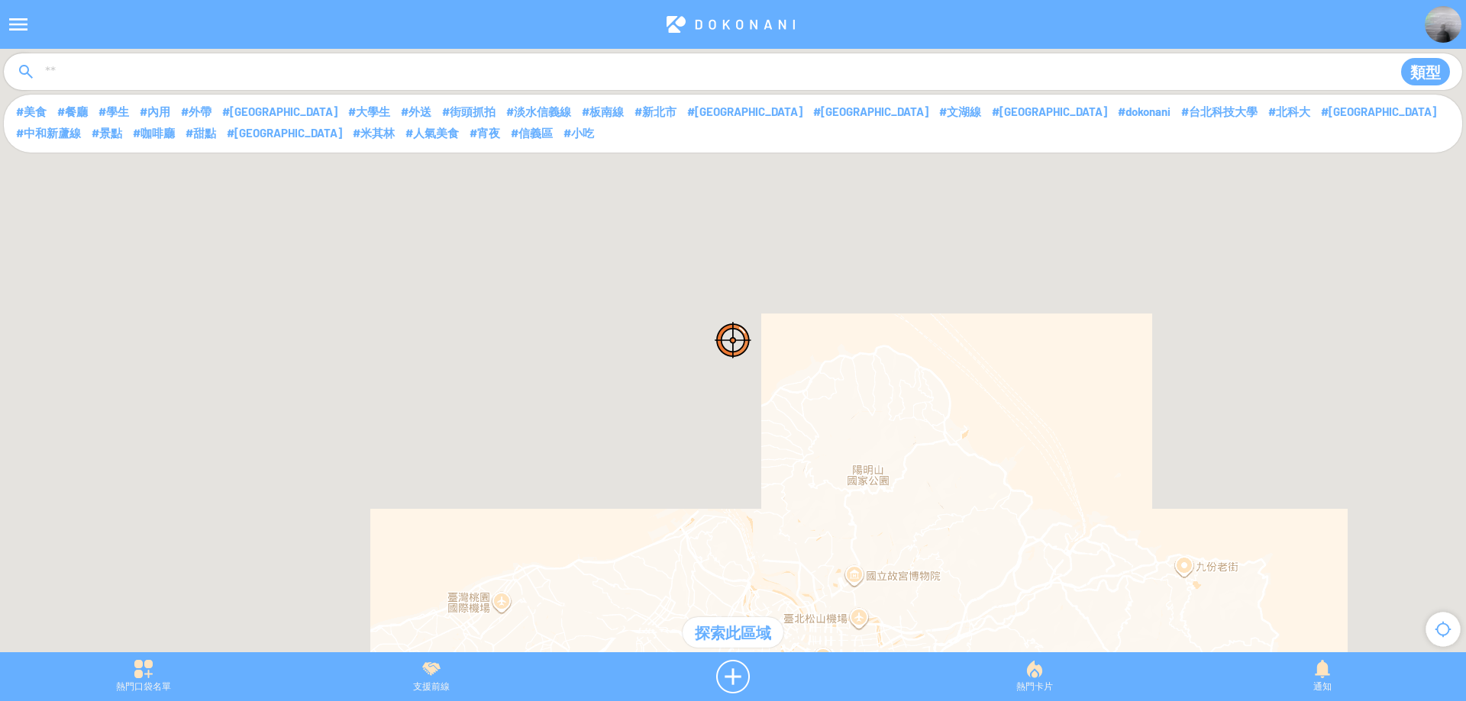
click at [92, 79] on input at bounding box center [711, 72] width 1334 height 29
type input "****"
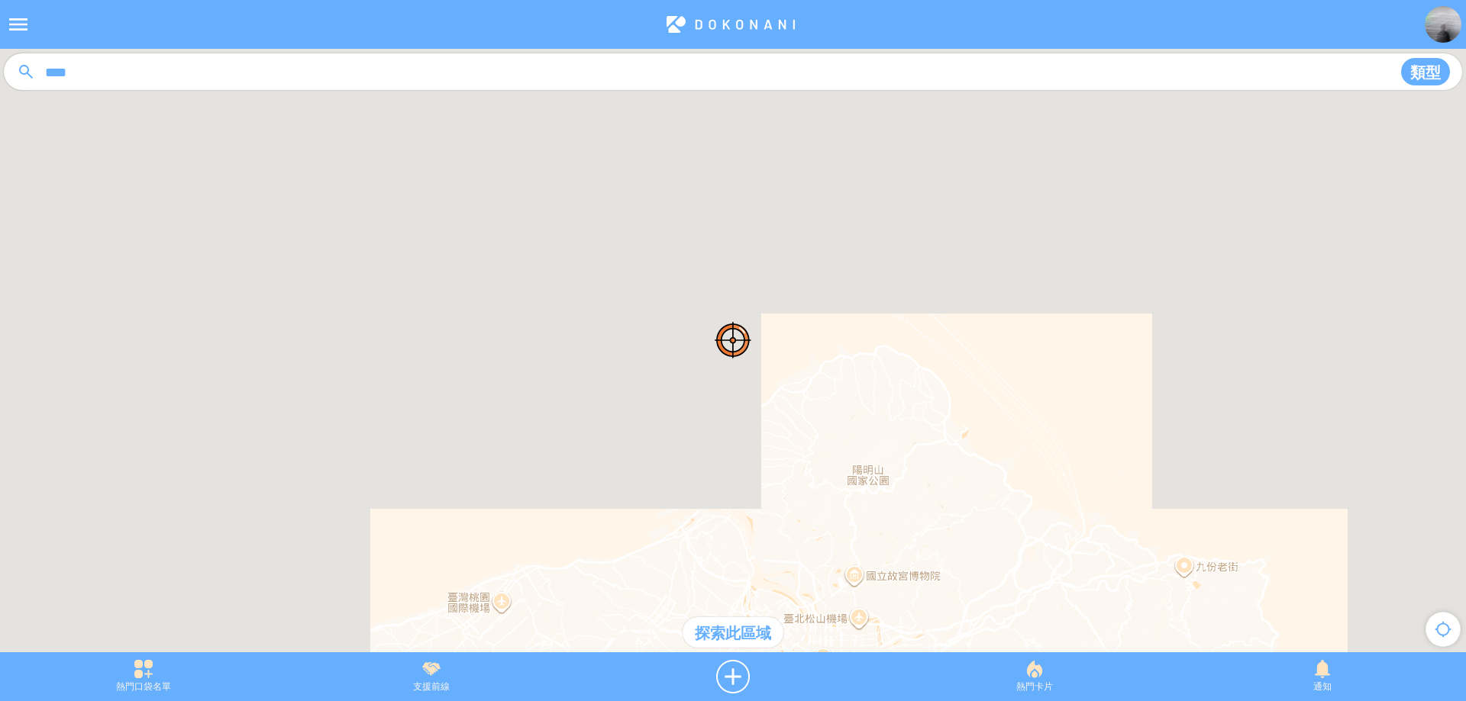
click at [736, 632] on div "探索此區域" at bounding box center [732, 633] width 101 height 31
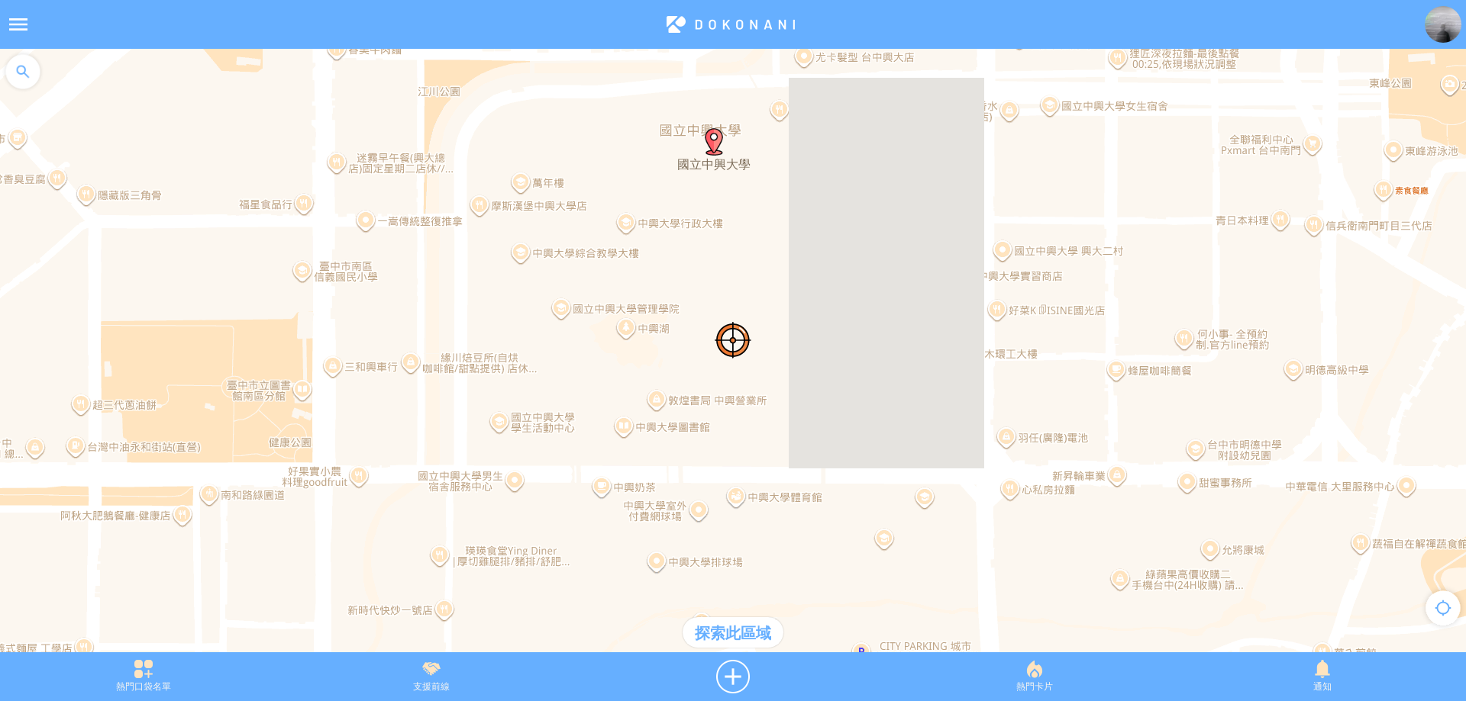
click at [729, 638] on div "探索此區域" at bounding box center [732, 633] width 101 height 31
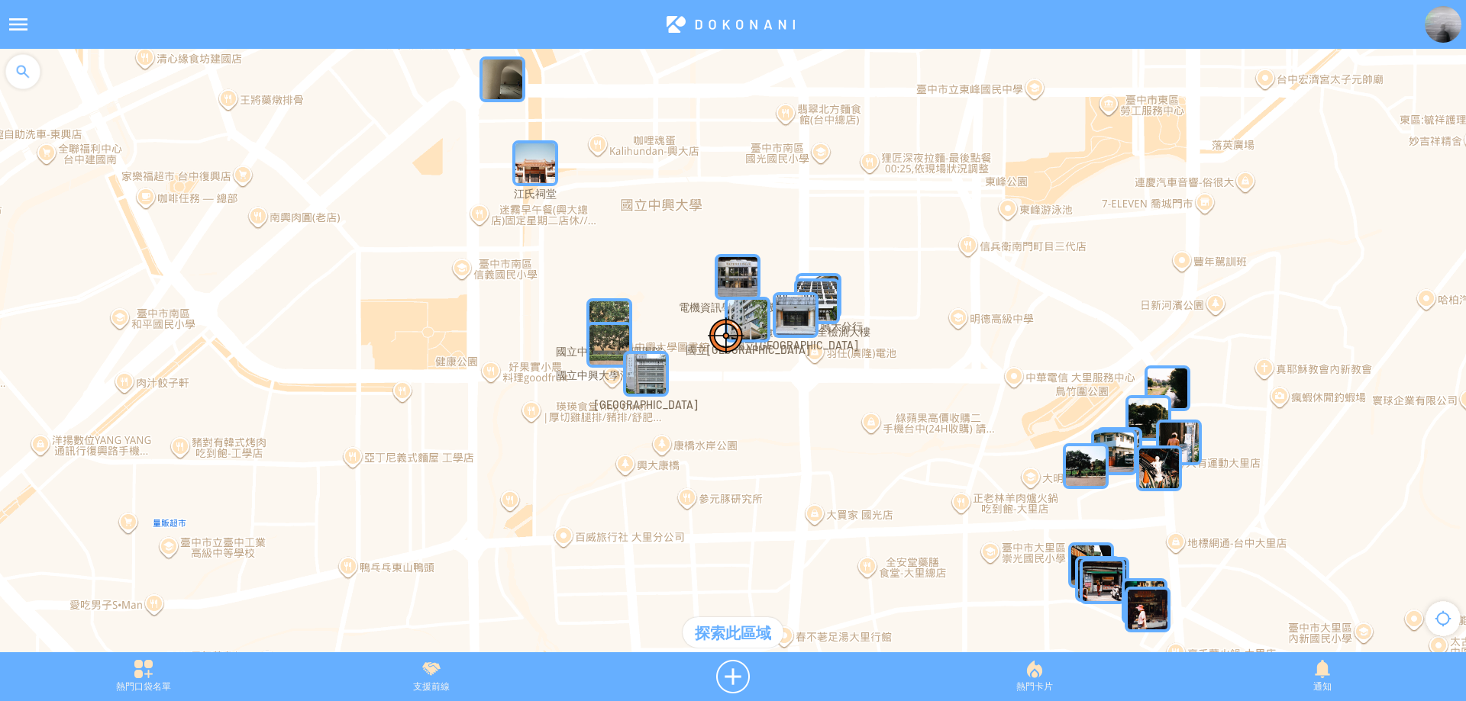
drag, startPoint x: 805, startPoint y: 436, endPoint x: 707, endPoint y: 363, distance: 122.1
click at [707, 363] on div at bounding box center [733, 358] width 1466 height 619
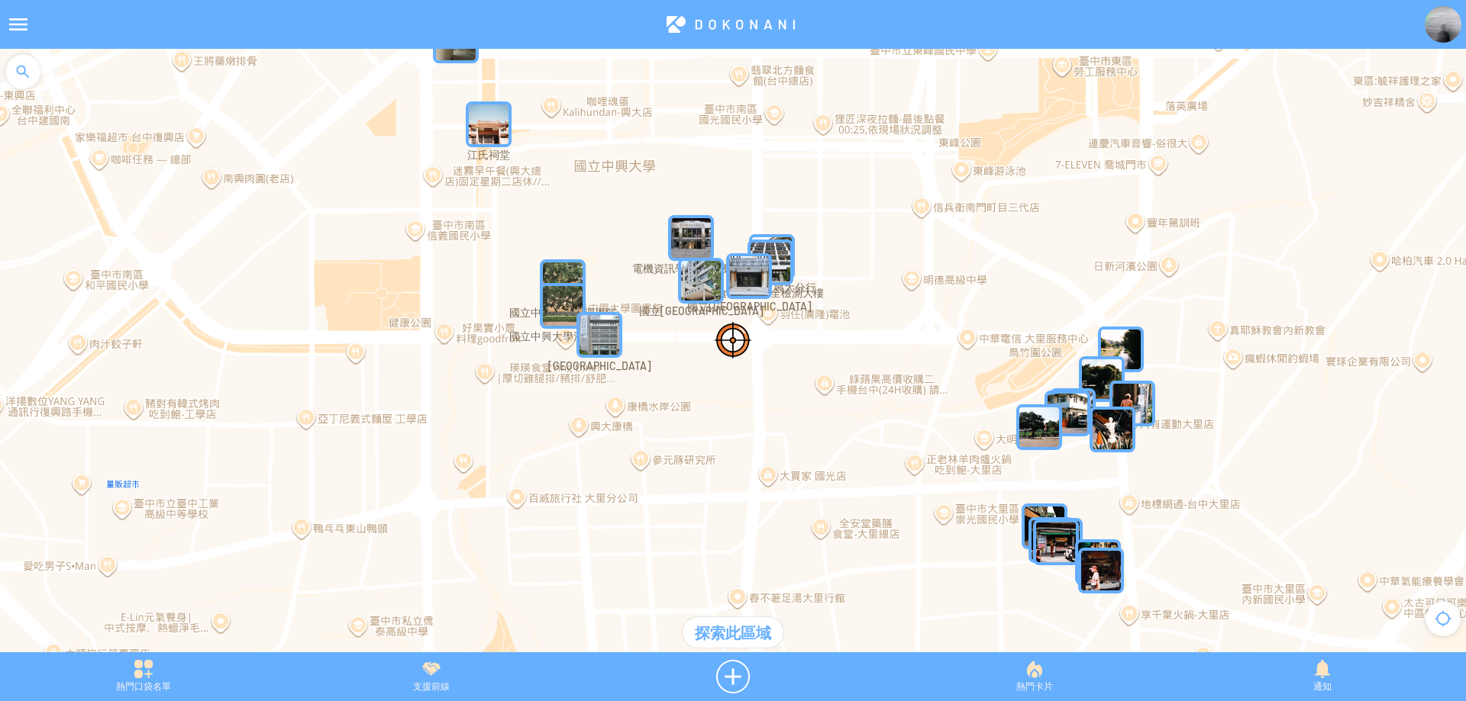
click at [1028, 430] on img "Mo5dHRHRGkEMapIcon" at bounding box center [1039, 428] width 46 height 46
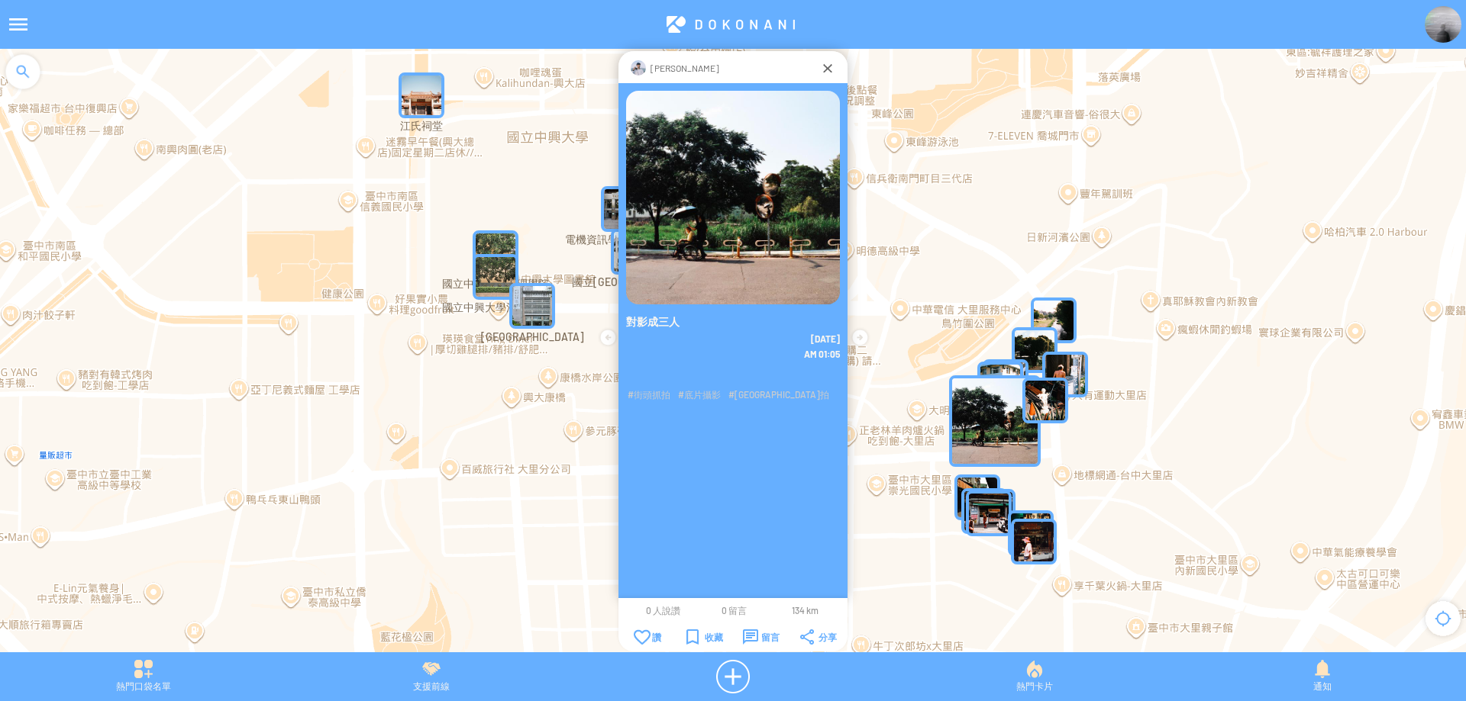
drag, startPoint x: 959, startPoint y: 394, endPoint x: 848, endPoint y: 354, distance: 117.6
click at [840, 0] on article "**********" at bounding box center [733, 0] width 1466 height 0
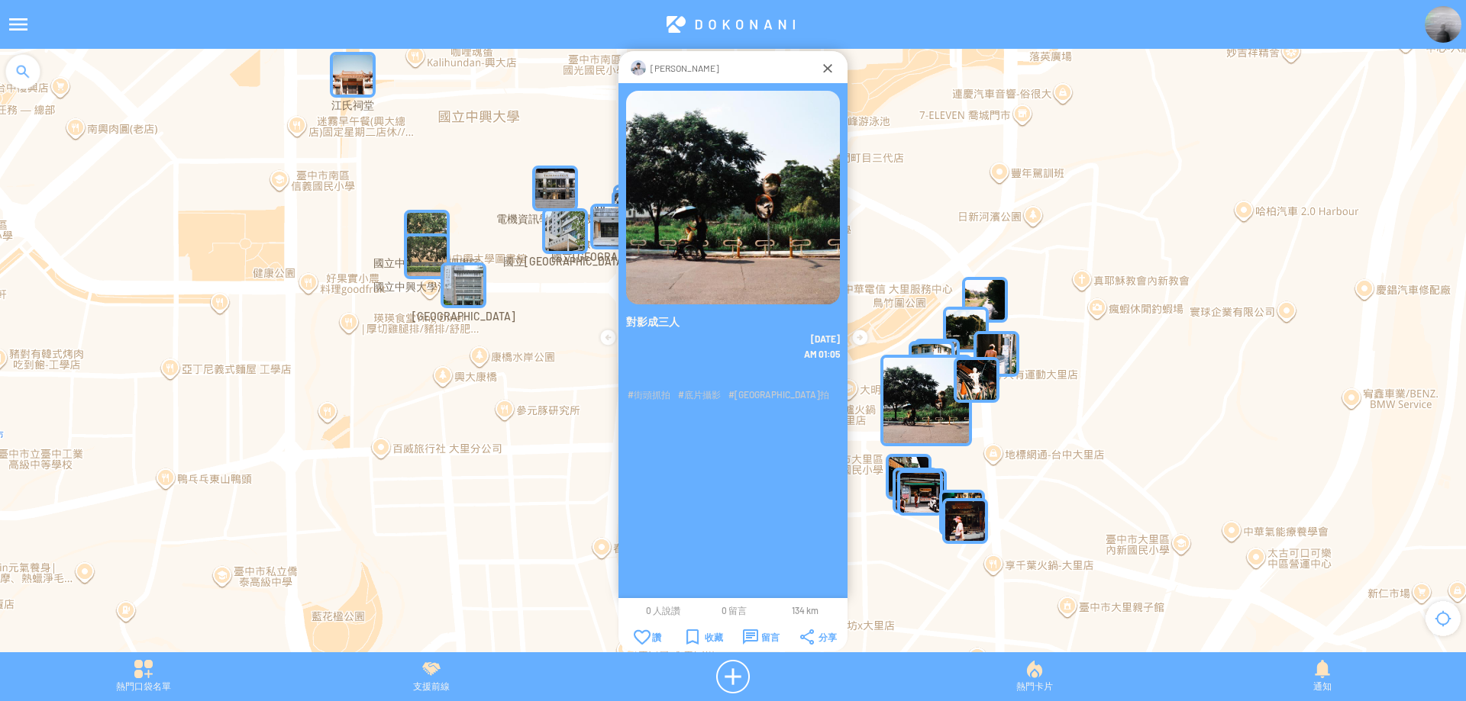
click at [918, 485] on img "Nj4v61Kz075MapIcon" at bounding box center [920, 493] width 46 height 46
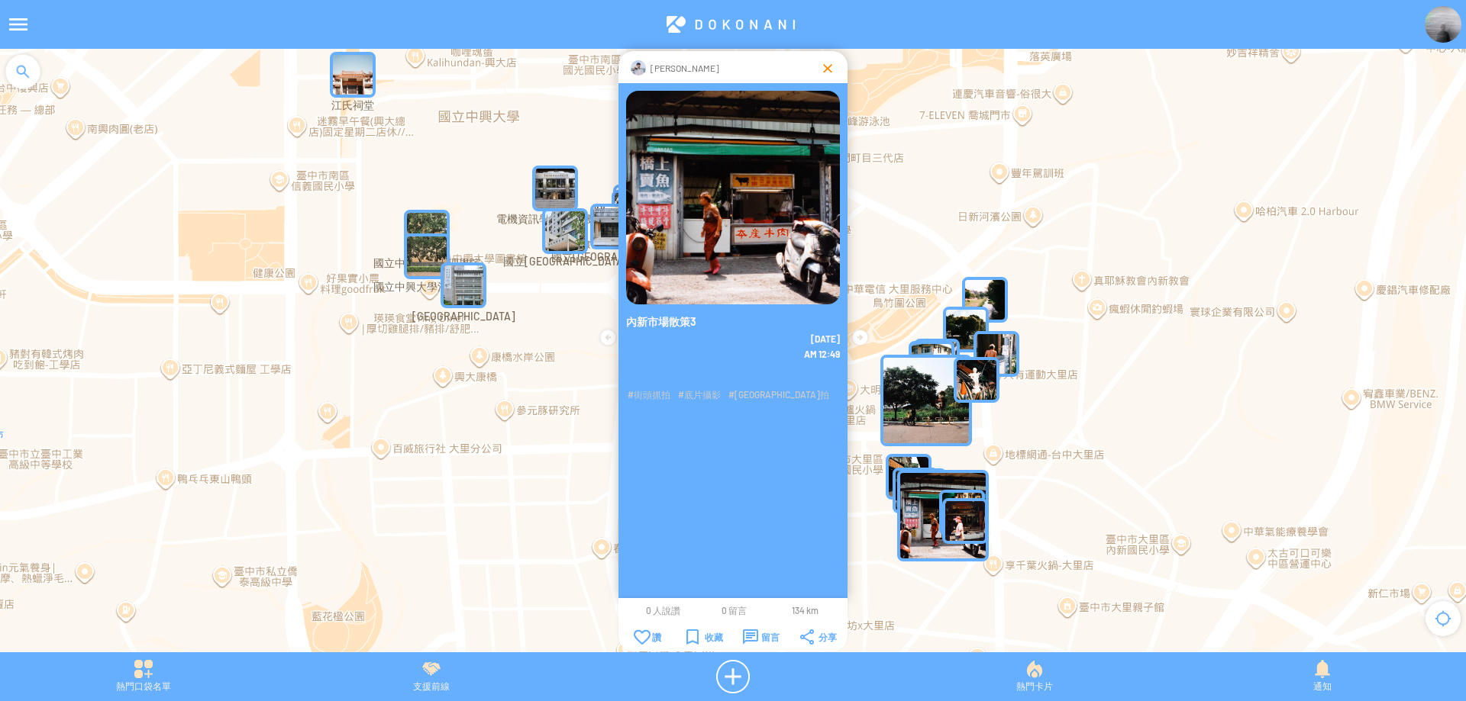
click at [830, 74] on div at bounding box center [827, 67] width 15 height 15
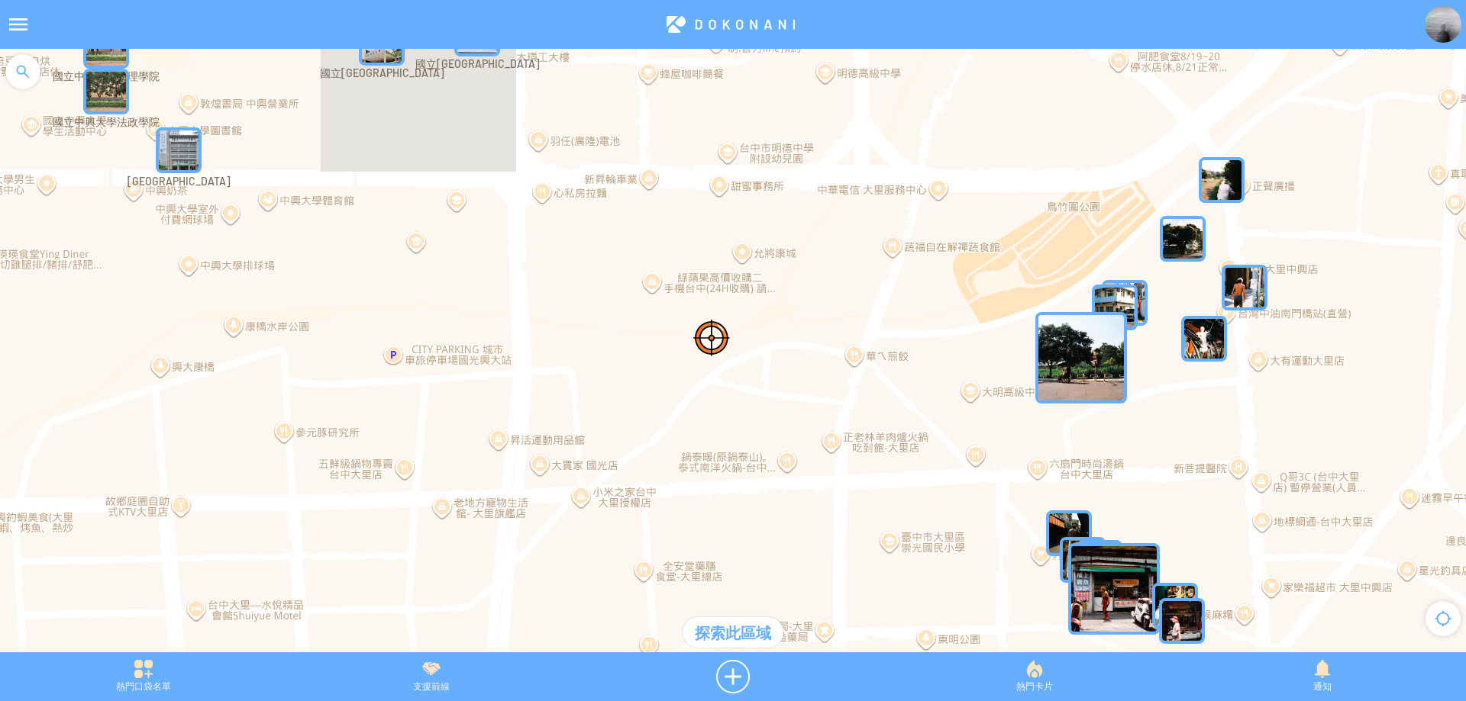
drag, startPoint x: 880, startPoint y: 385, endPoint x: 576, endPoint y: 362, distance: 304.7
click at [576, 362] on div at bounding box center [733, 358] width 1466 height 619
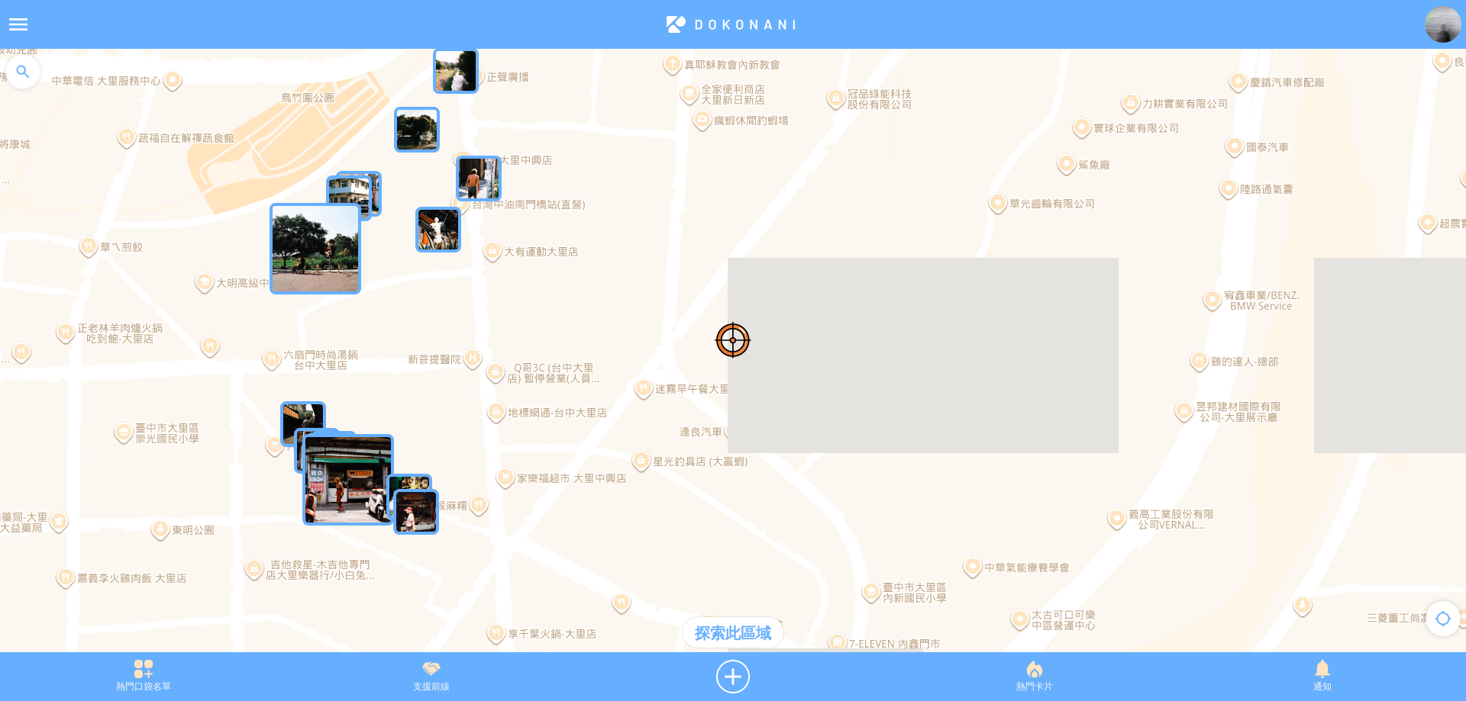
drag, startPoint x: 522, startPoint y: 362, endPoint x: 678, endPoint y: 316, distance: 162.3
click at [678, 316] on div at bounding box center [733, 358] width 1466 height 619
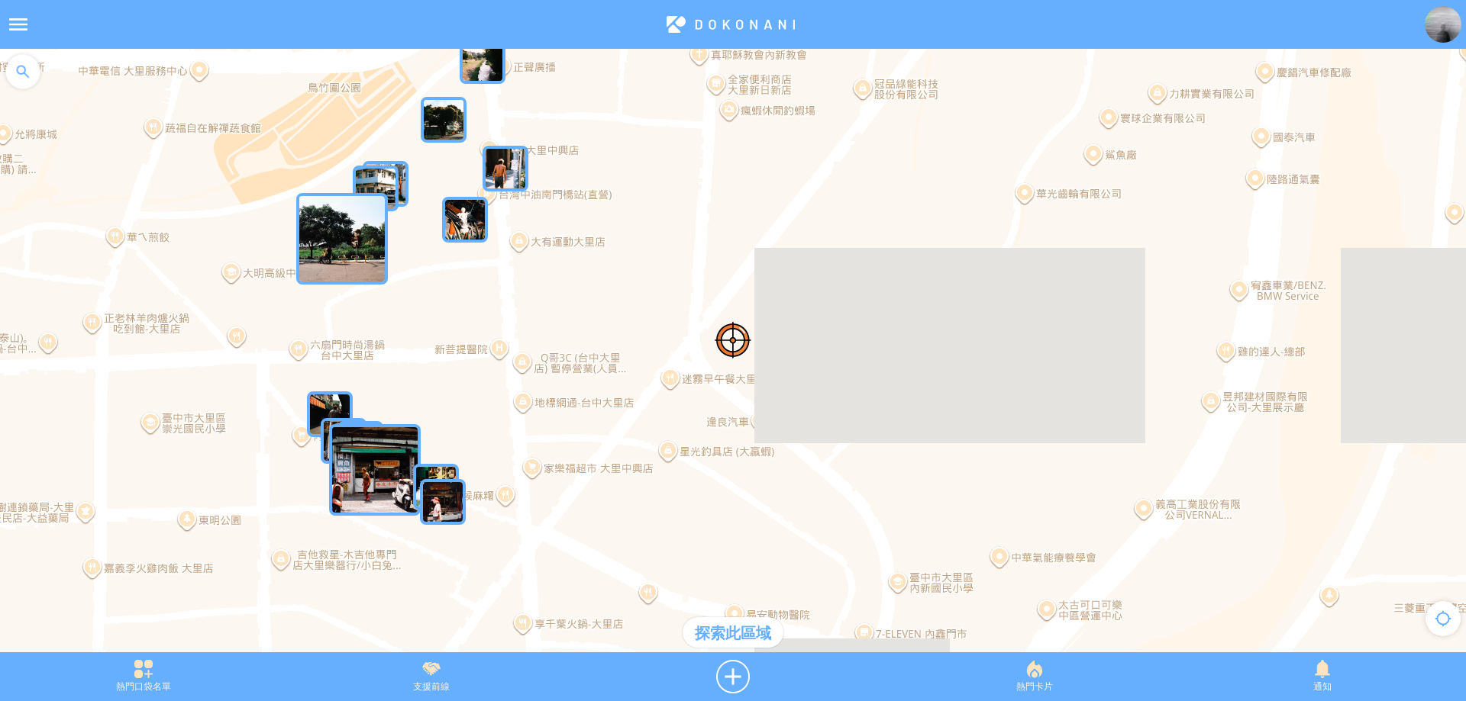
drag, startPoint x: 497, startPoint y: 374, endPoint x: 569, endPoint y: 351, distance: 76.0
click at [569, 351] on div at bounding box center [733, 358] width 1466 height 619
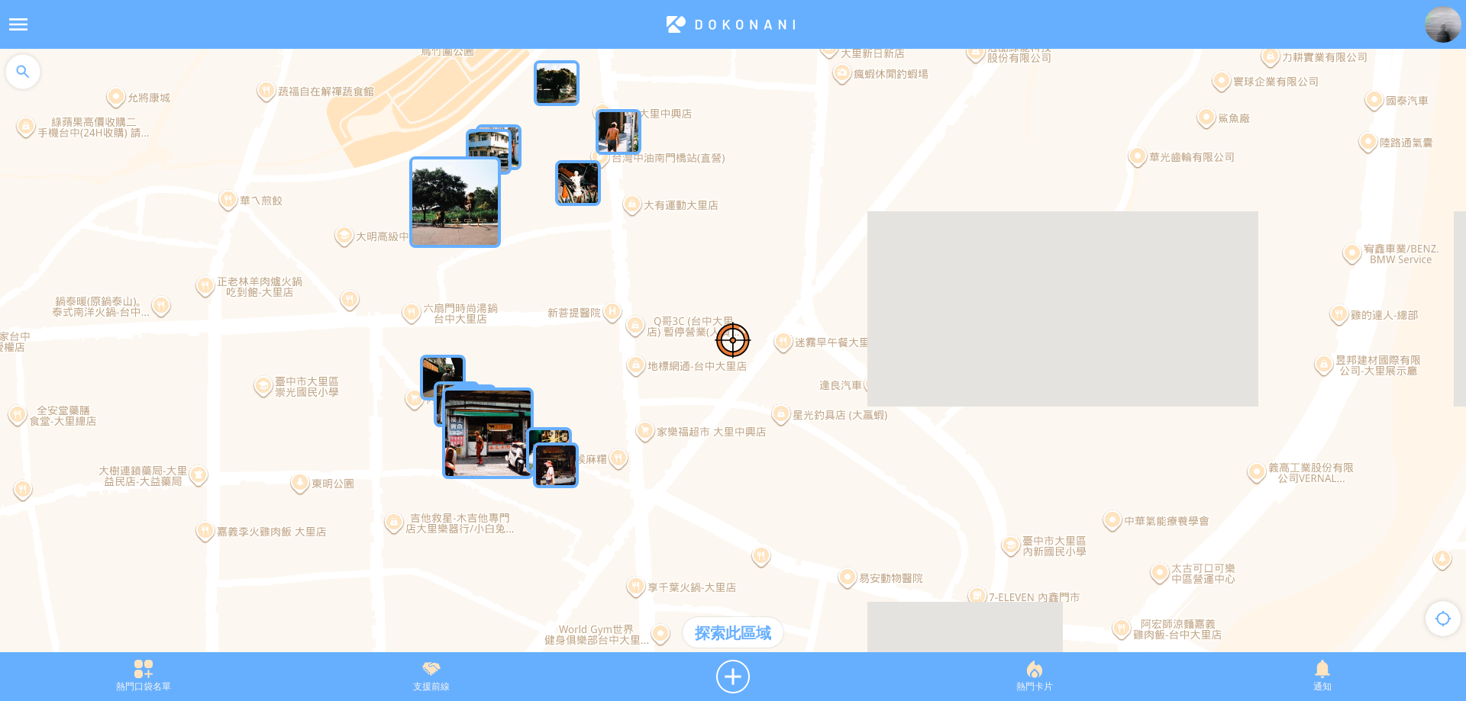
click at [476, 438] on img "Nj4v61Kz075MapIcon" at bounding box center [488, 434] width 92 height 92
click at [469, 414] on img "Nj4v61Kz075MapIcon" at bounding box center [465, 411] width 46 height 46
click at [566, 472] on img "kCzvBiqdvmZMapIcon" at bounding box center [556, 466] width 46 height 46
click at [560, 471] on img "kCzvBiqdvmZMapIcon" at bounding box center [579, 489] width 92 height 92
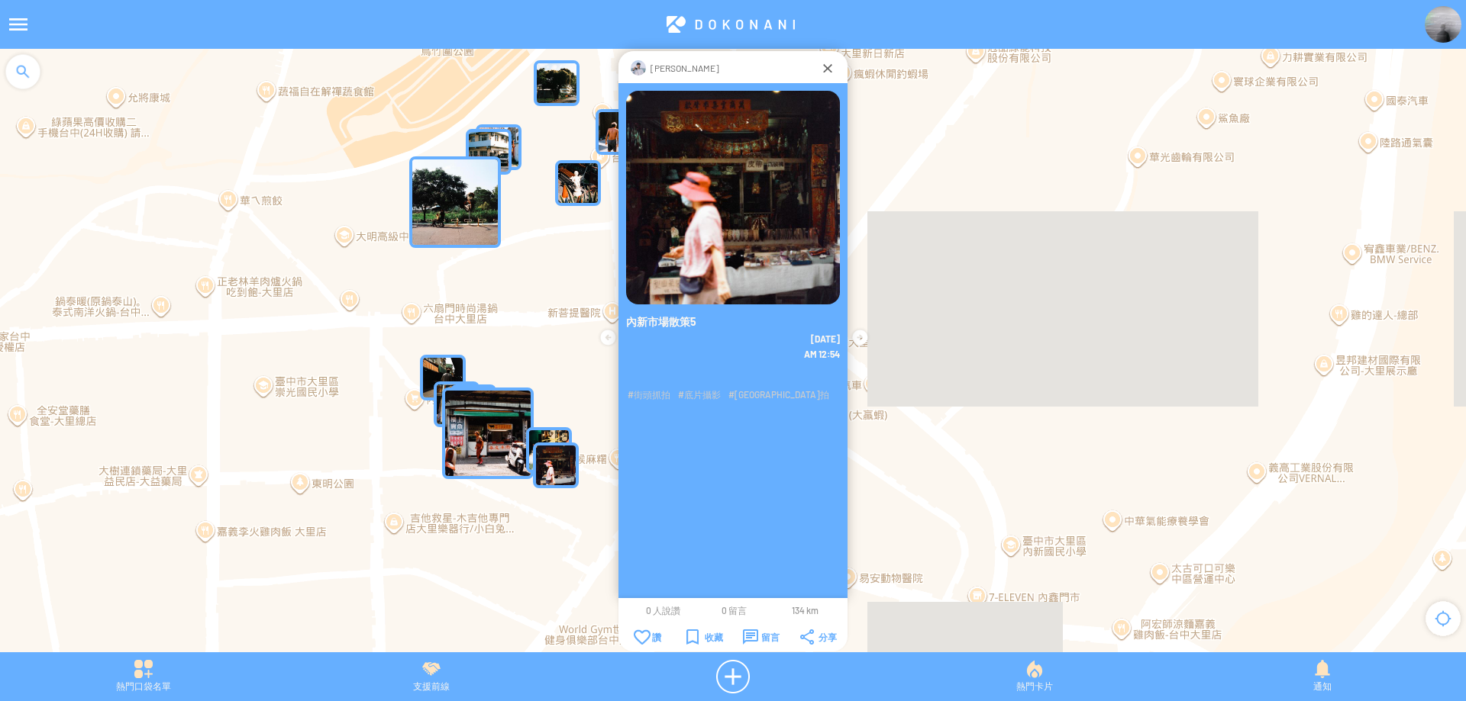
click at [702, 160] on img at bounding box center [733, 198] width 214 height 214
click at [772, 214] on img at bounding box center [733, 198] width 214 height 214
click at [650, 71] on div "呂齊" at bounding box center [733, 67] width 174 height 15
click at [653, 66] on p "呂齊" at bounding box center [684, 67] width 69 height 15
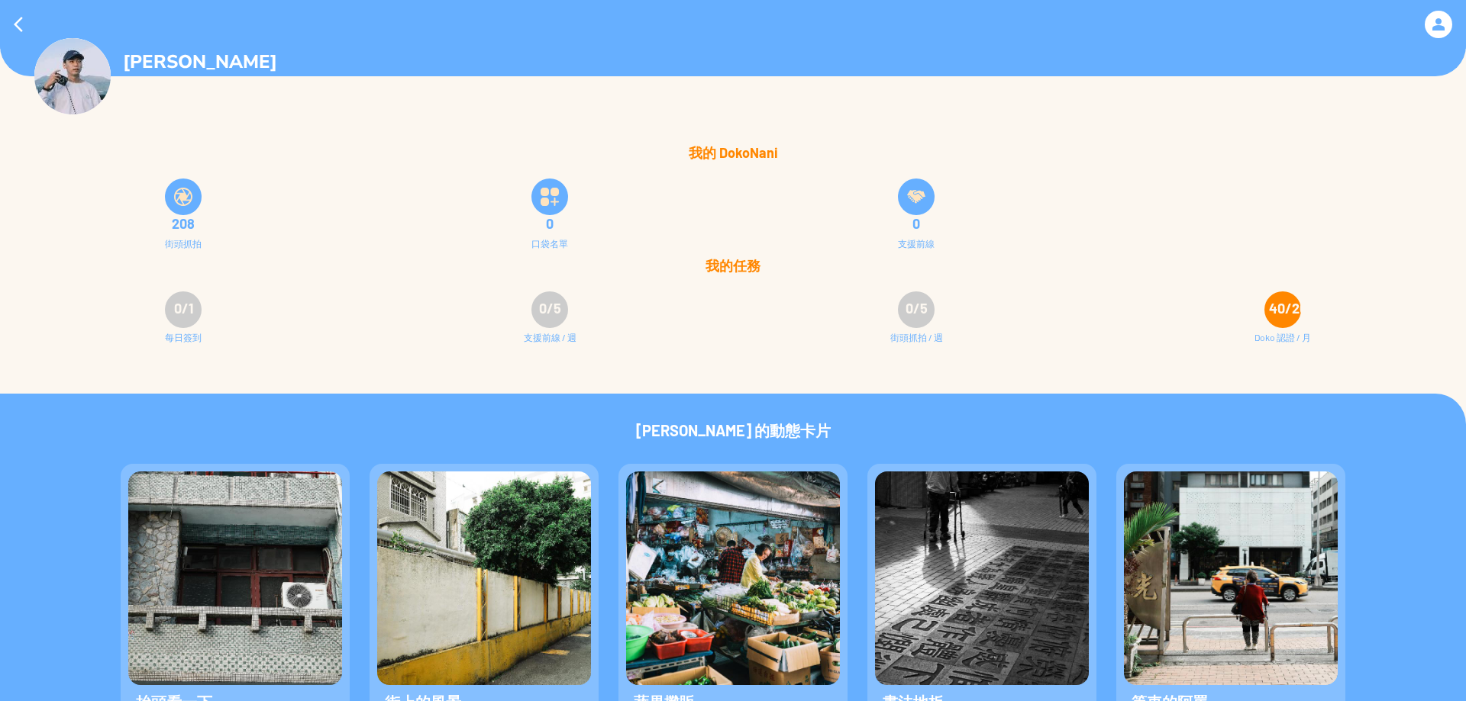
click at [189, 204] on img at bounding box center [183, 197] width 18 height 18
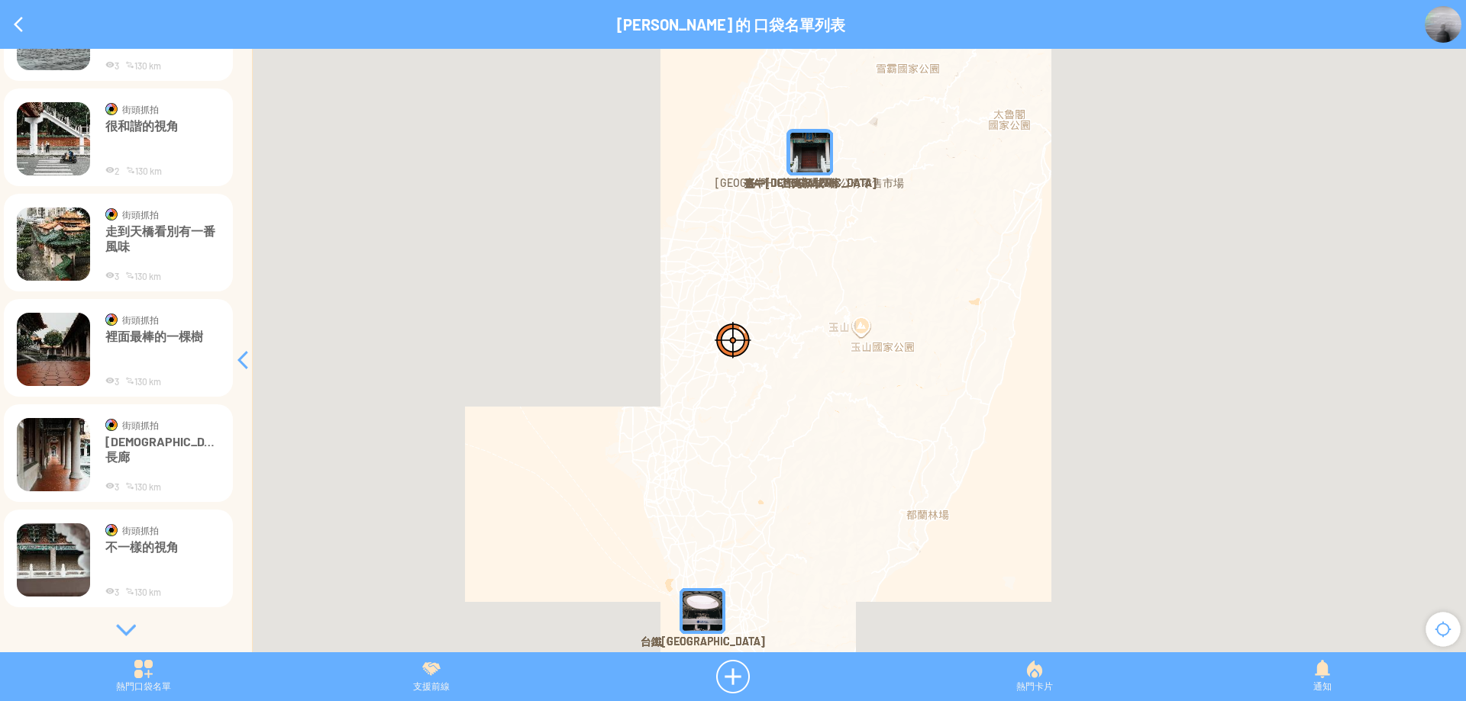
scroll to position [734, 0]
click at [117, 630] on div at bounding box center [125, 629] width 229 height 15
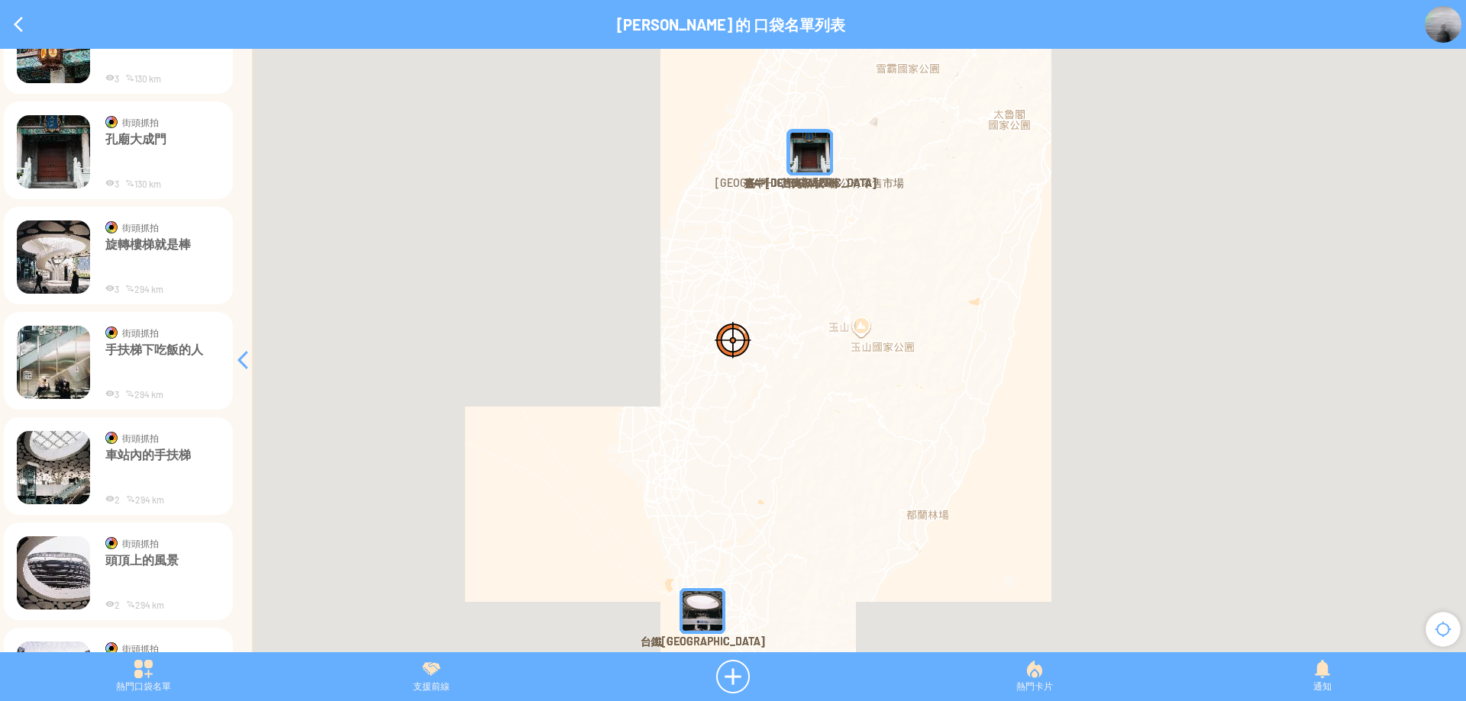
scroll to position [1998, 0]
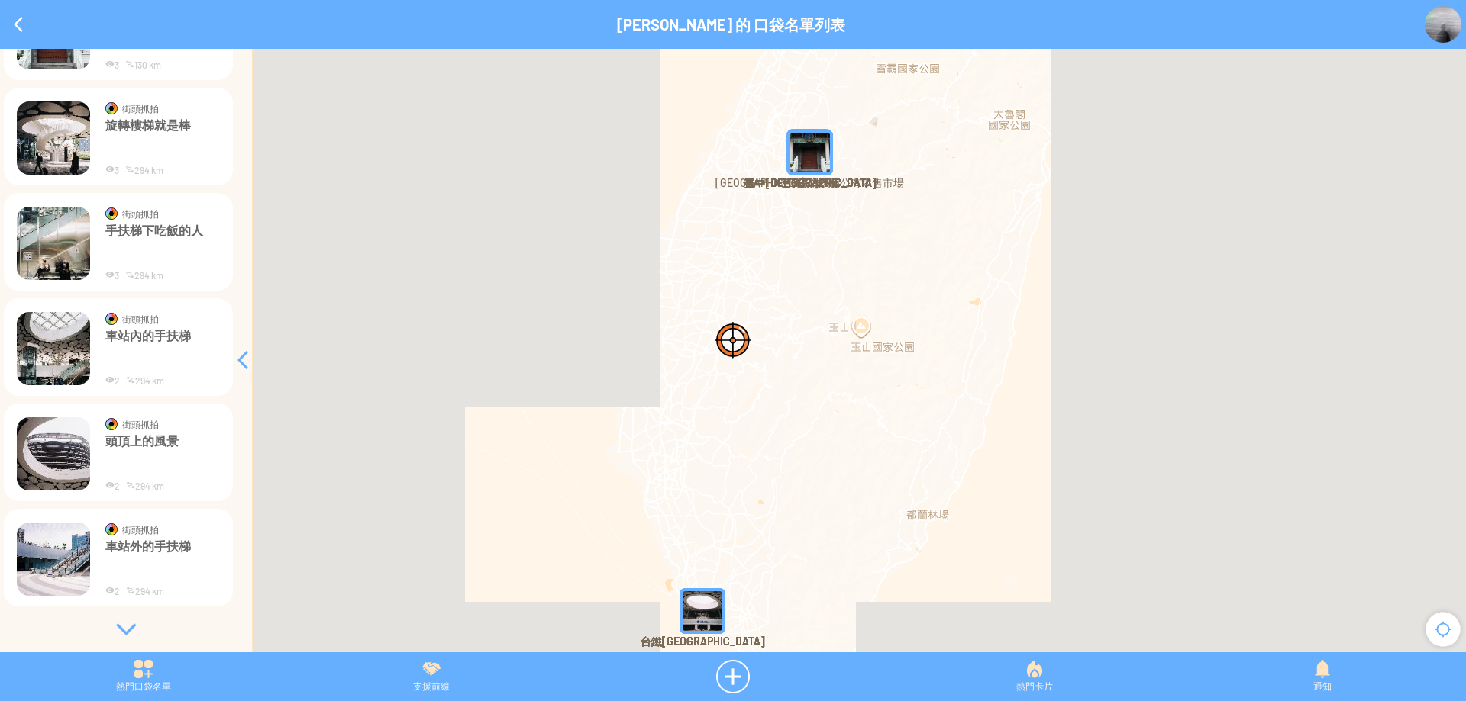
click at [132, 627] on div at bounding box center [125, 629] width 229 height 15
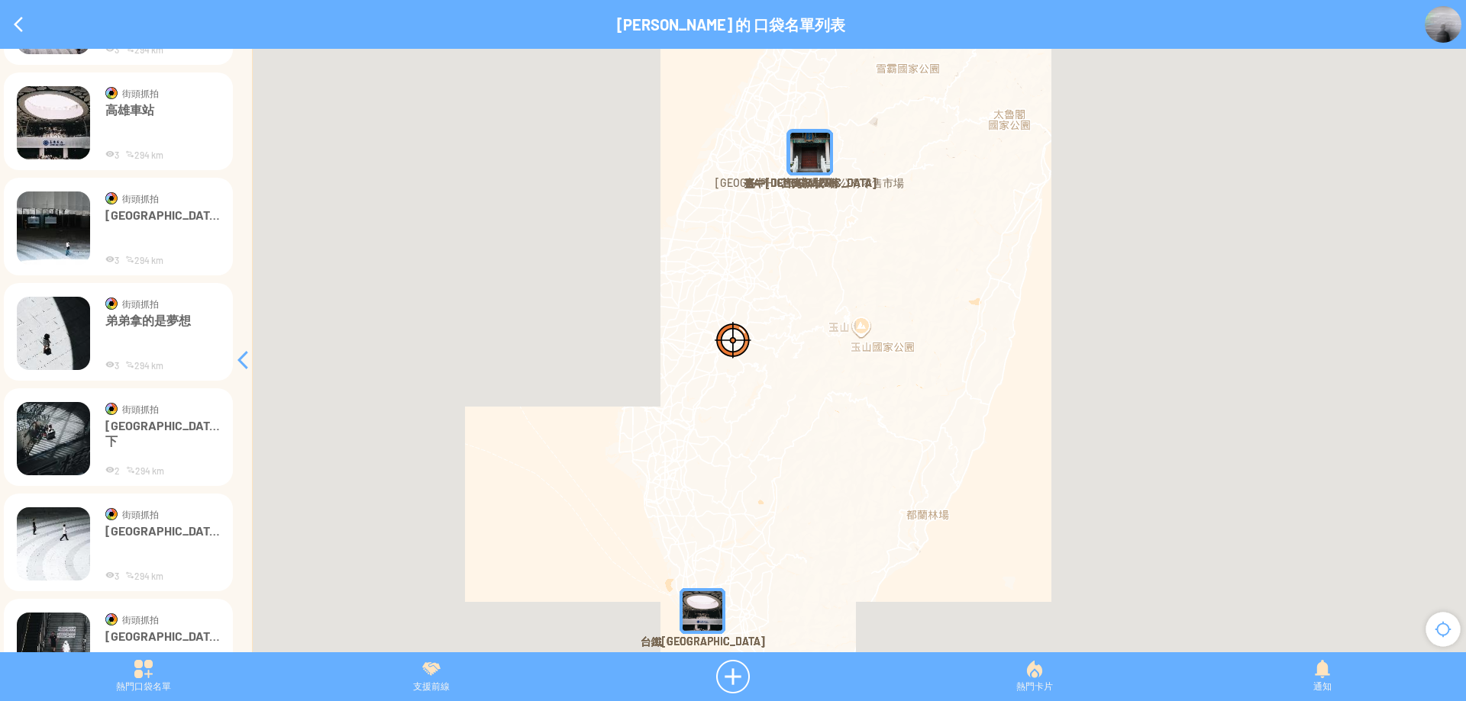
scroll to position [3262, 0]
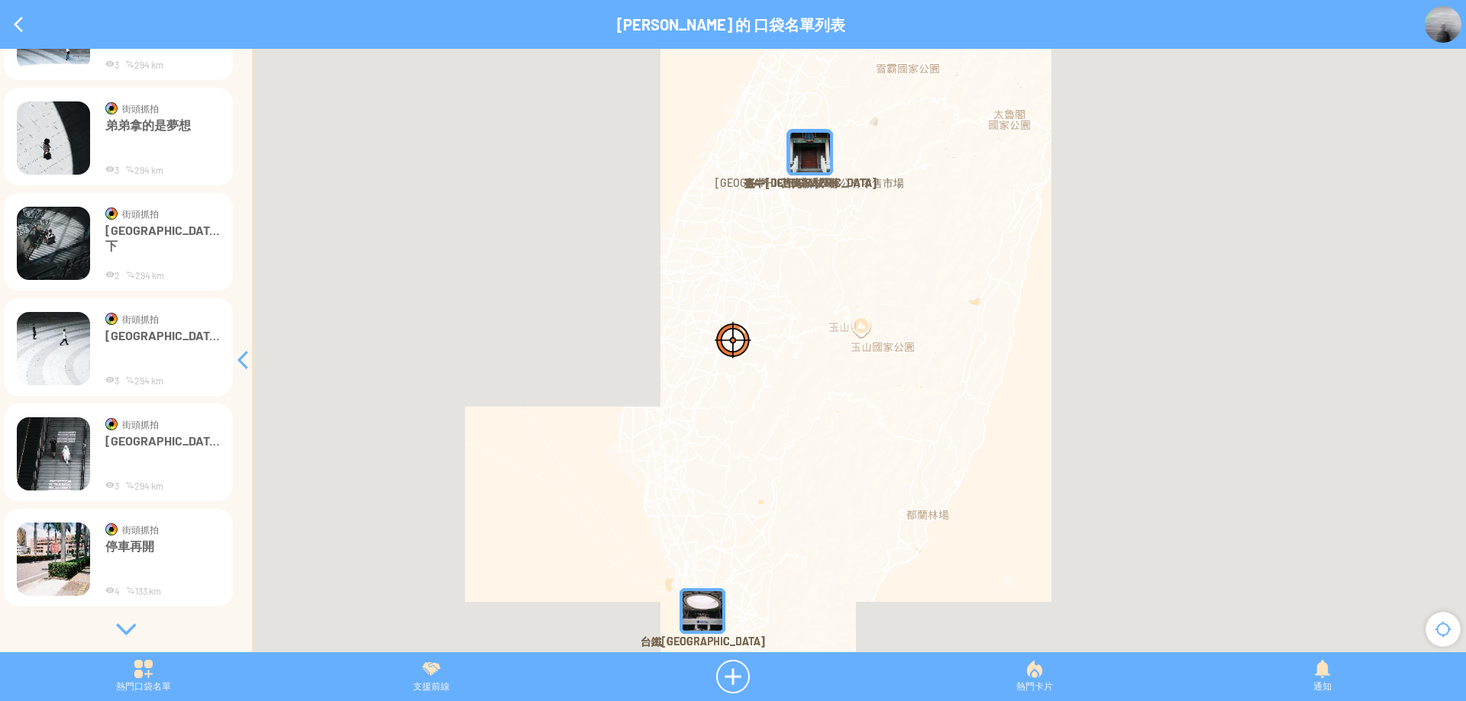
click at [120, 630] on div at bounding box center [125, 629] width 229 height 15
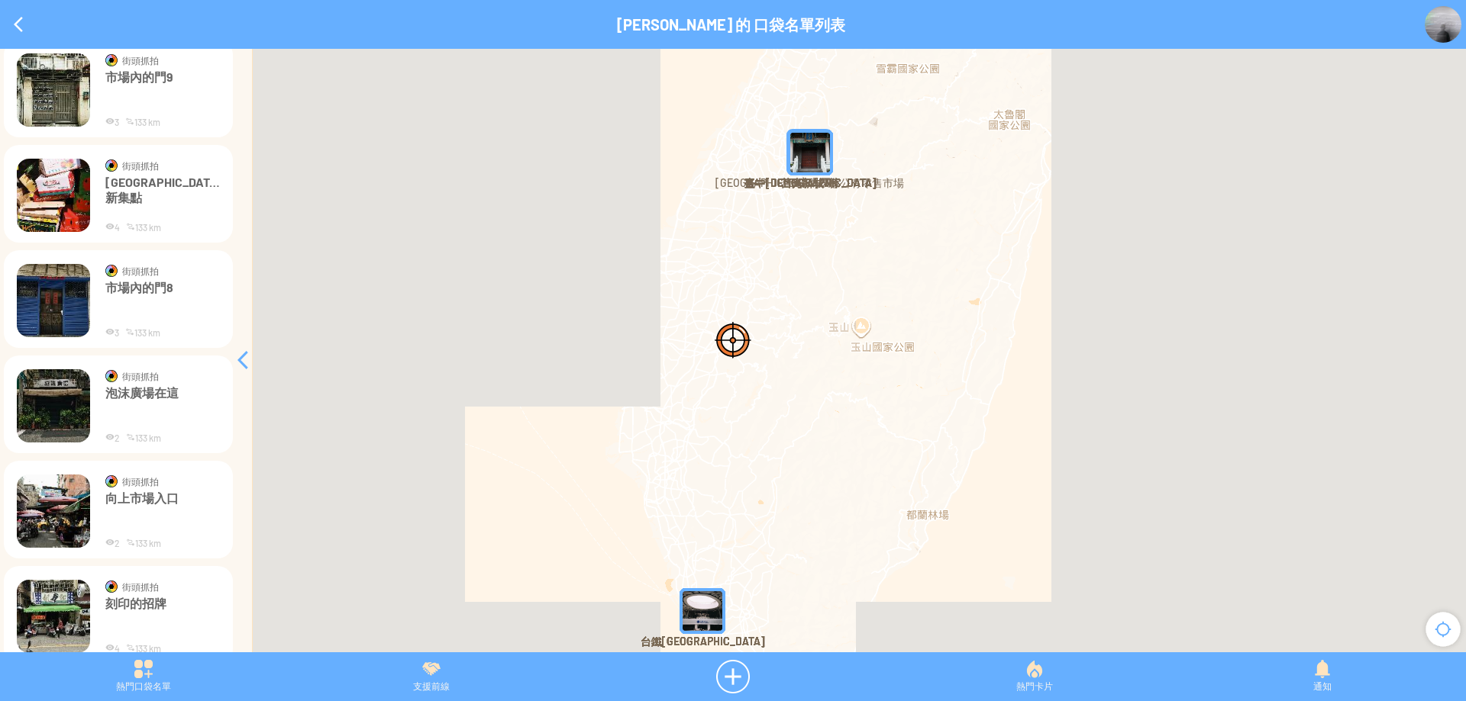
scroll to position [4526, 0]
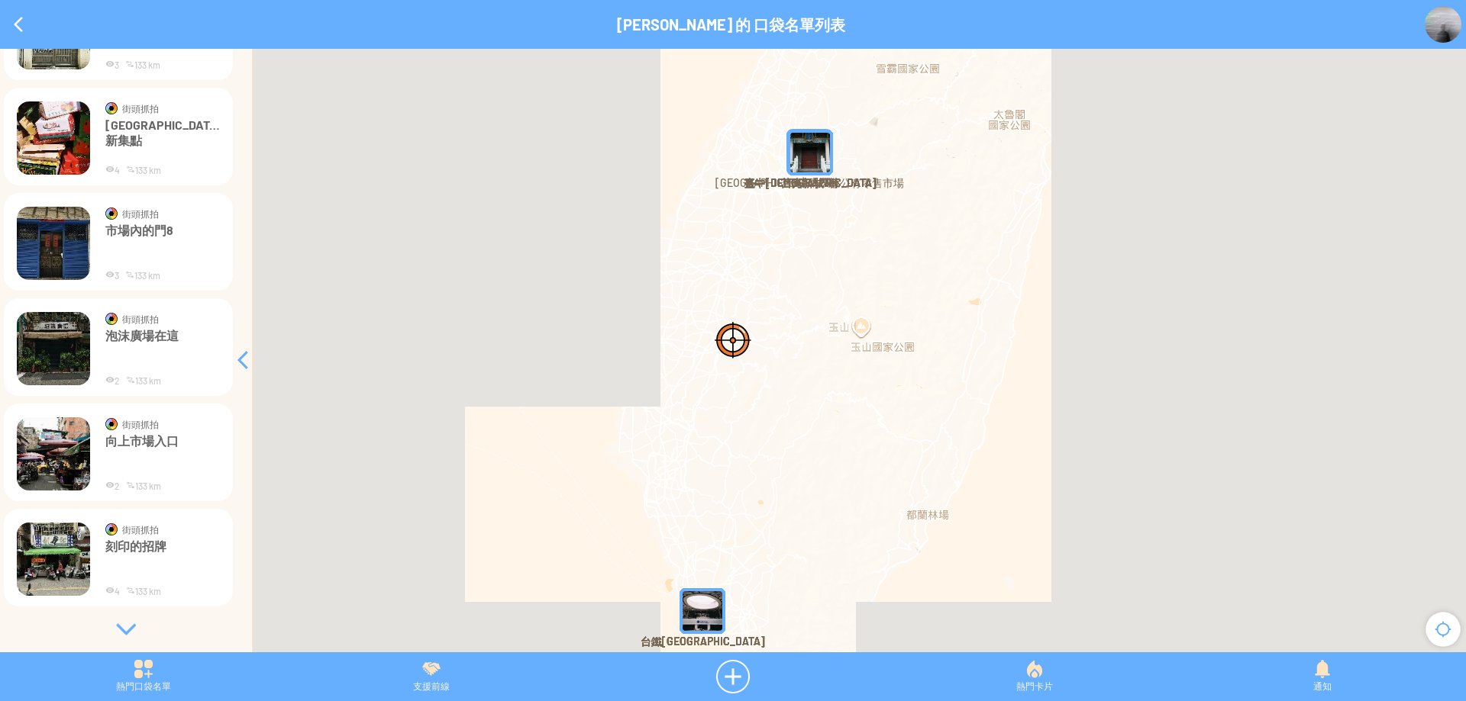
click at [117, 634] on div at bounding box center [125, 629] width 229 height 15
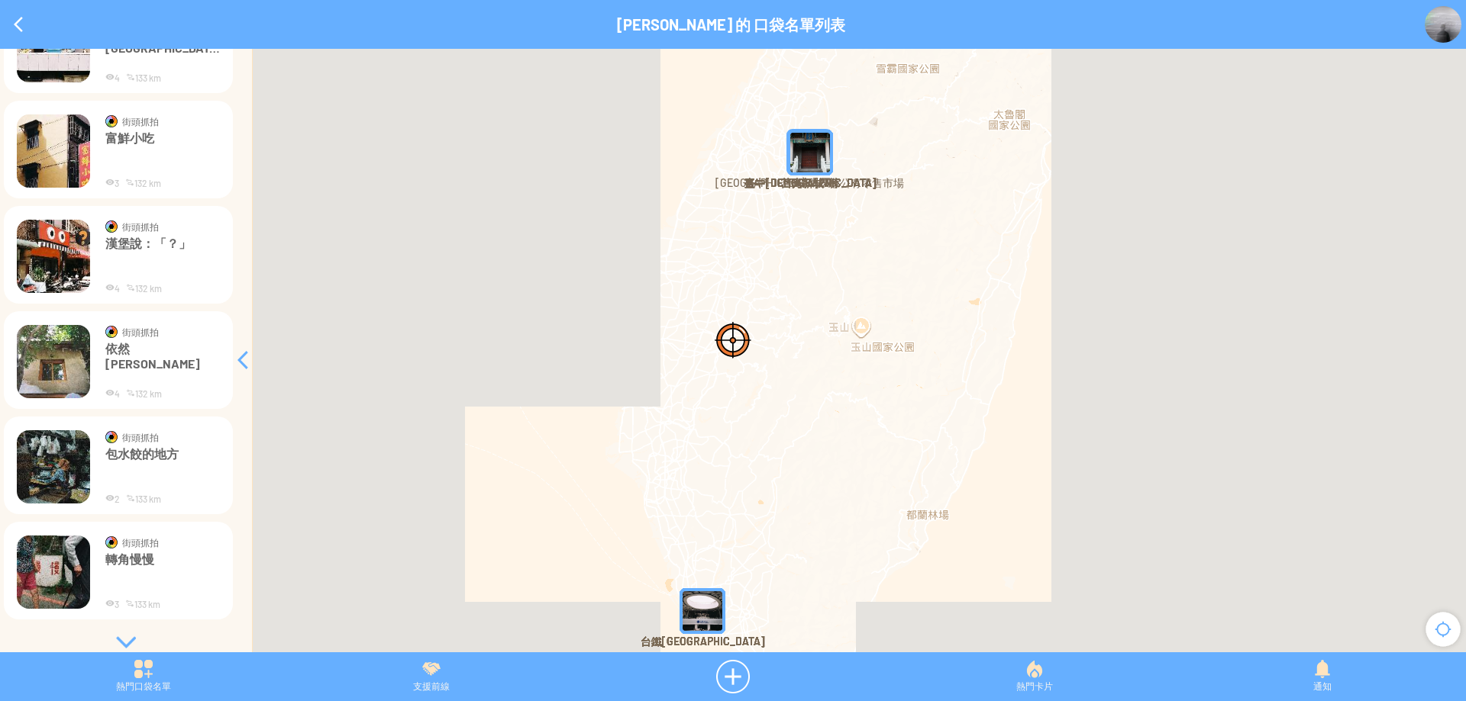
scroll to position [5790, 0]
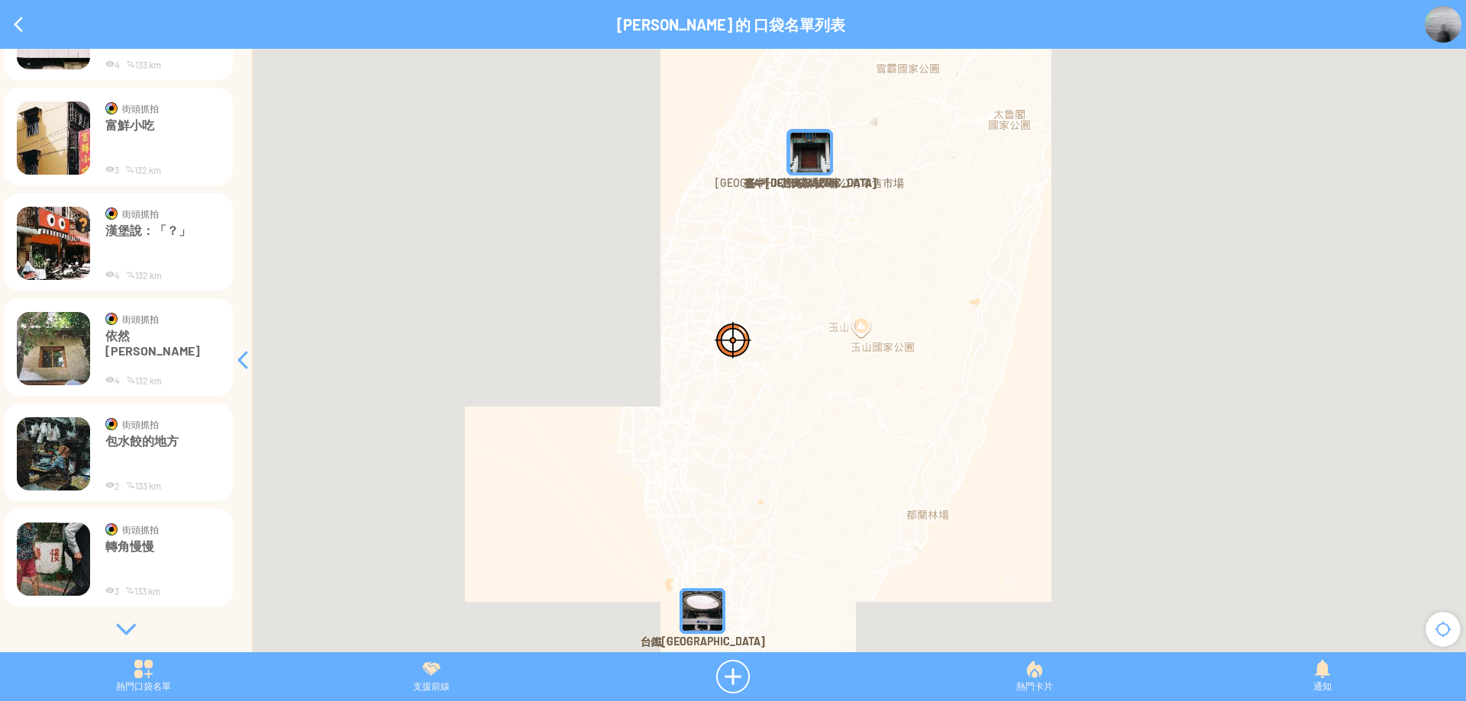
click at [120, 634] on div at bounding box center [125, 629] width 229 height 15
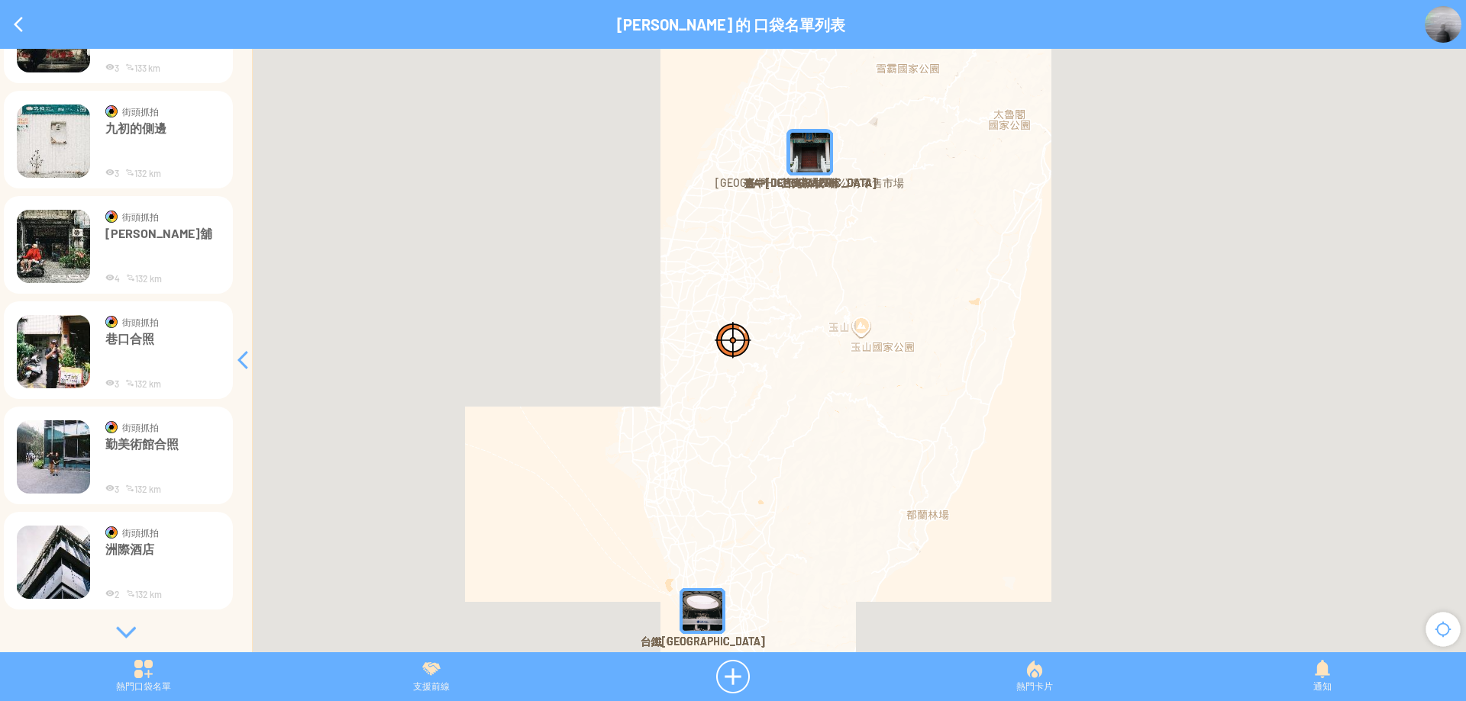
scroll to position [7054, 0]
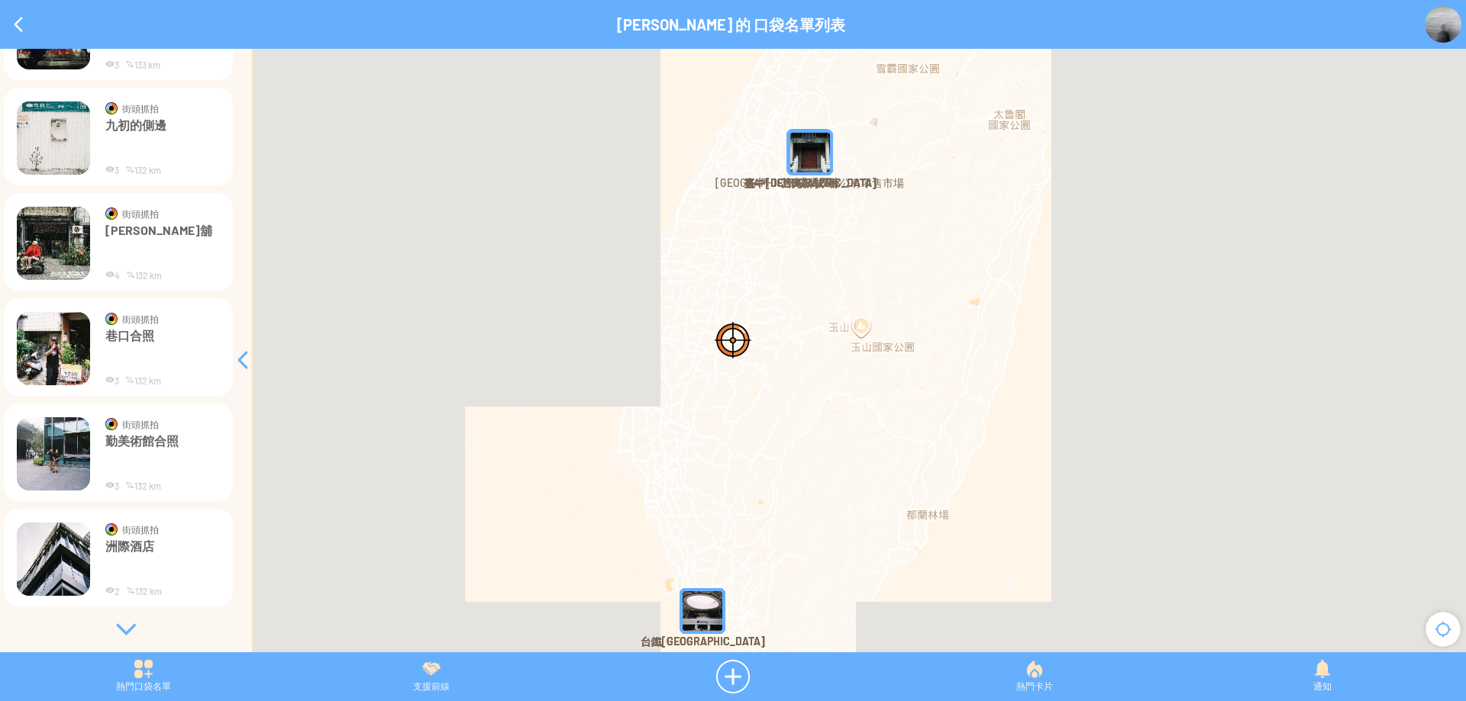
click at [121, 447] on p "勤美術館合照" at bounding box center [162, 457] width 114 height 46
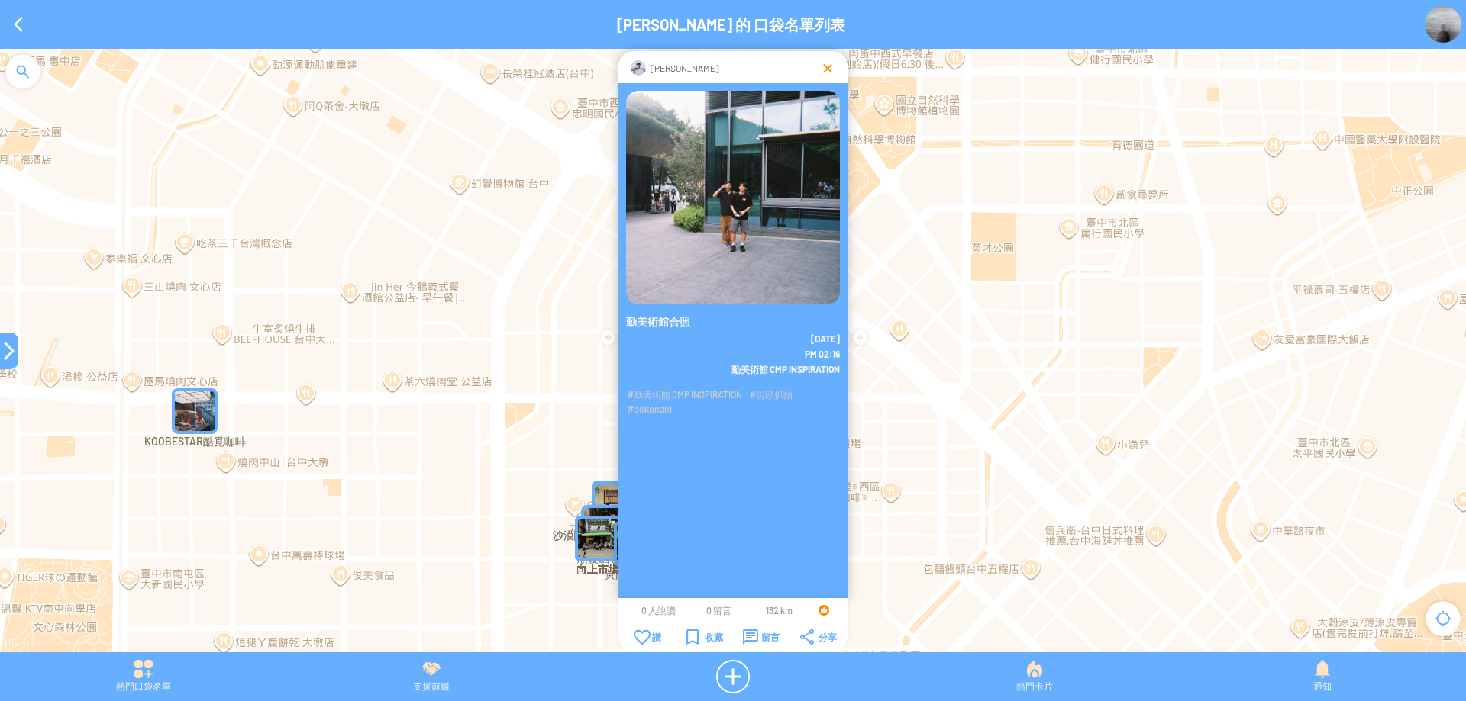
click at [821, 71] on div at bounding box center [827, 67] width 15 height 15
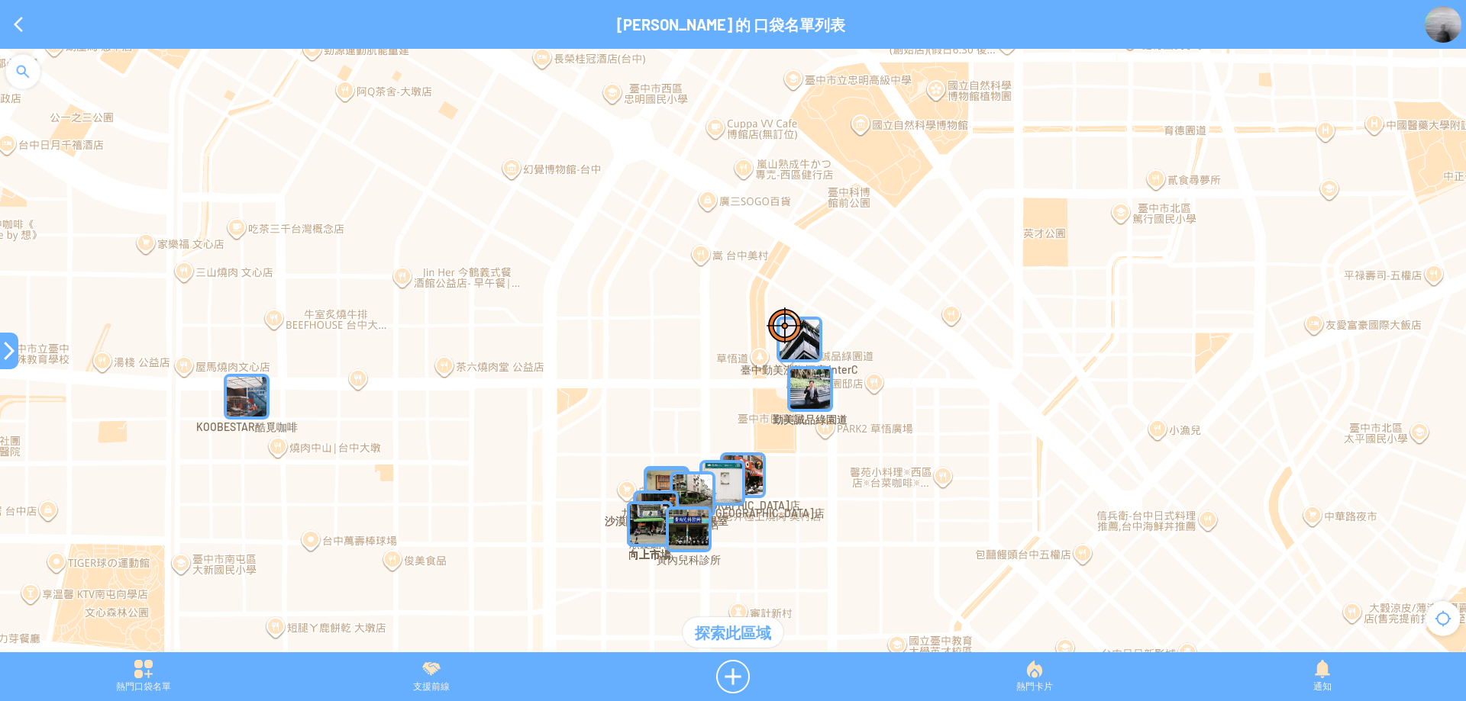
drag, startPoint x: 546, startPoint y: 401, endPoint x: 692, endPoint y: 372, distance: 148.5
click at [692, 372] on div at bounding box center [733, 358] width 1466 height 619
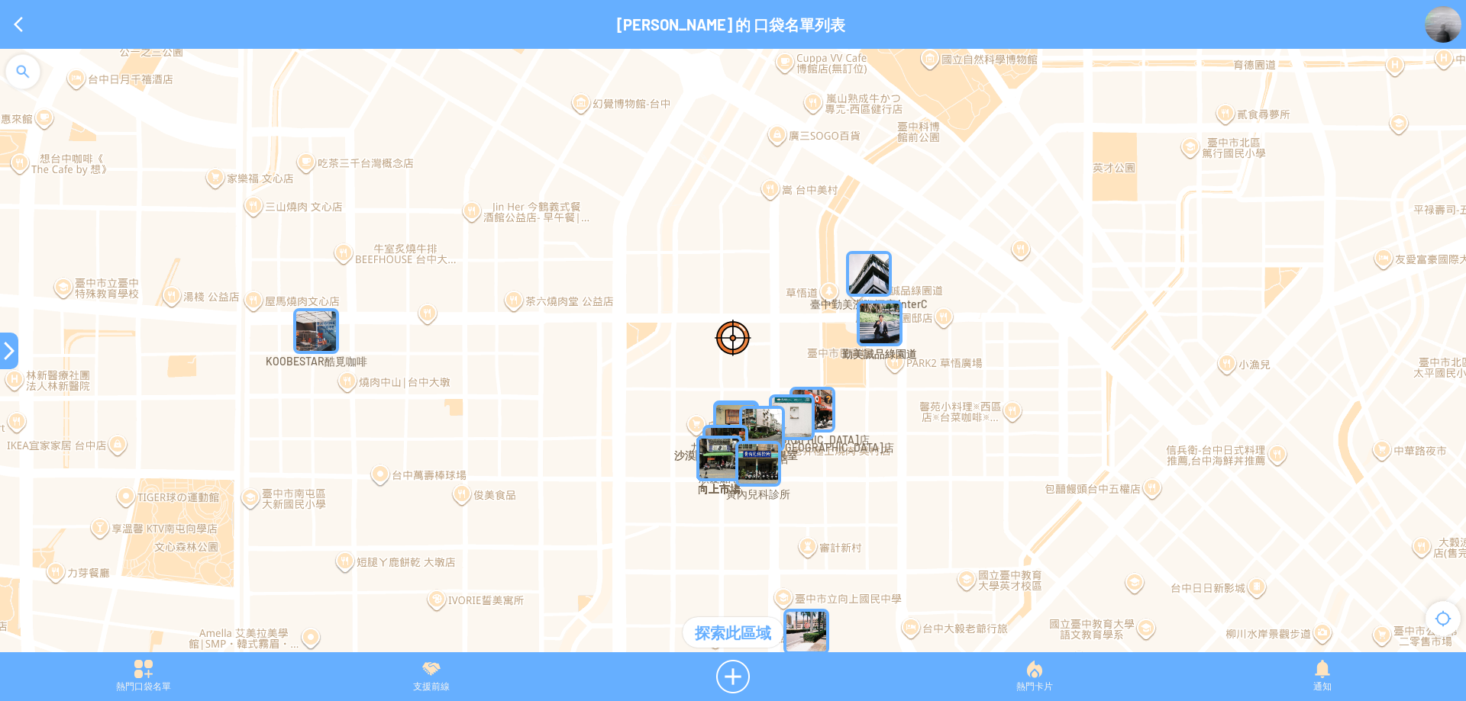
drag, startPoint x: 706, startPoint y: 371, endPoint x: 712, endPoint y: 358, distance: 14.3
click at [698, 343] on div at bounding box center [733, 358] width 1466 height 619
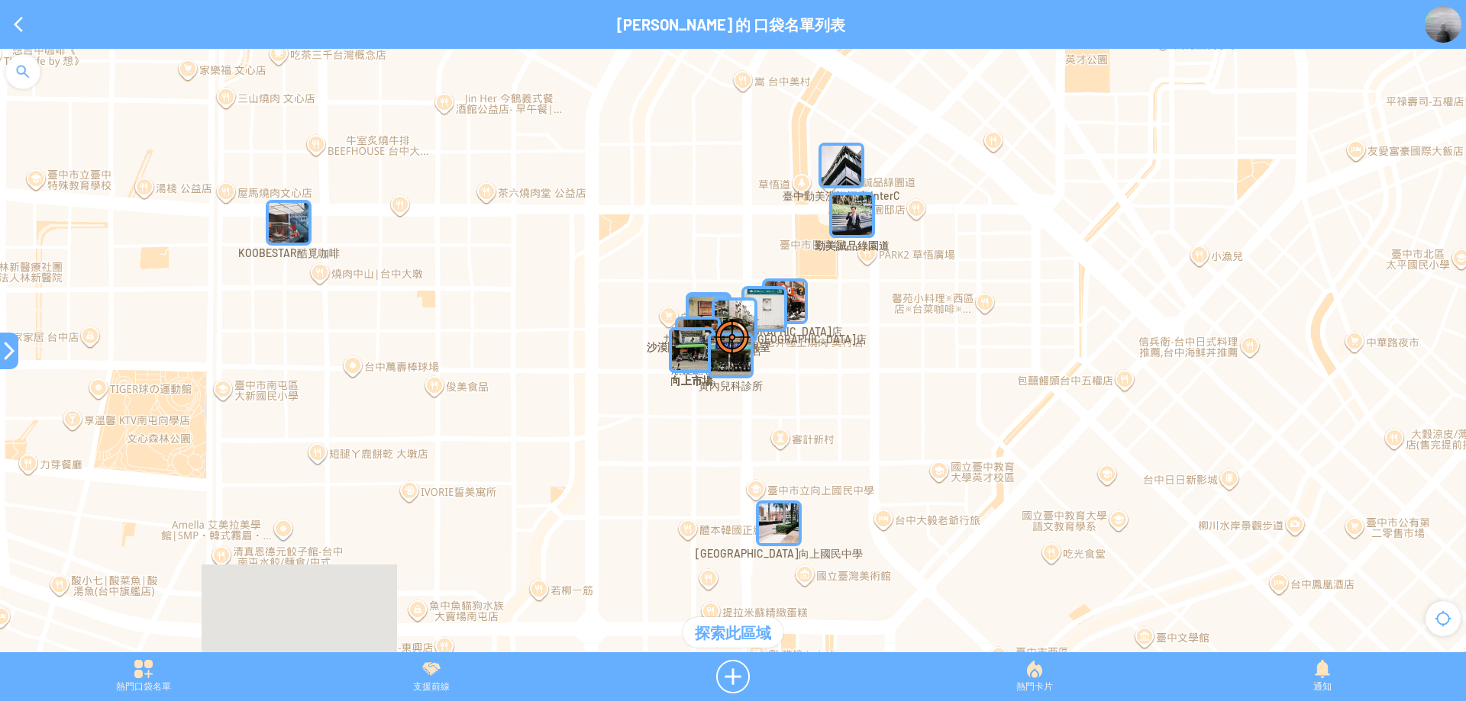
drag, startPoint x: 723, startPoint y: 349, endPoint x: 714, endPoint y: 296, distance: 53.5
click at [714, 265] on div "若要瀏覽，請按箭頭鍵。" at bounding box center [1441, 265] width 1466 height 0
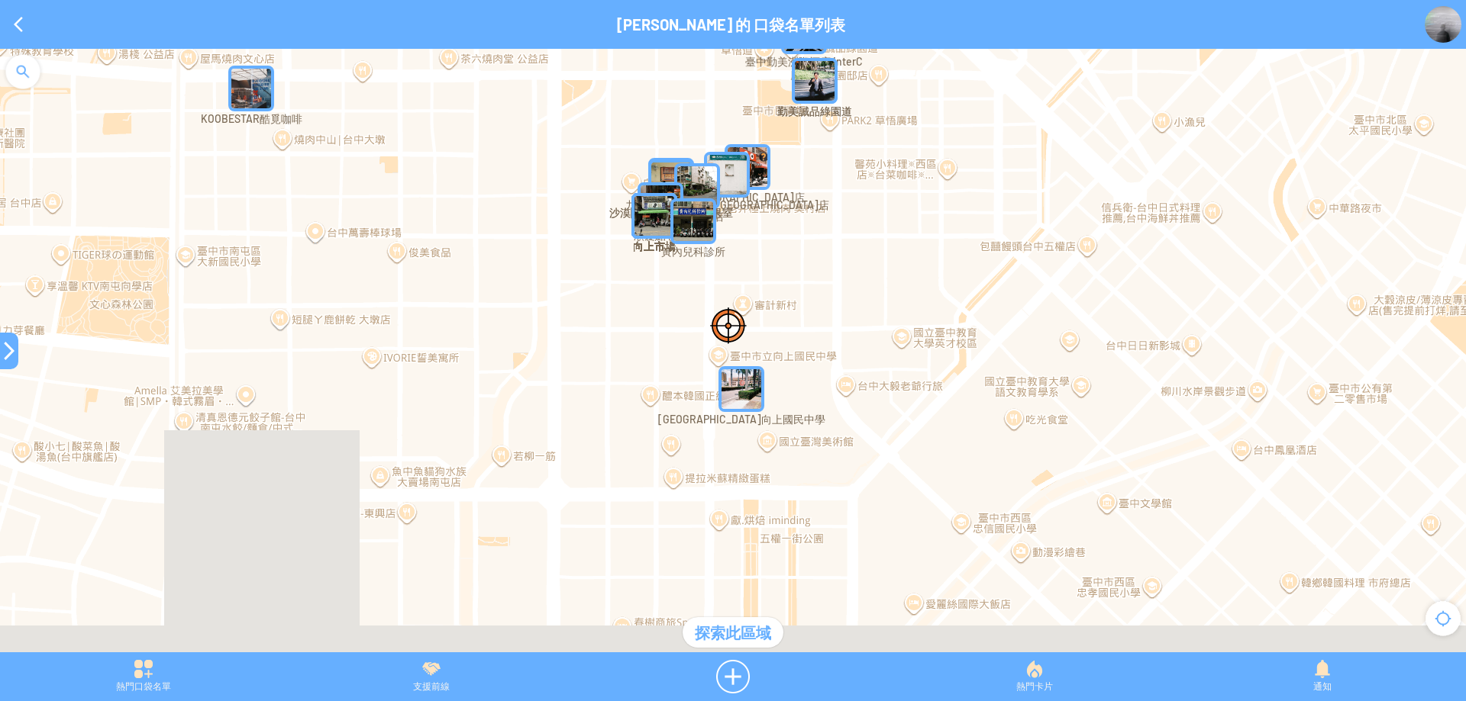
drag, startPoint x: 758, startPoint y: 369, endPoint x: 750, endPoint y: 347, distance: 23.4
click at [750, 347] on div at bounding box center [733, 358] width 1466 height 619
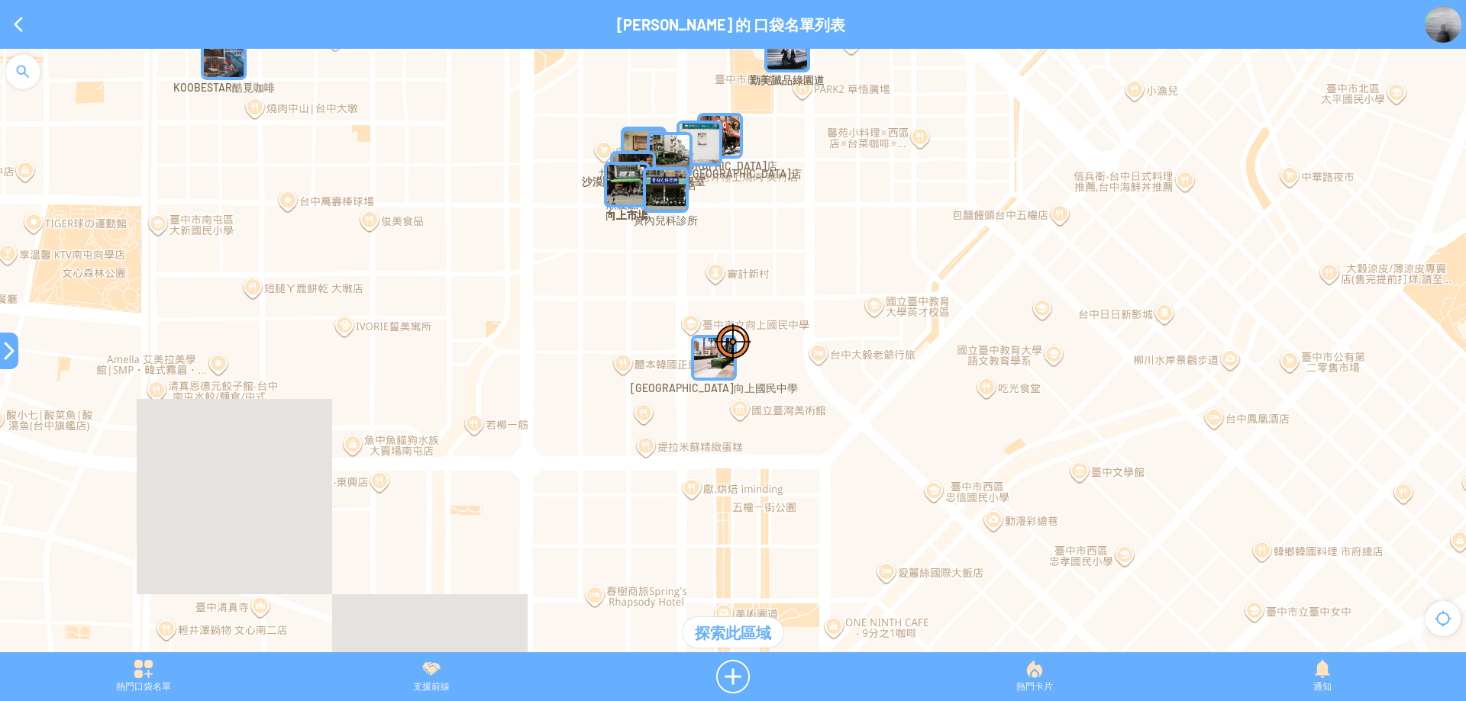
drag, startPoint x: 789, startPoint y: 372, endPoint x: 789, endPoint y: 424, distance: 51.9
click at [787, 420] on div at bounding box center [733, 358] width 1466 height 619
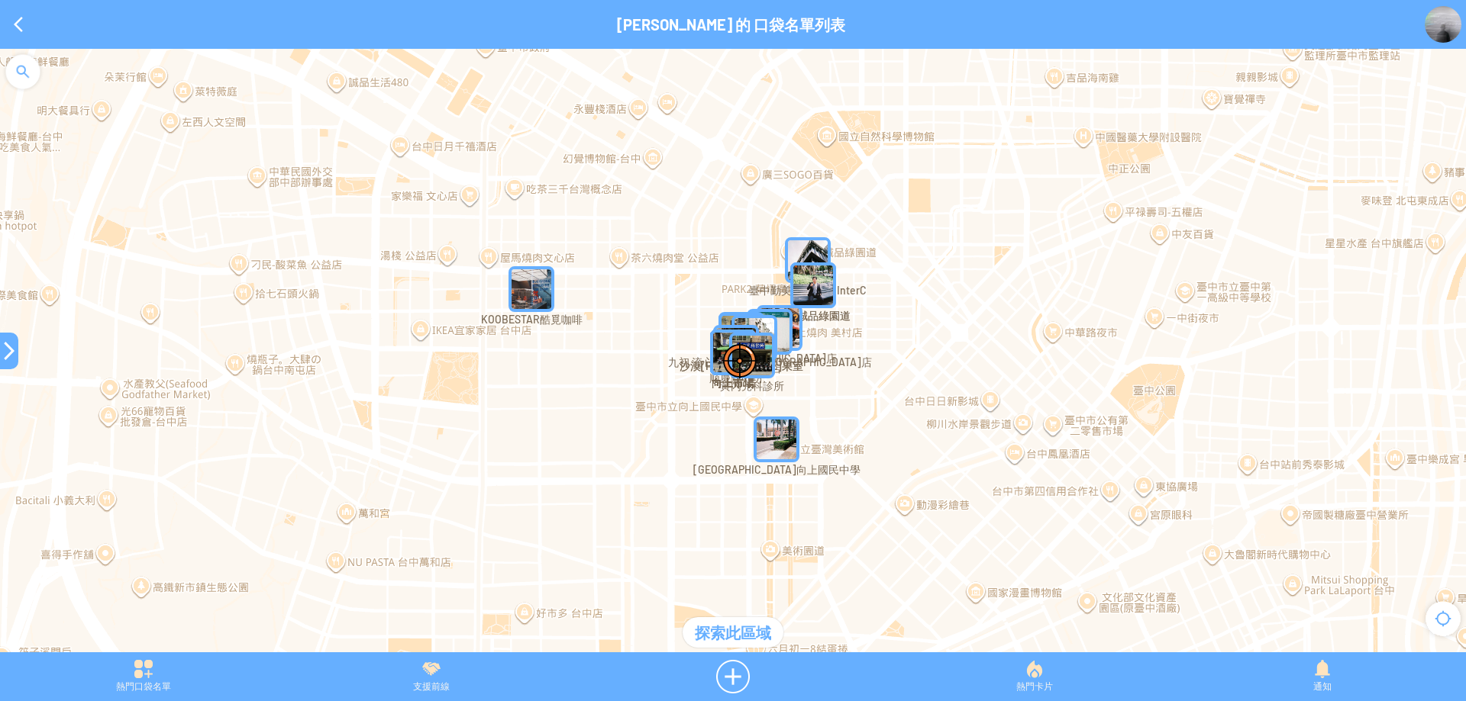
drag, startPoint x: 760, startPoint y: 369, endPoint x: 776, endPoint y: 468, distance: 100.4
click at [776, 468] on div at bounding box center [733, 358] width 1466 height 619
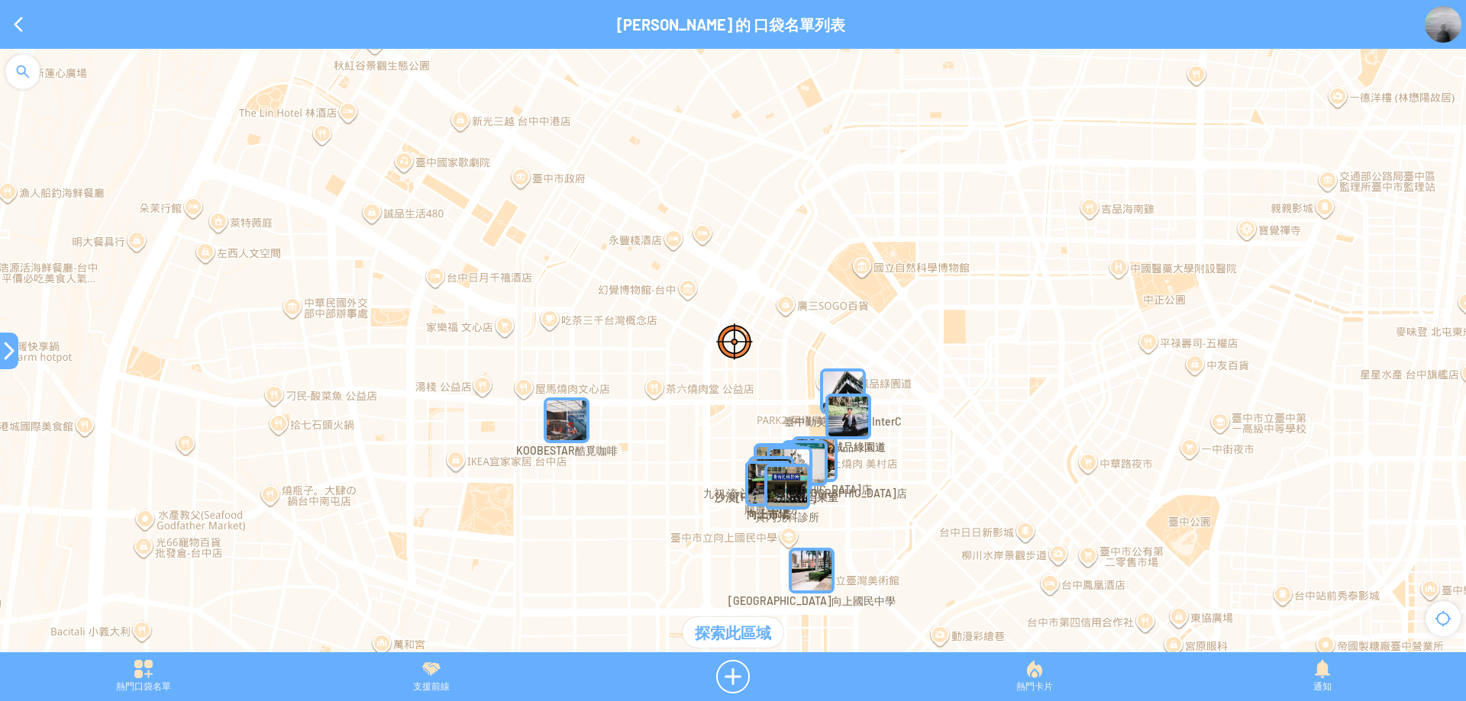
drag, startPoint x: 653, startPoint y: 310, endPoint x: 684, endPoint y: 367, distance: 64.9
click at [684, 367] on div at bounding box center [733, 358] width 1466 height 619
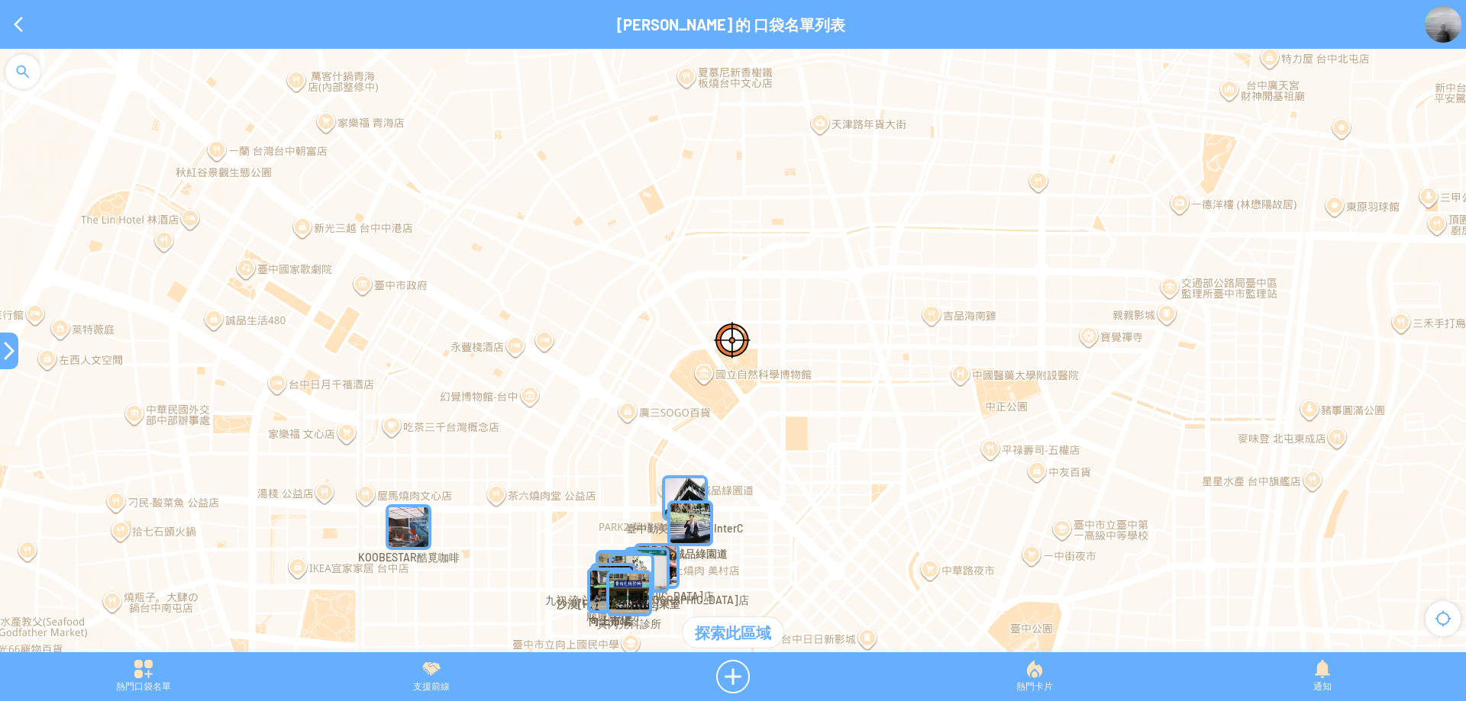
drag, startPoint x: 1045, startPoint y: 321, endPoint x: 879, endPoint y: 422, distance: 194.3
click at [879, 422] on div at bounding box center [733, 358] width 1466 height 619
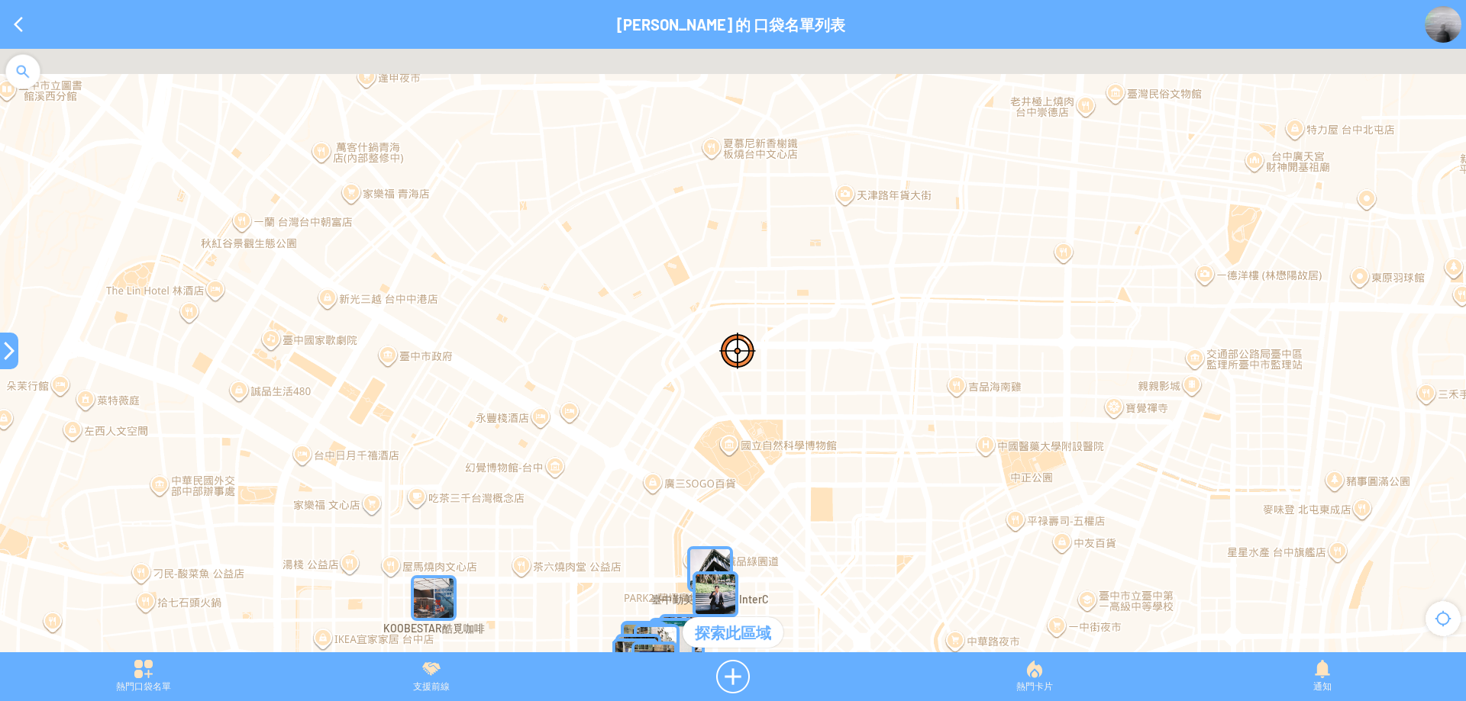
drag, startPoint x: 769, startPoint y: 322, endPoint x: 743, endPoint y: 316, distance: 27.4
click at [787, 378] on div at bounding box center [733, 358] width 1466 height 619
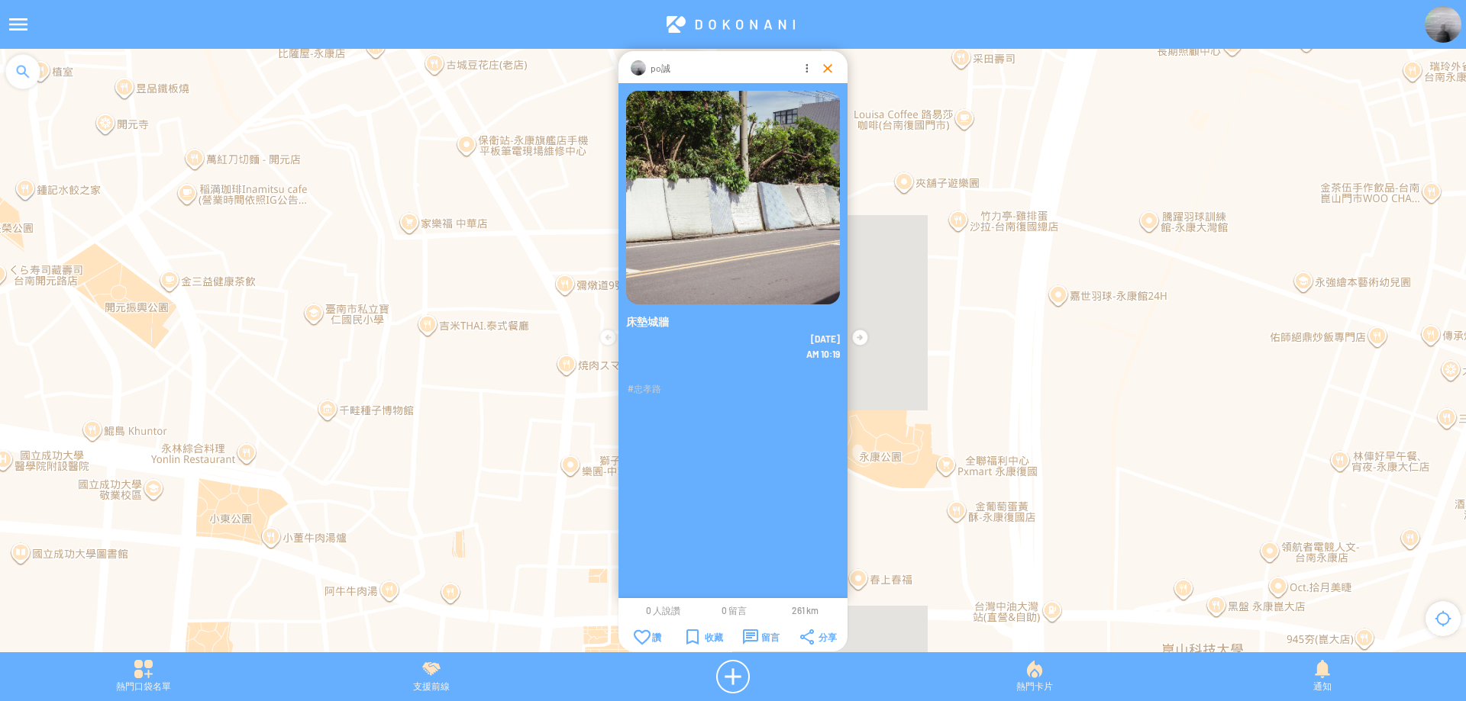
click at [824, 69] on div at bounding box center [827, 67] width 15 height 15
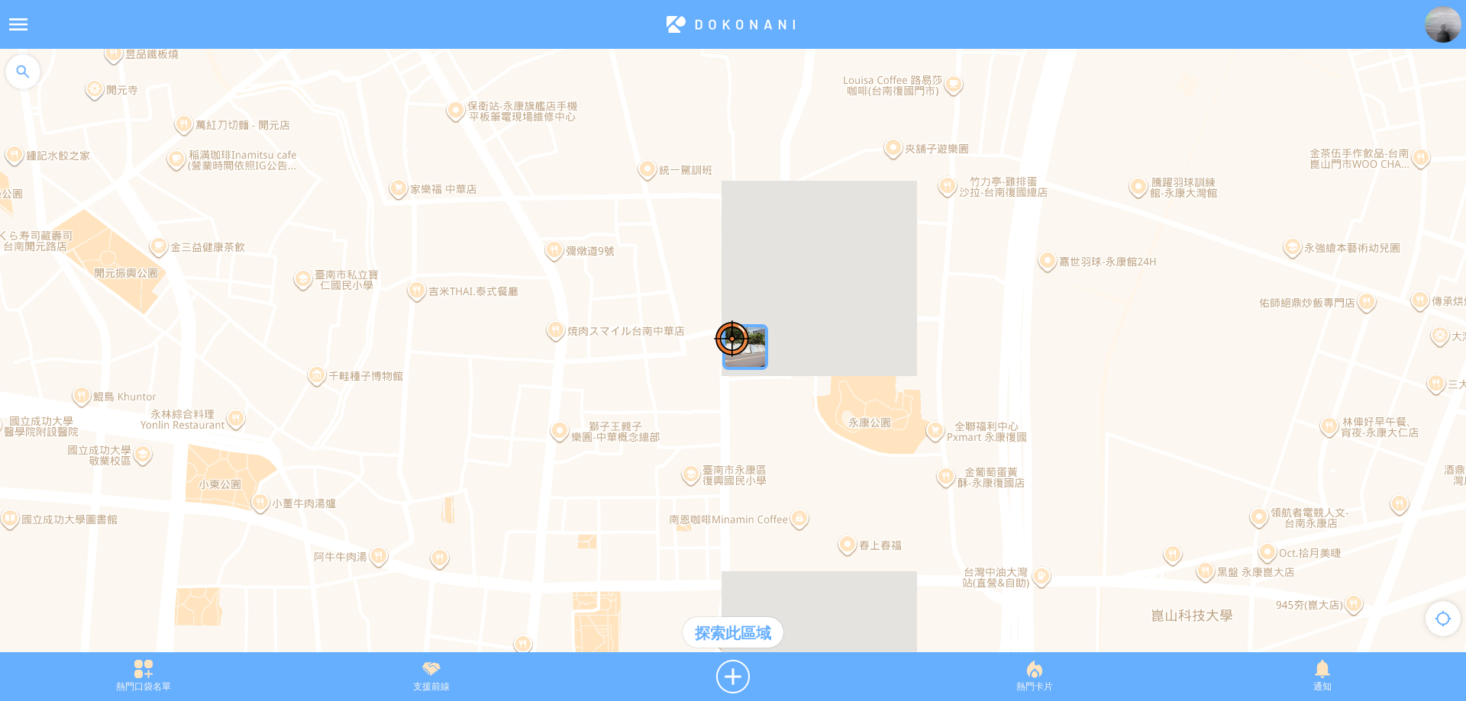
drag, startPoint x: 719, startPoint y: 229, endPoint x: 706, endPoint y: 190, distance: 41.0
click at [706, 190] on div at bounding box center [733, 358] width 1466 height 619
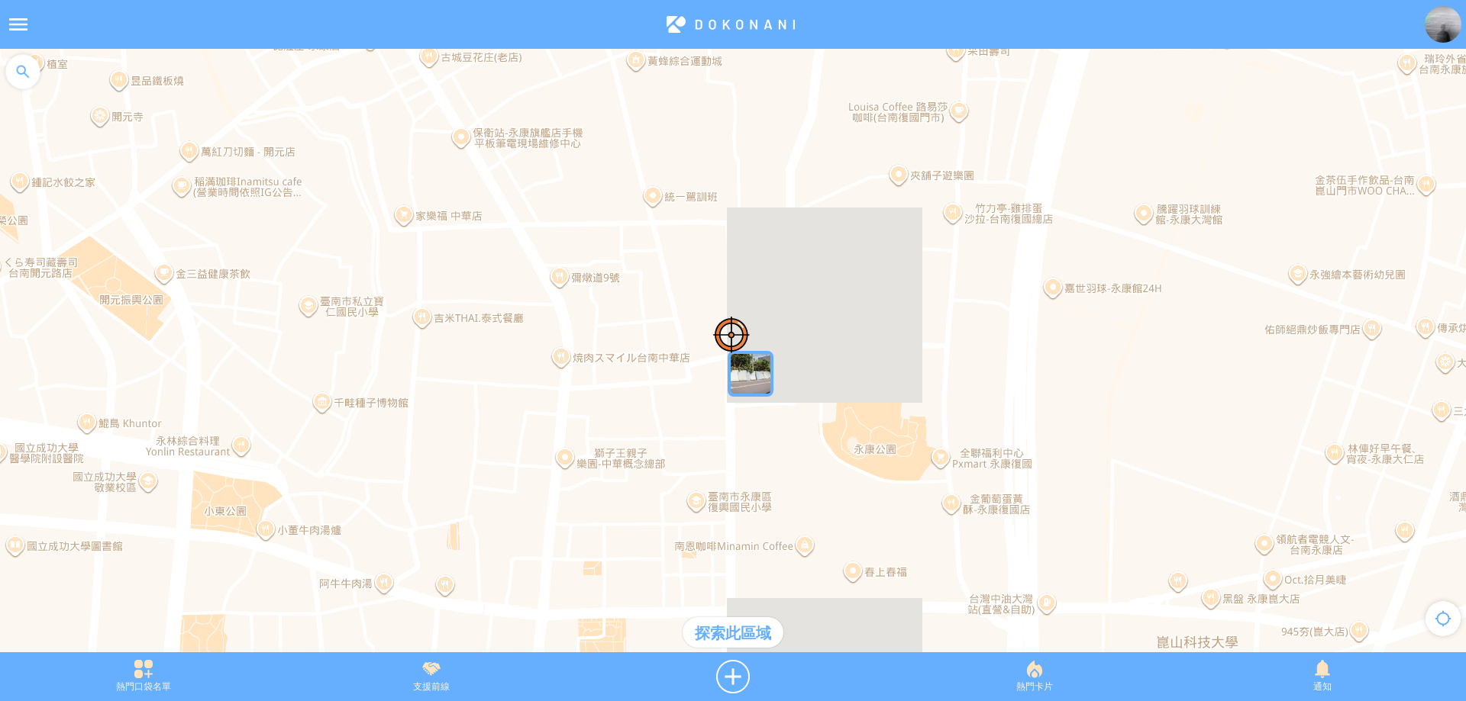
drag, startPoint x: 698, startPoint y: 215, endPoint x: 694, endPoint y: 208, distance: 8.5
click at [694, 208] on div at bounding box center [733, 358] width 1466 height 619
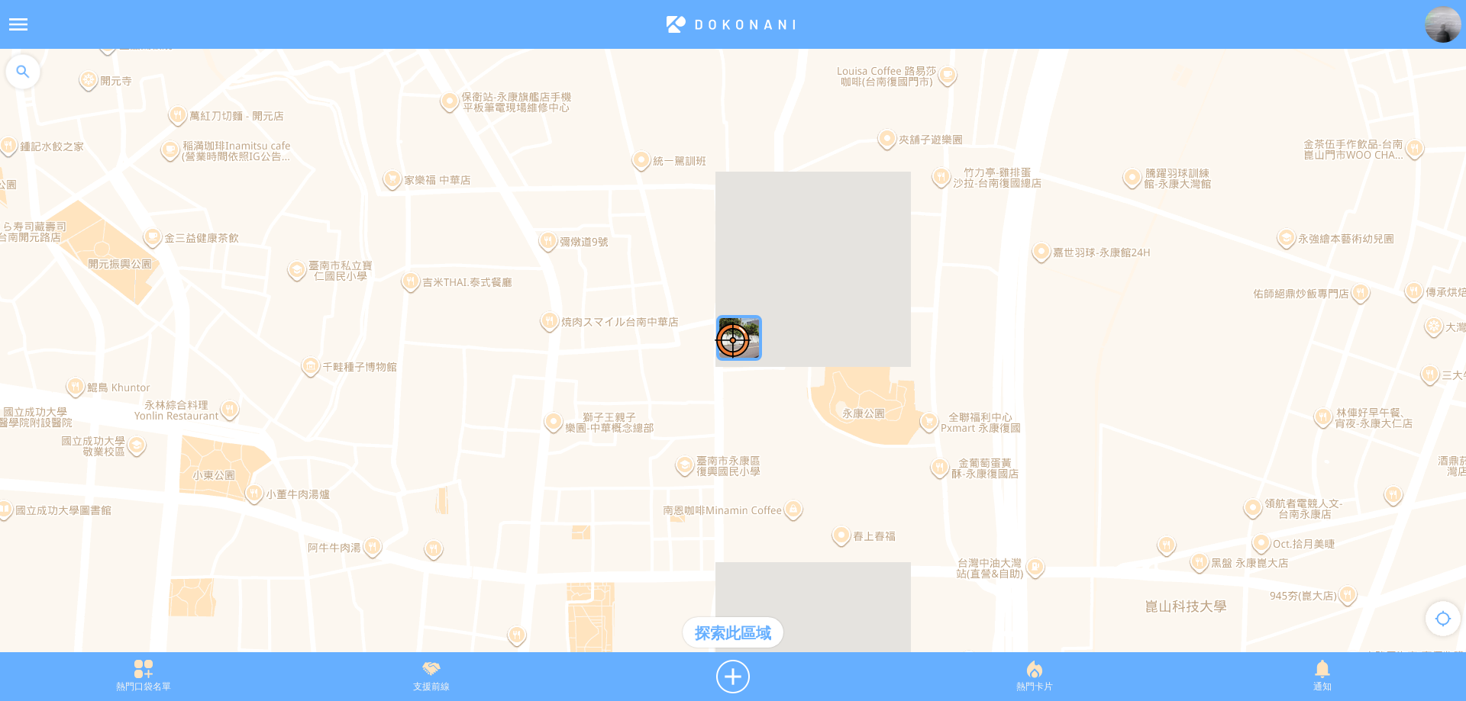
drag, startPoint x: 563, startPoint y: 262, endPoint x: 708, endPoint y: 341, distance: 165.3
click at [708, 341] on div at bounding box center [733, 358] width 1466 height 619
